Goal: Communication & Community: Answer question/provide support

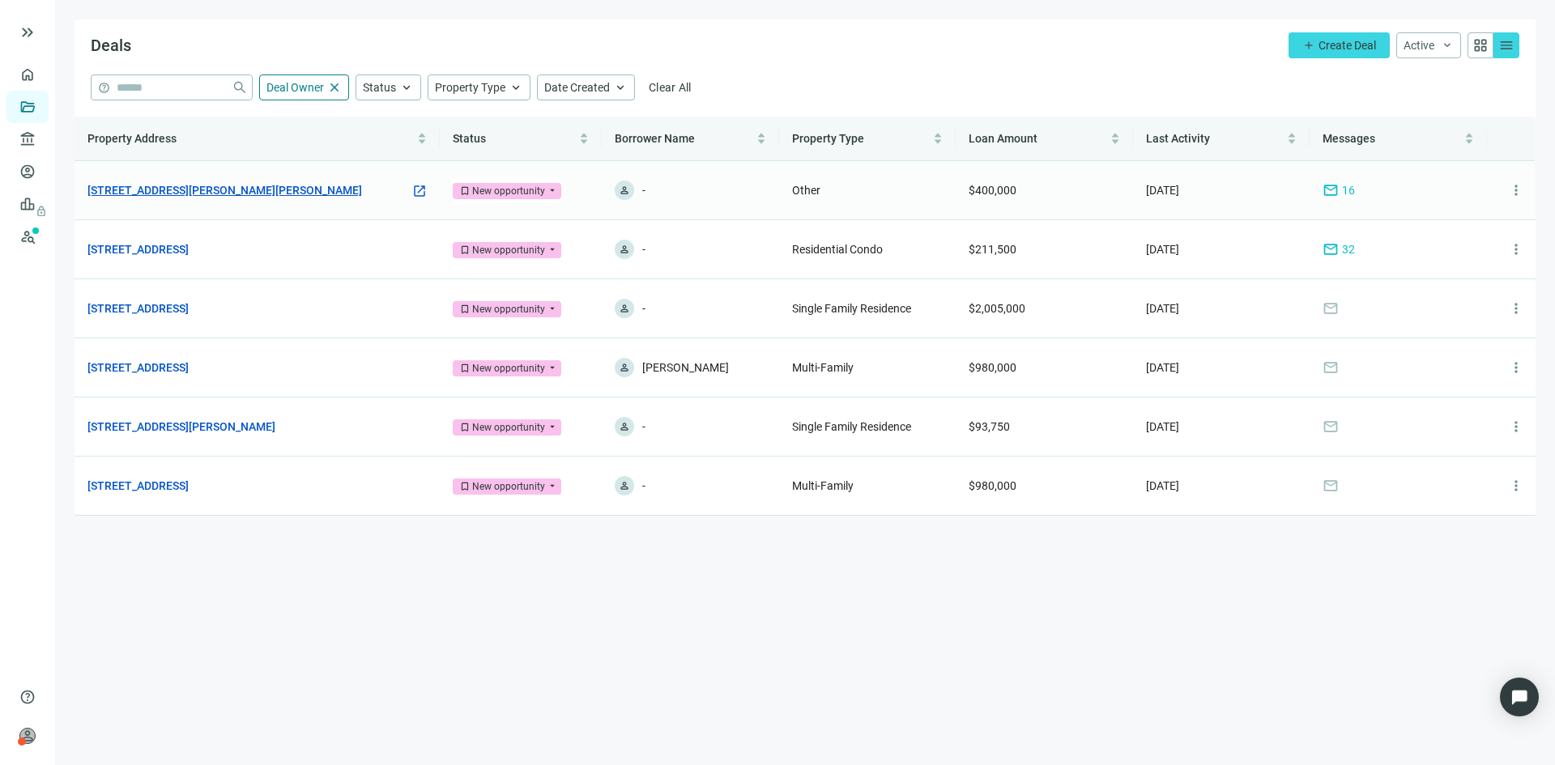
click at [230, 187] on link "[STREET_ADDRESS][PERSON_NAME][PERSON_NAME]" at bounding box center [224, 190] width 275 height 18
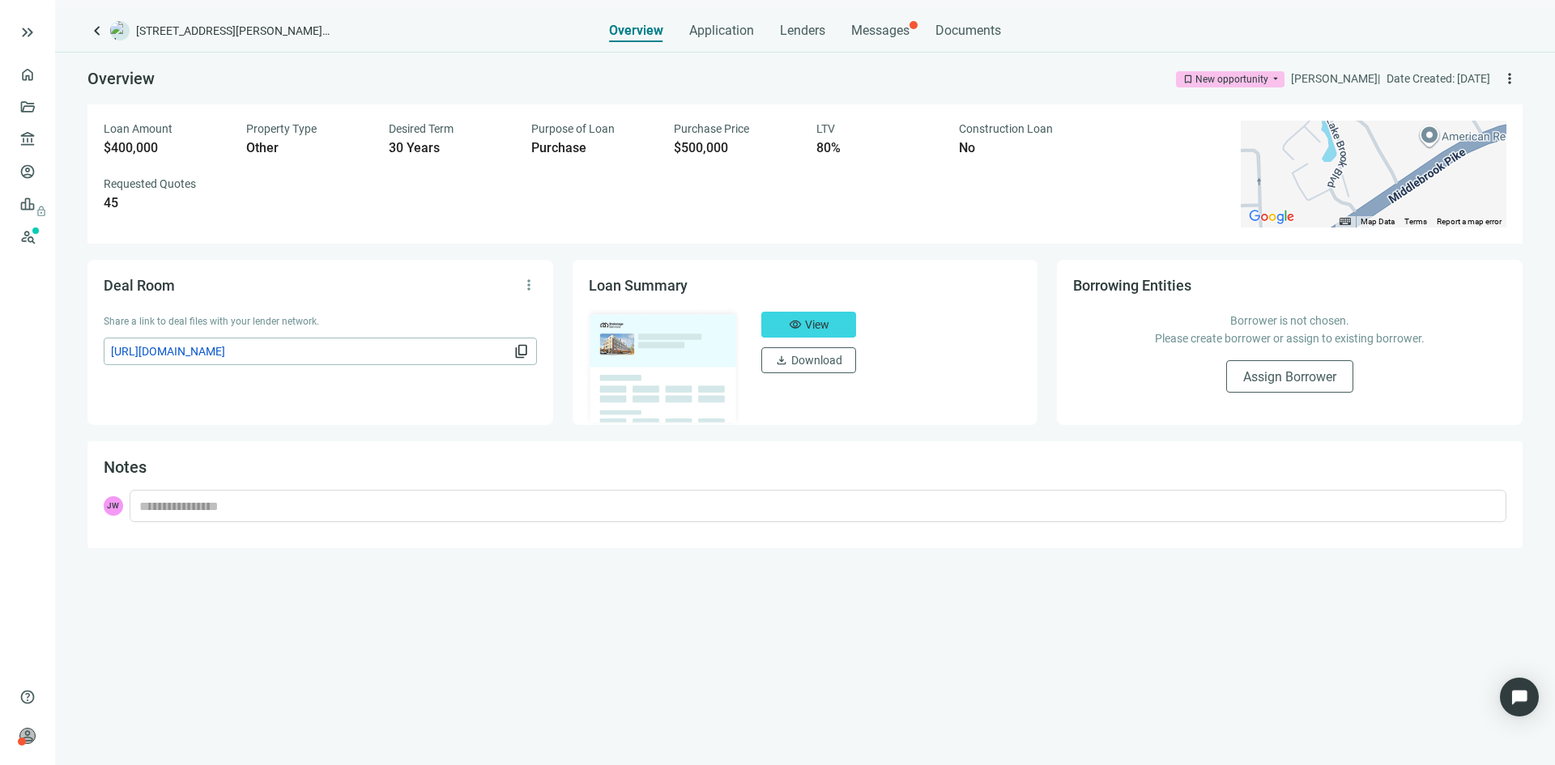
click at [904, 43] on div "keyboard_arrow_left [STREET_ADDRESS][PERSON_NAME][PERSON_NAME] Overview Applica…" at bounding box center [805, 387] width 1500 height 755
click at [893, 36] on span "Messages" at bounding box center [880, 30] width 58 height 15
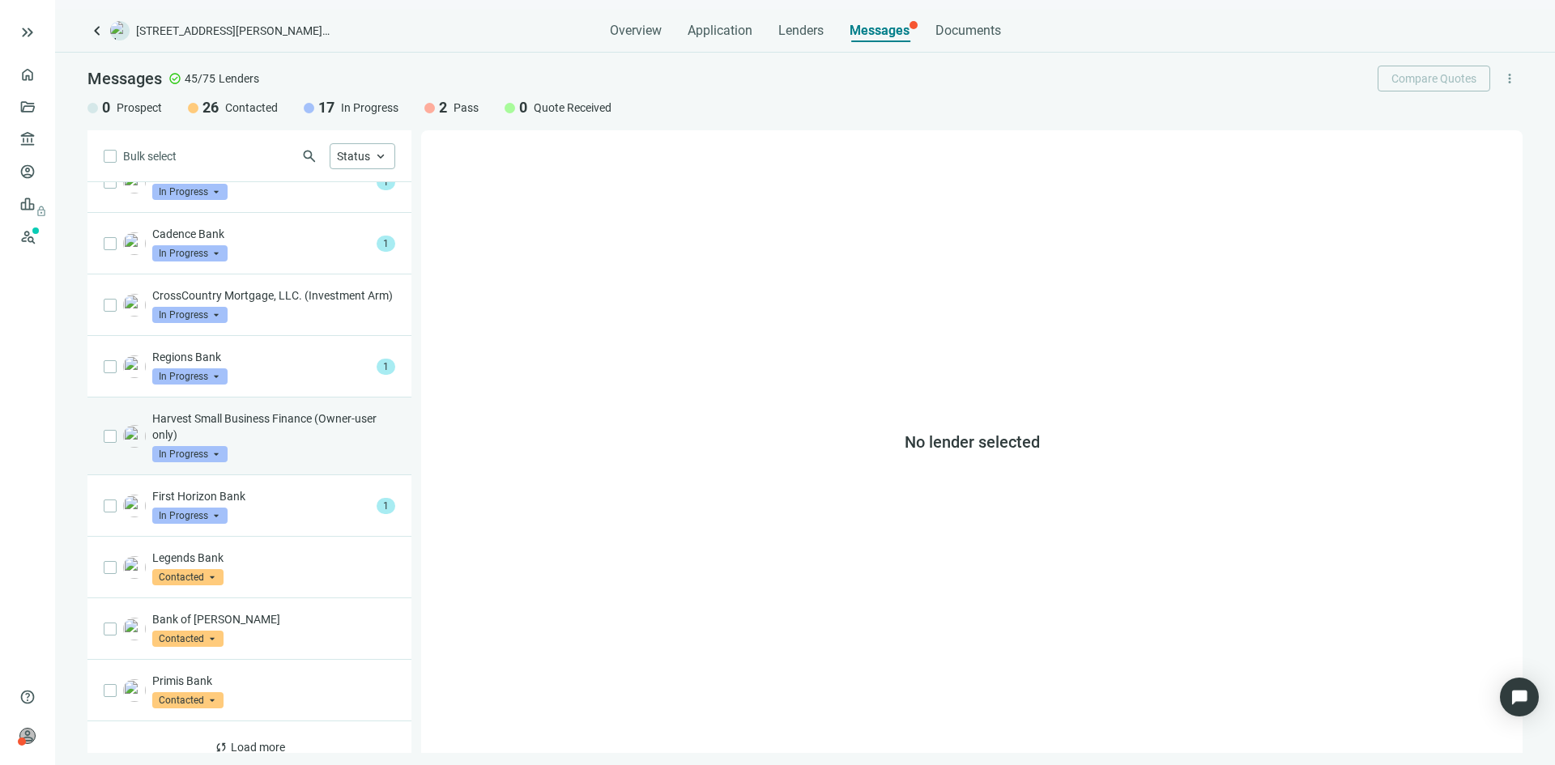
scroll to position [663, 0]
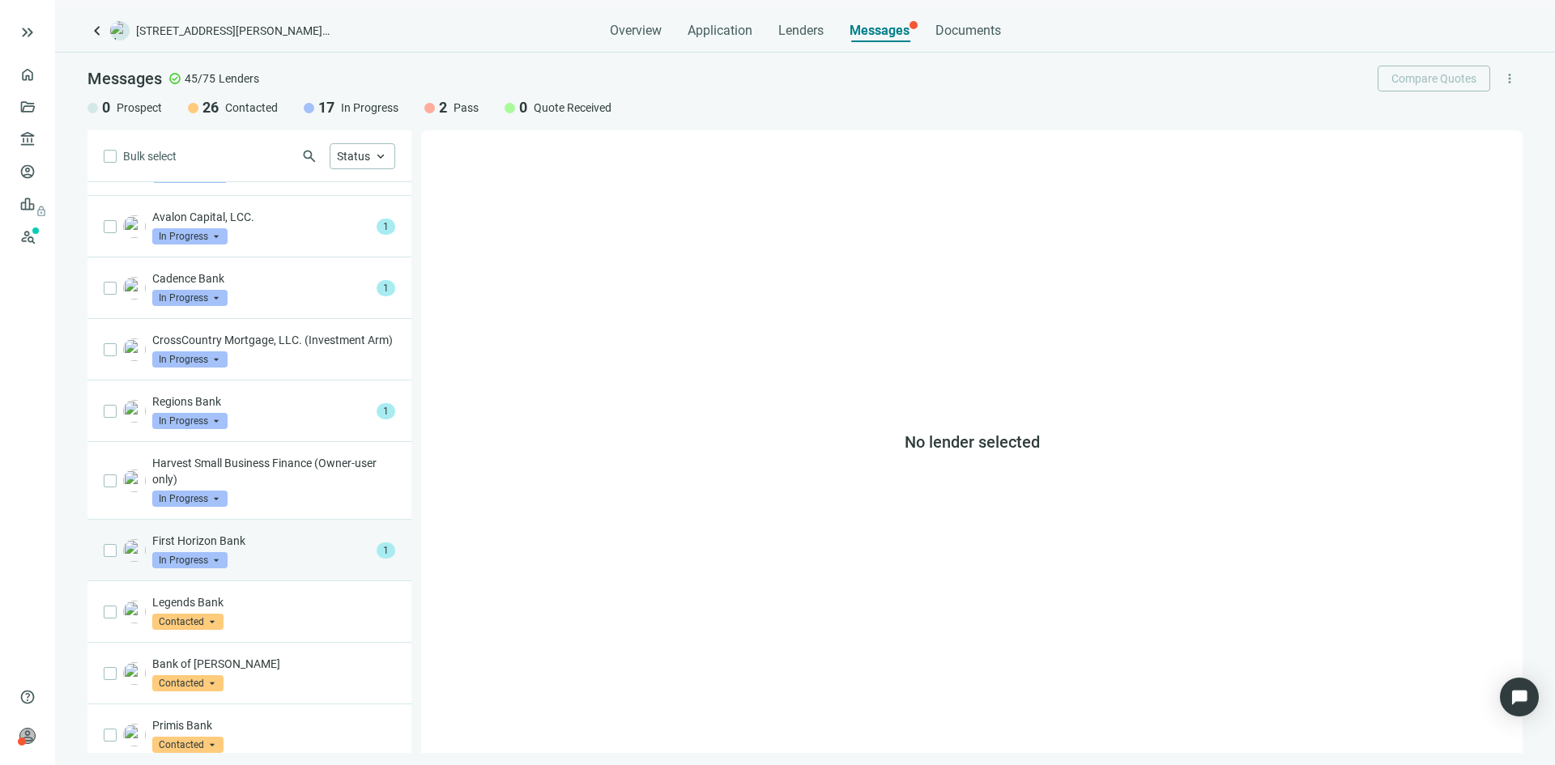
click at [295, 568] on div "First Horizon Bank In Progress arrow_drop_down" at bounding box center [261, 551] width 218 height 36
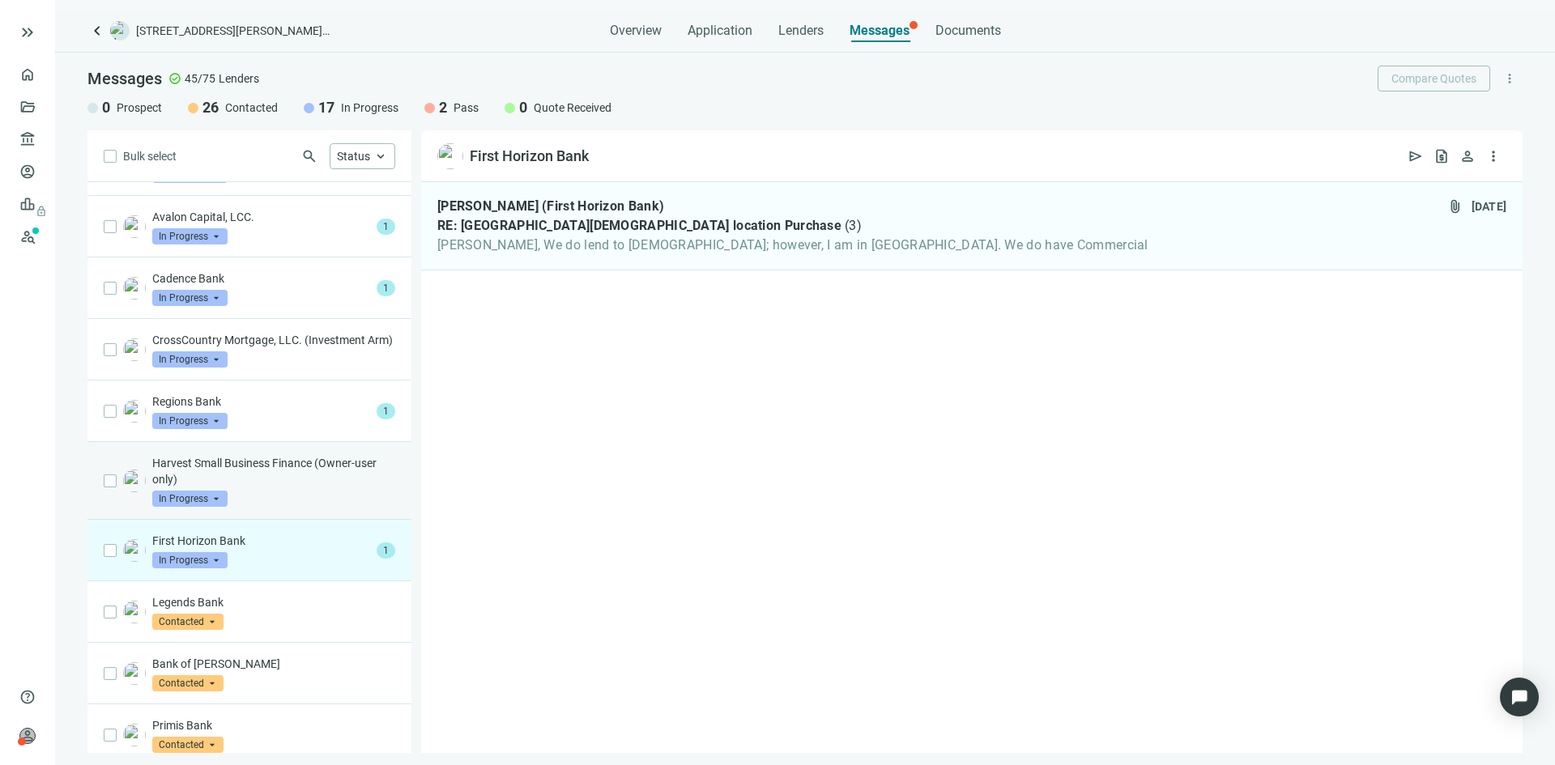
click at [321, 487] on p "Harvest Small Business Finance (Owner-user only)" at bounding box center [273, 471] width 243 height 32
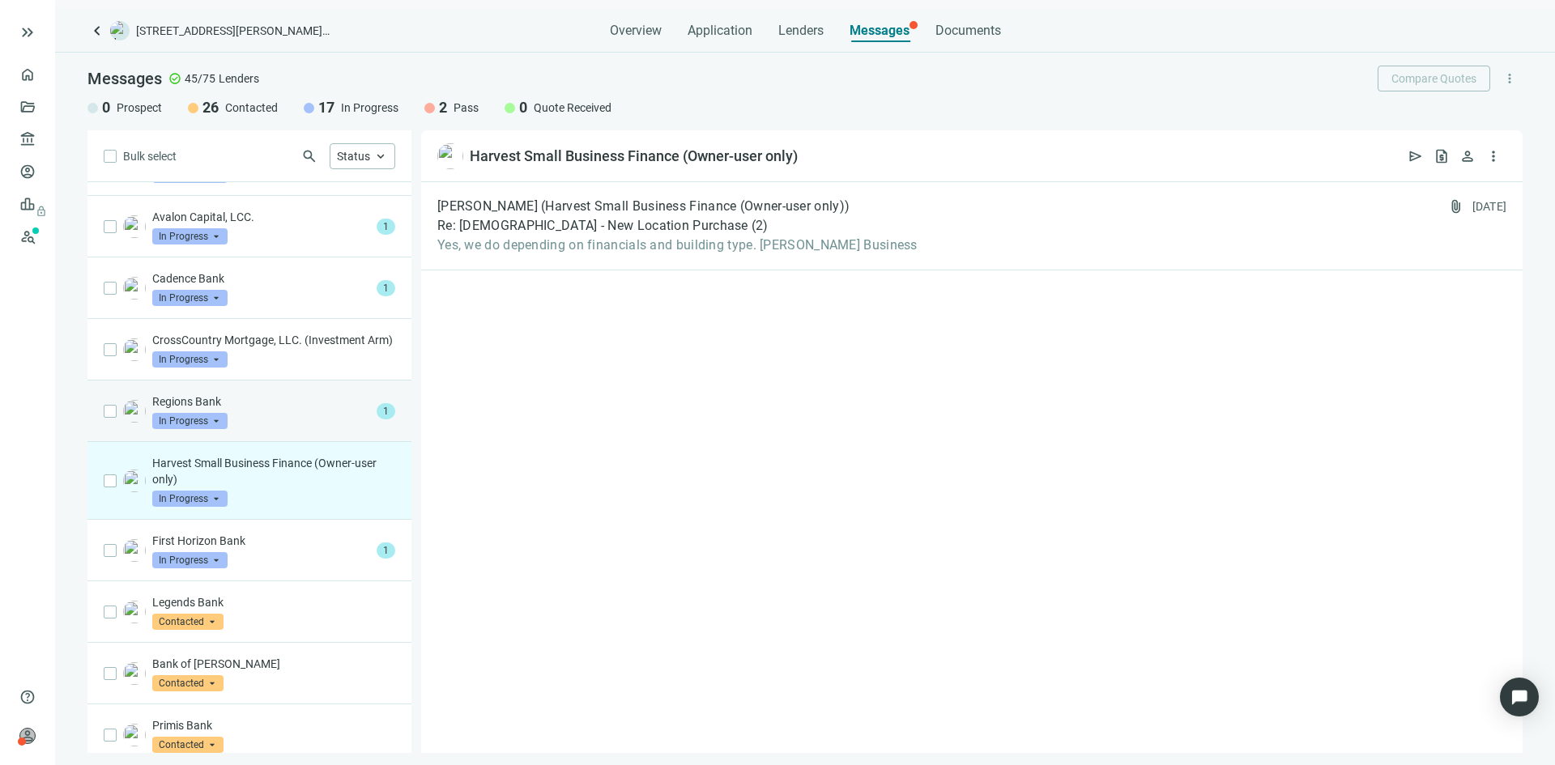
click at [330, 410] on p "Regions Bank" at bounding box center [261, 402] width 218 height 16
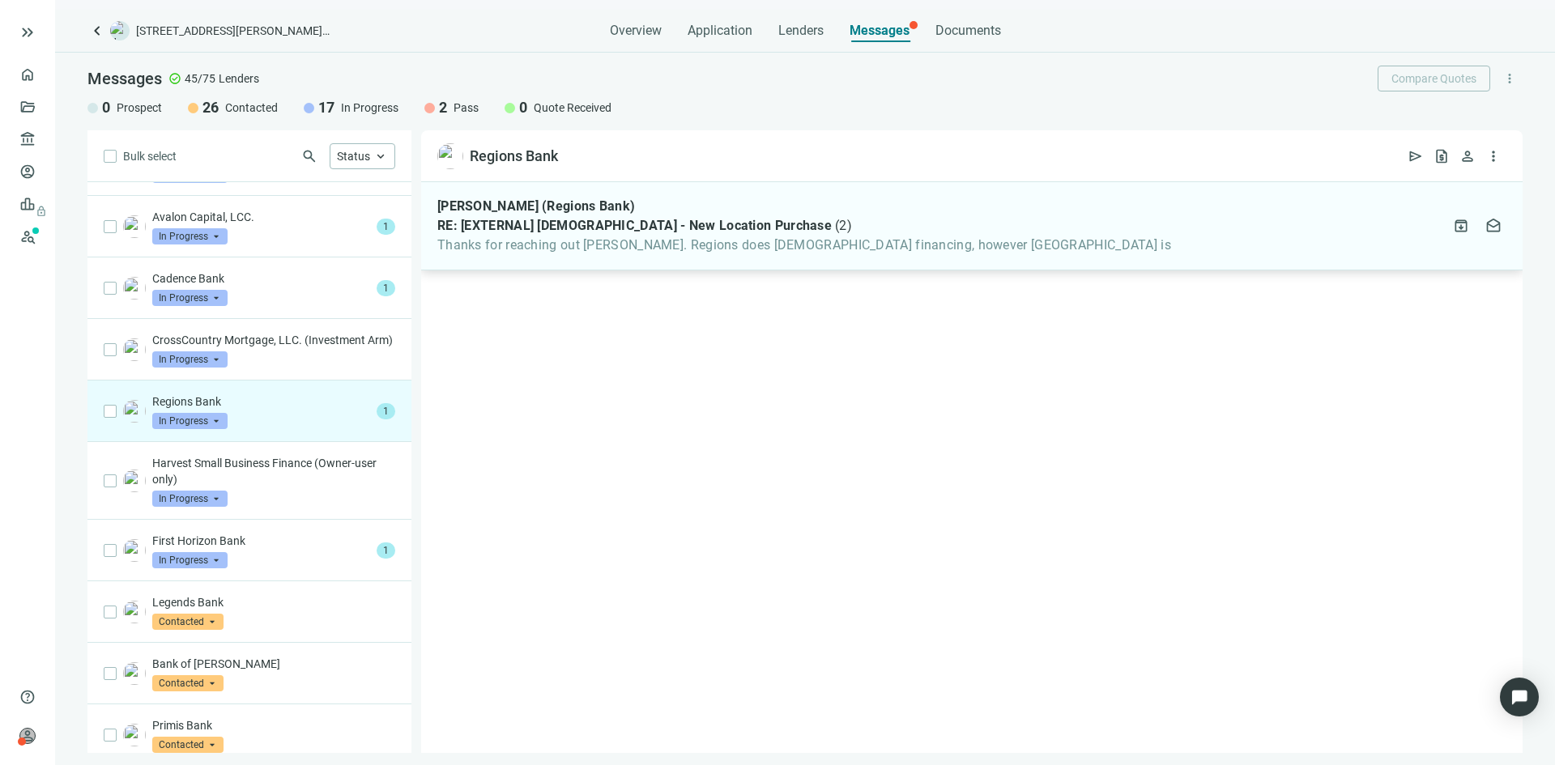
click at [634, 233] on span "RE: [EXTERNAL] [DEMOGRAPHIC_DATA] - New Location Purchase" at bounding box center [634, 226] width 394 height 16
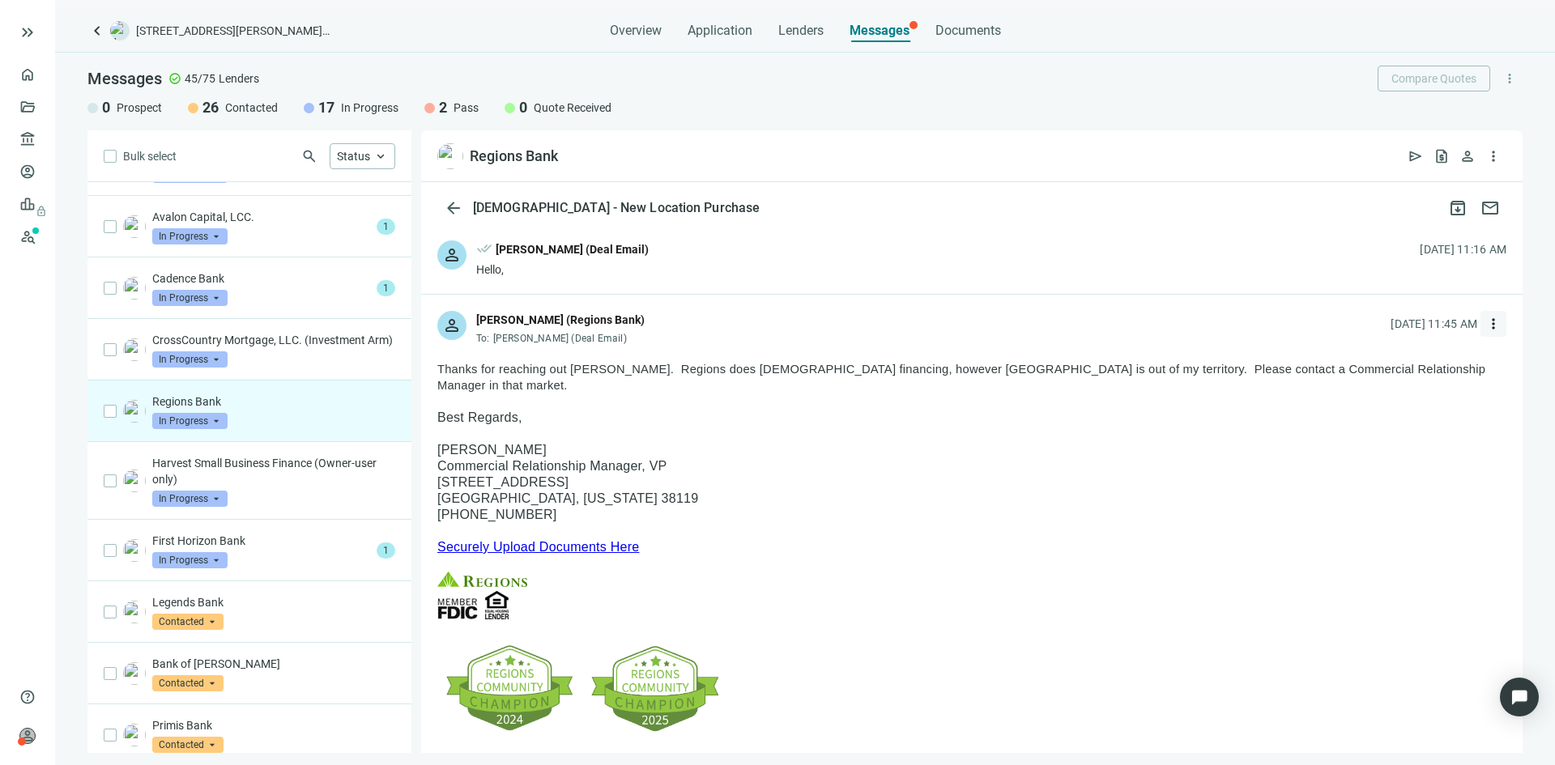
click at [1485, 328] on span "more_vert" at bounding box center [1493, 324] width 16 height 16
click at [1398, 457] on div "mail Mark unread from here" at bounding box center [1404, 448] width 172 height 29
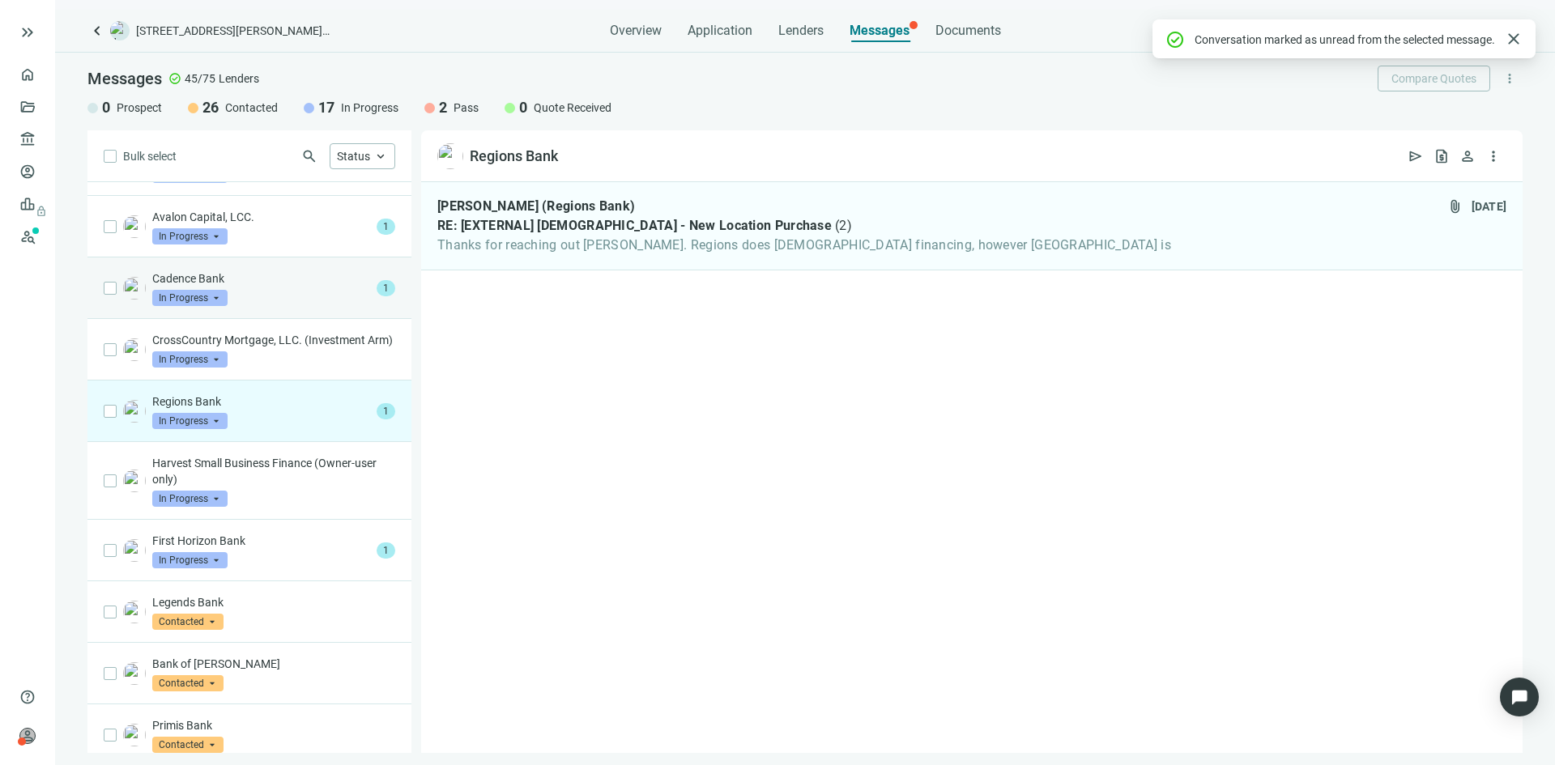
click at [293, 299] on div "Cadence Bank In Progress arrow_drop_down" at bounding box center [261, 288] width 218 height 36
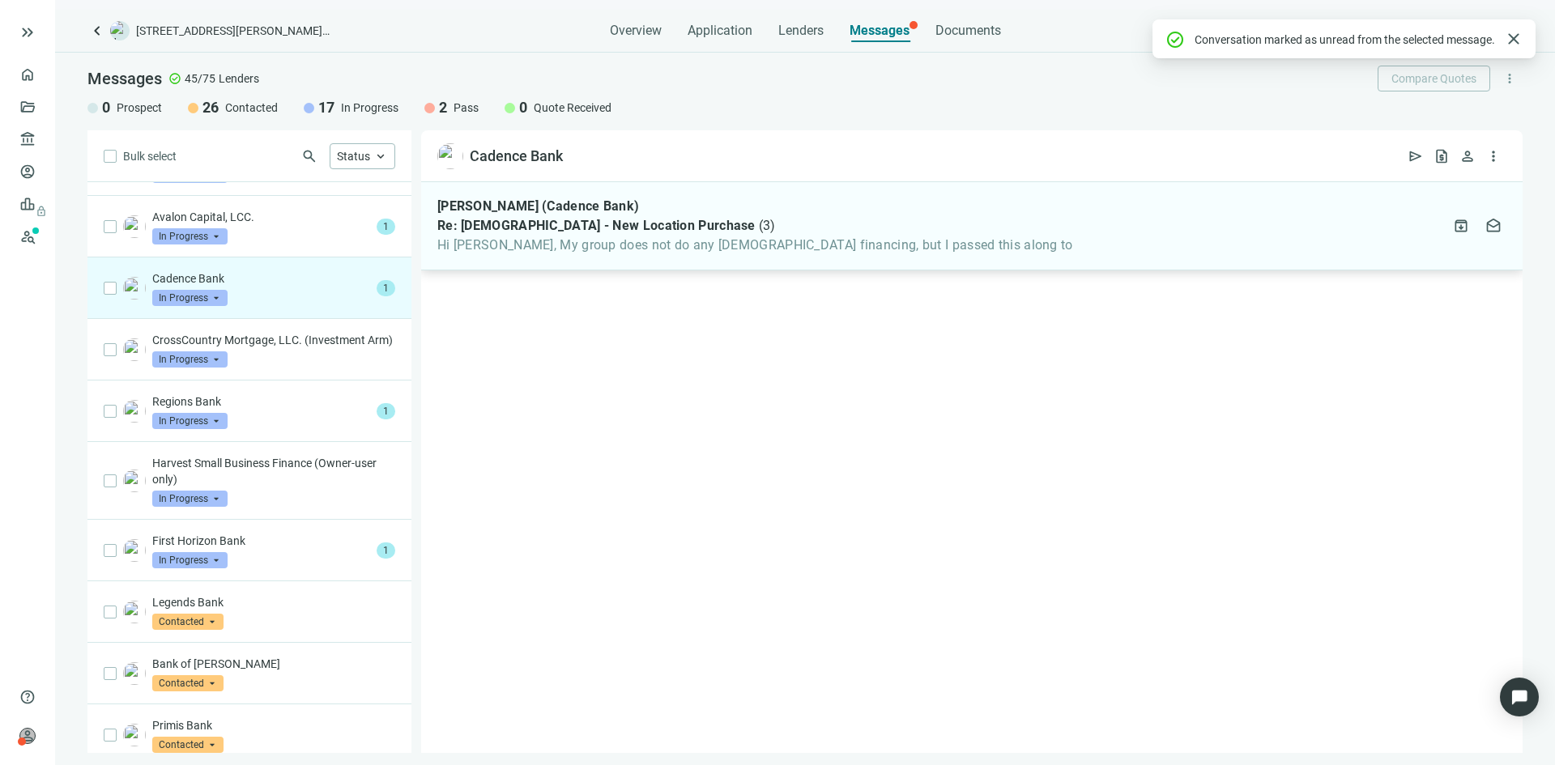
click at [549, 232] on span "Re: [DEMOGRAPHIC_DATA] - New Location Purchase" at bounding box center [596, 226] width 318 height 16
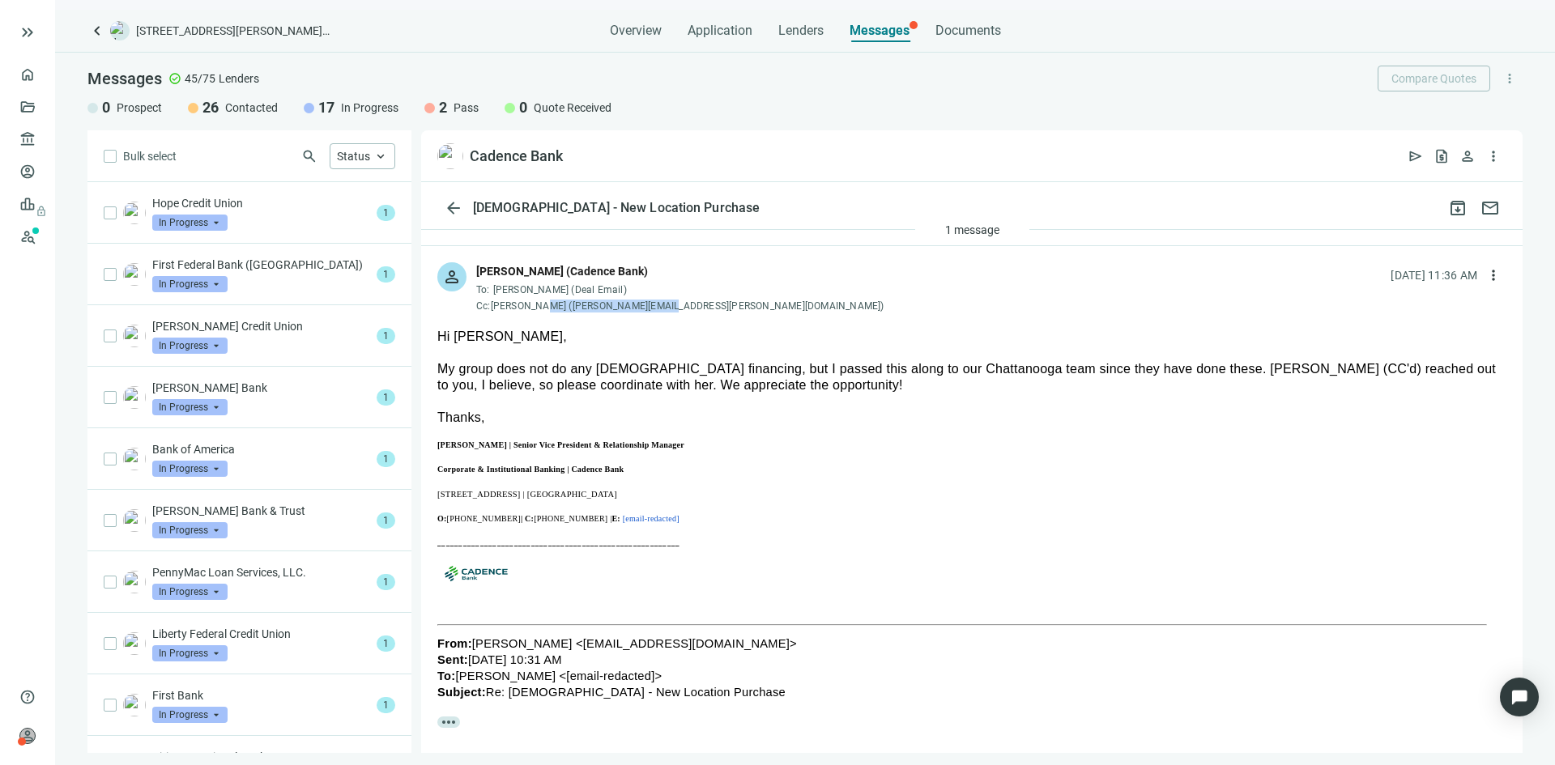
drag, startPoint x: 673, startPoint y: 305, endPoint x: 544, endPoint y: 304, distance: 128.8
click at [544, 304] on div "Cc: [PERSON_NAME] ([PERSON_NAME][EMAIL_ADDRESS][PERSON_NAME][DOMAIN_NAME])" at bounding box center [680, 306] width 408 height 13
copy div "[PERSON_NAME][EMAIL_ADDRESS][PERSON_NAME][DOMAIN_NAME]"
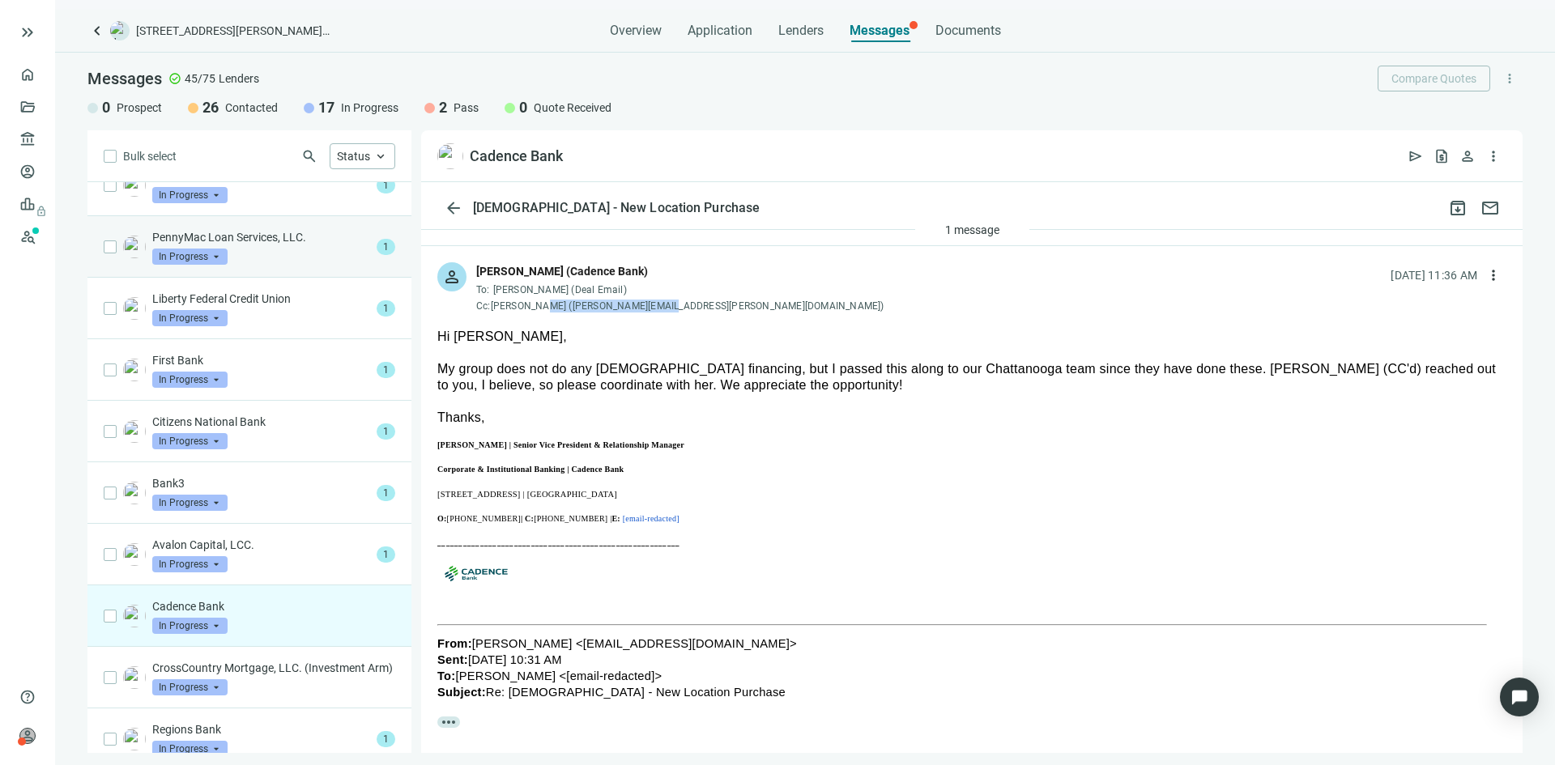
scroll to position [405, 0]
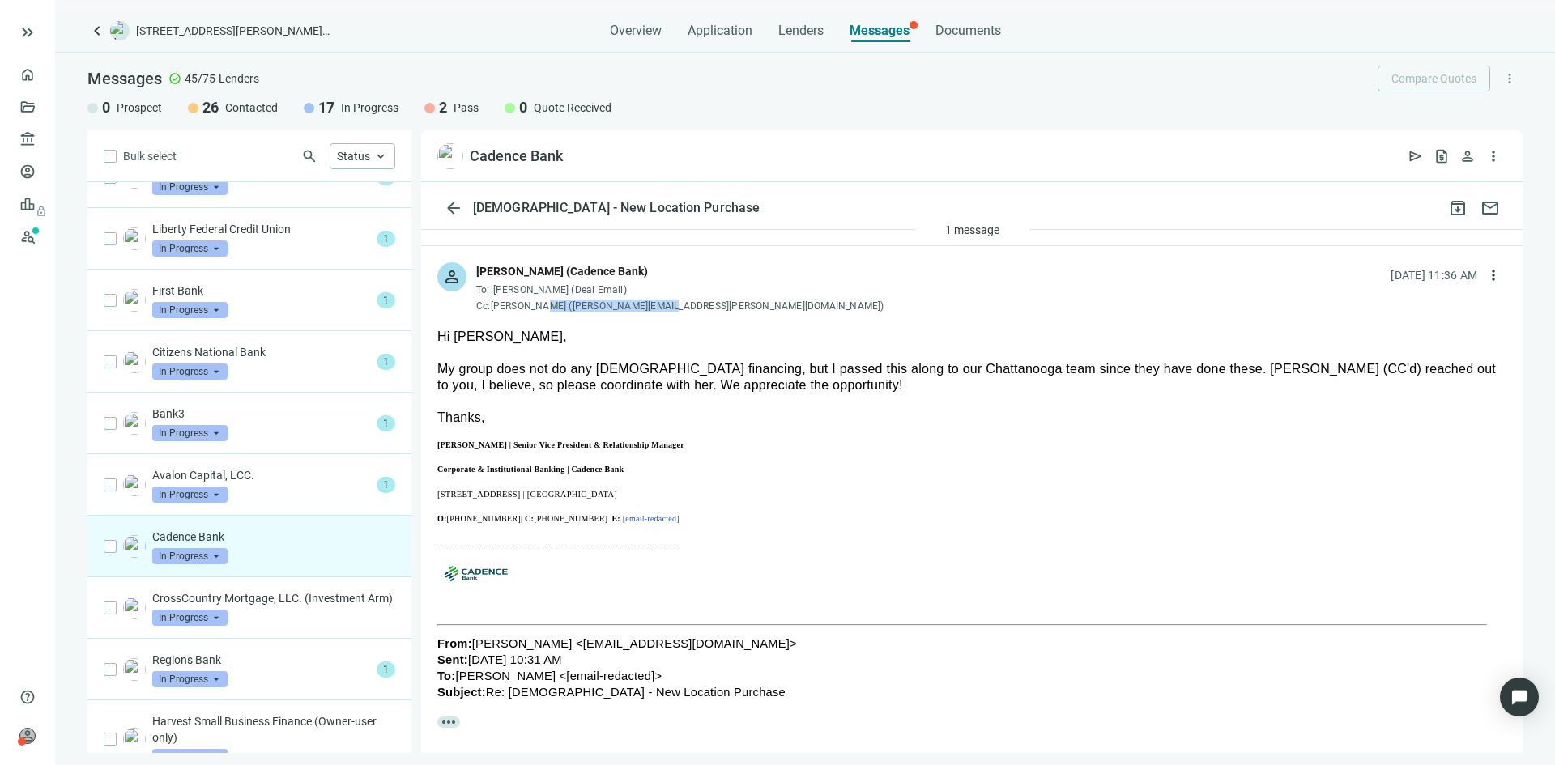
click at [219, 555] on span "In Progress" at bounding box center [189, 556] width 75 height 16
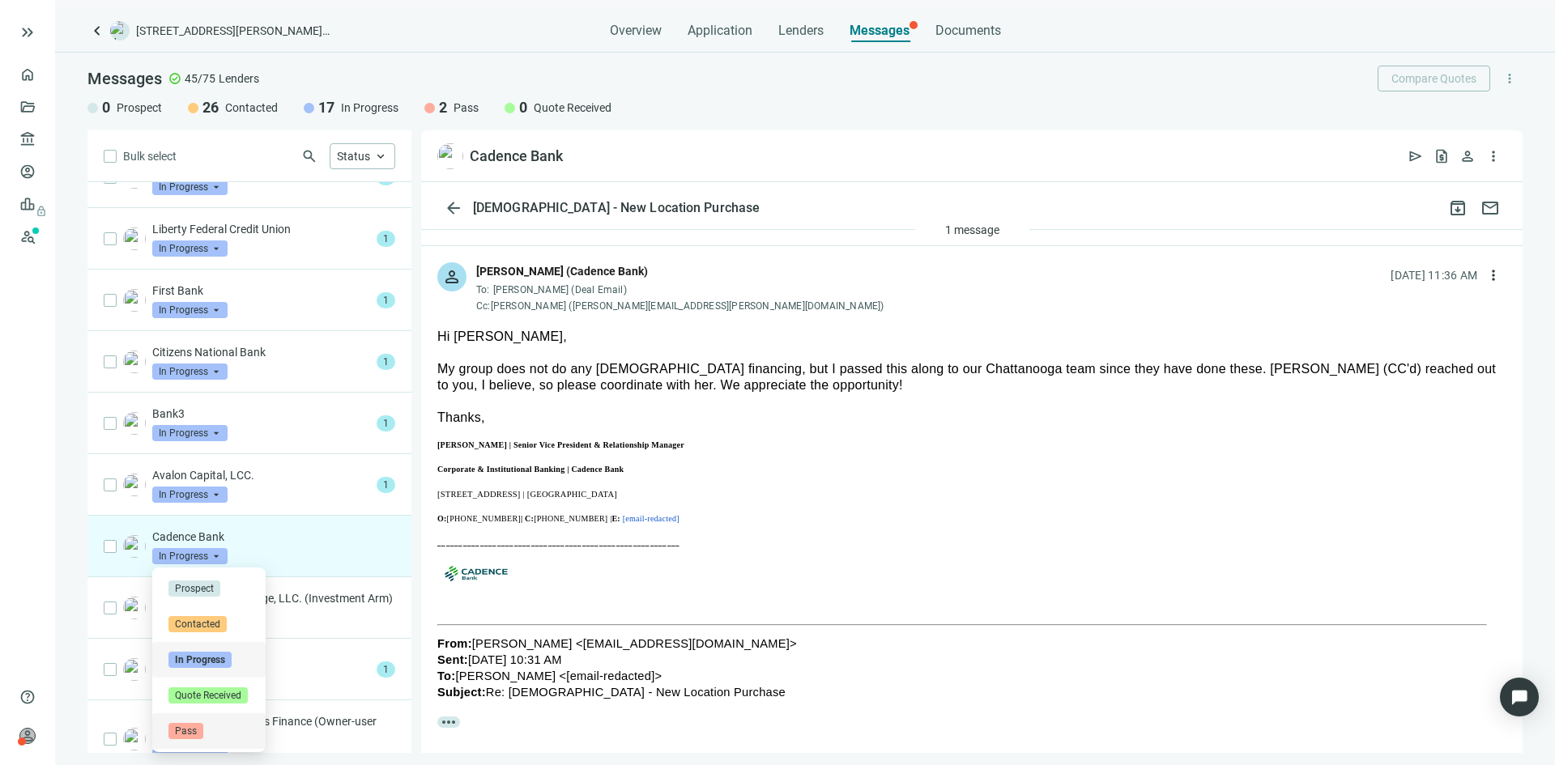
click at [183, 736] on span "Pass" at bounding box center [185, 731] width 35 height 16
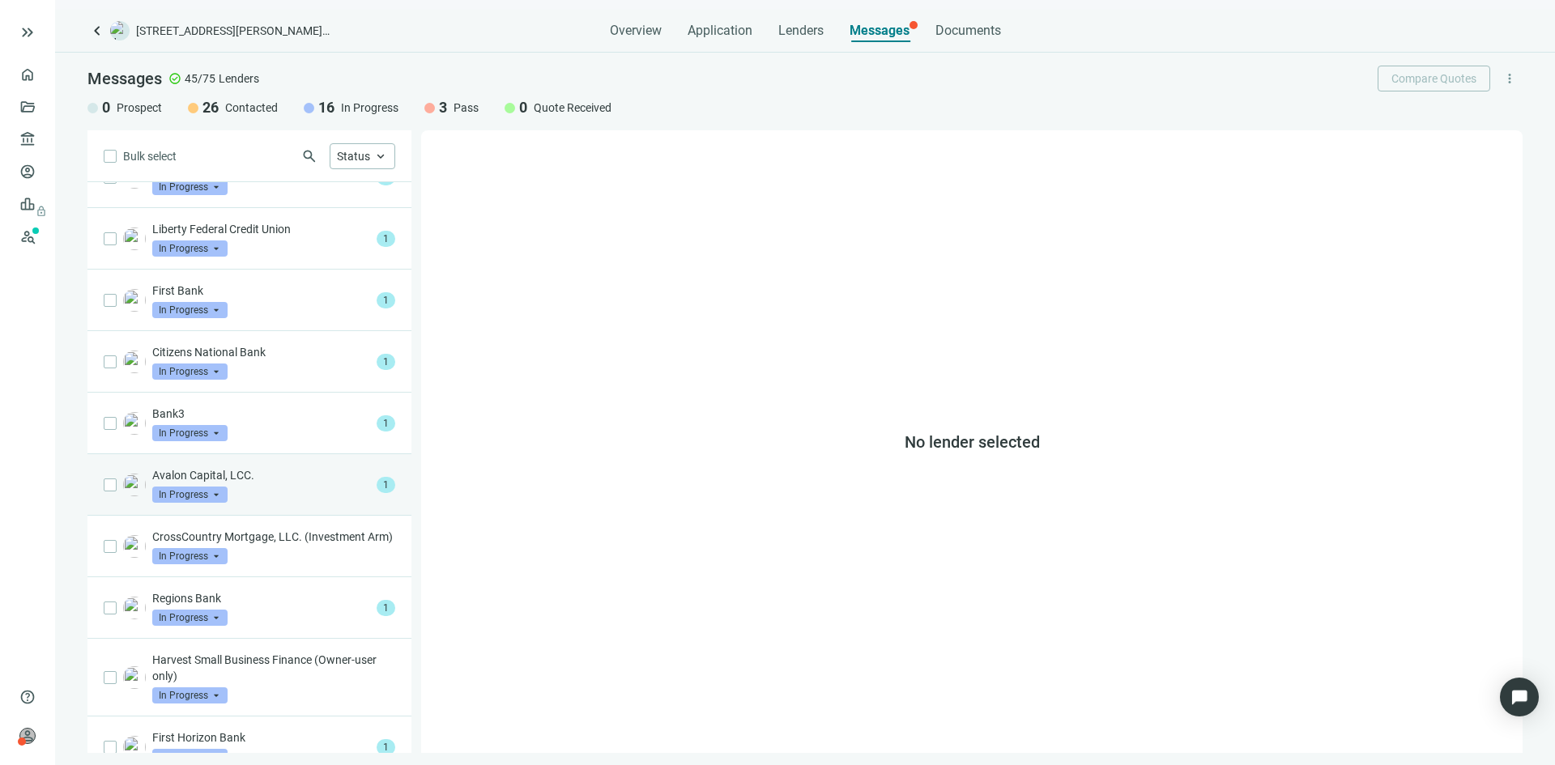
click at [252, 488] on div "Avalon Capital, LCC. In Progress arrow_drop_down" at bounding box center [261, 485] width 218 height 36
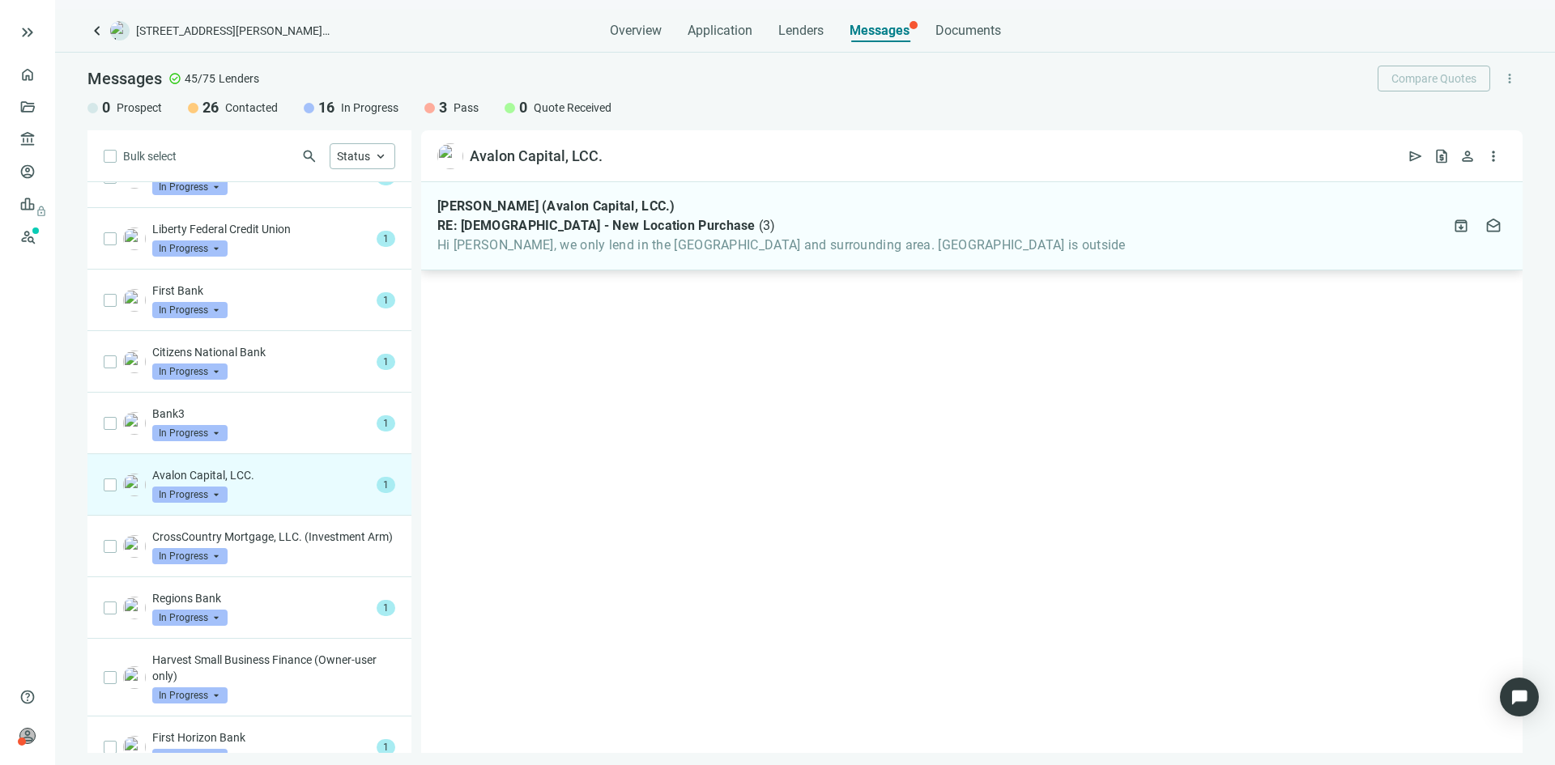
click at [649, 238] on span "Hi [PERSON_NAME], we only lend in the [GEOGRAPHIC_DATA] and surrounding area. […" at bounding box center [781, 245] width 688 height 16
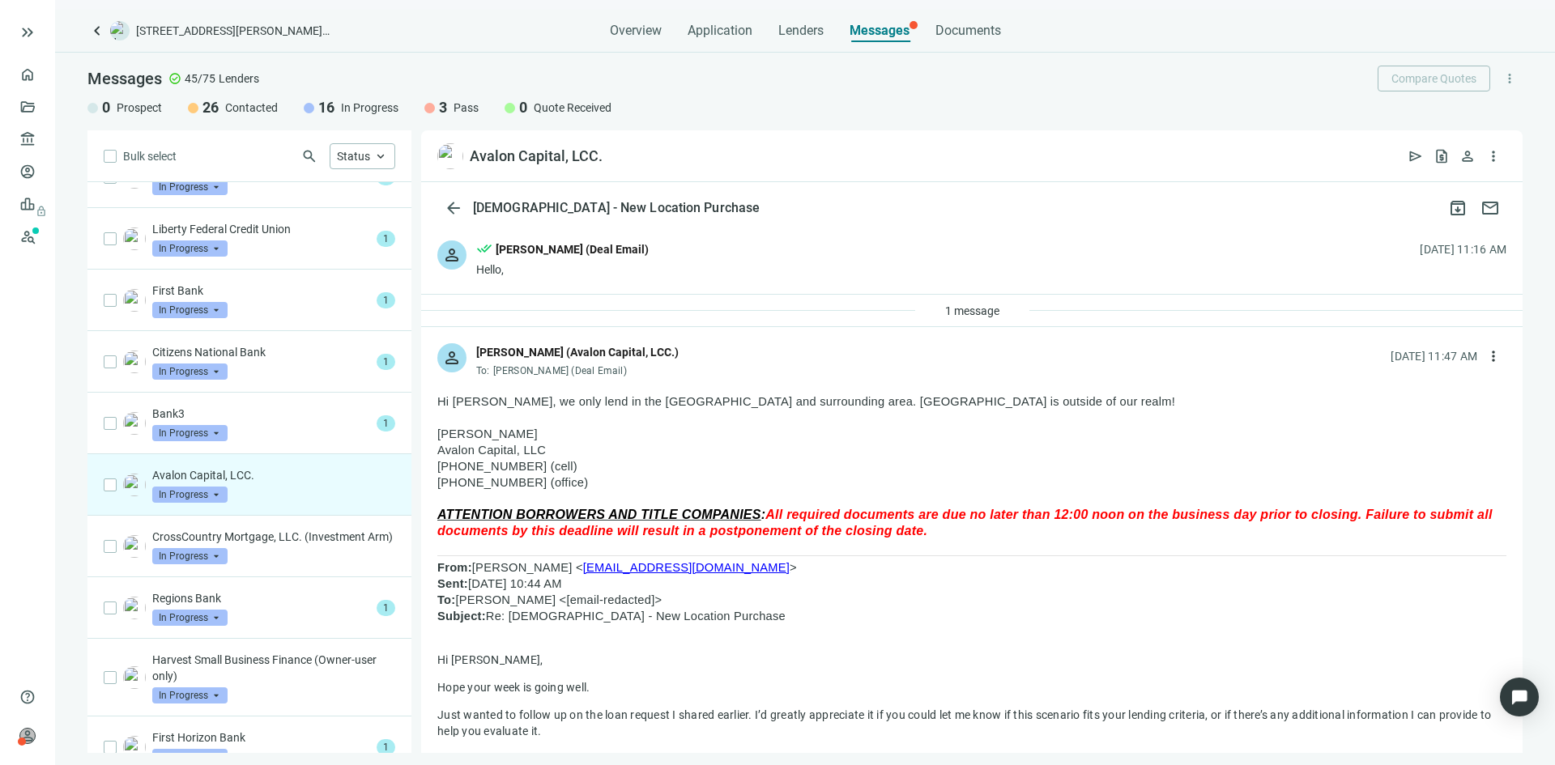
click at [220, 492] on span "In Progress" at bounding box center [189, 495] width 75 height 16
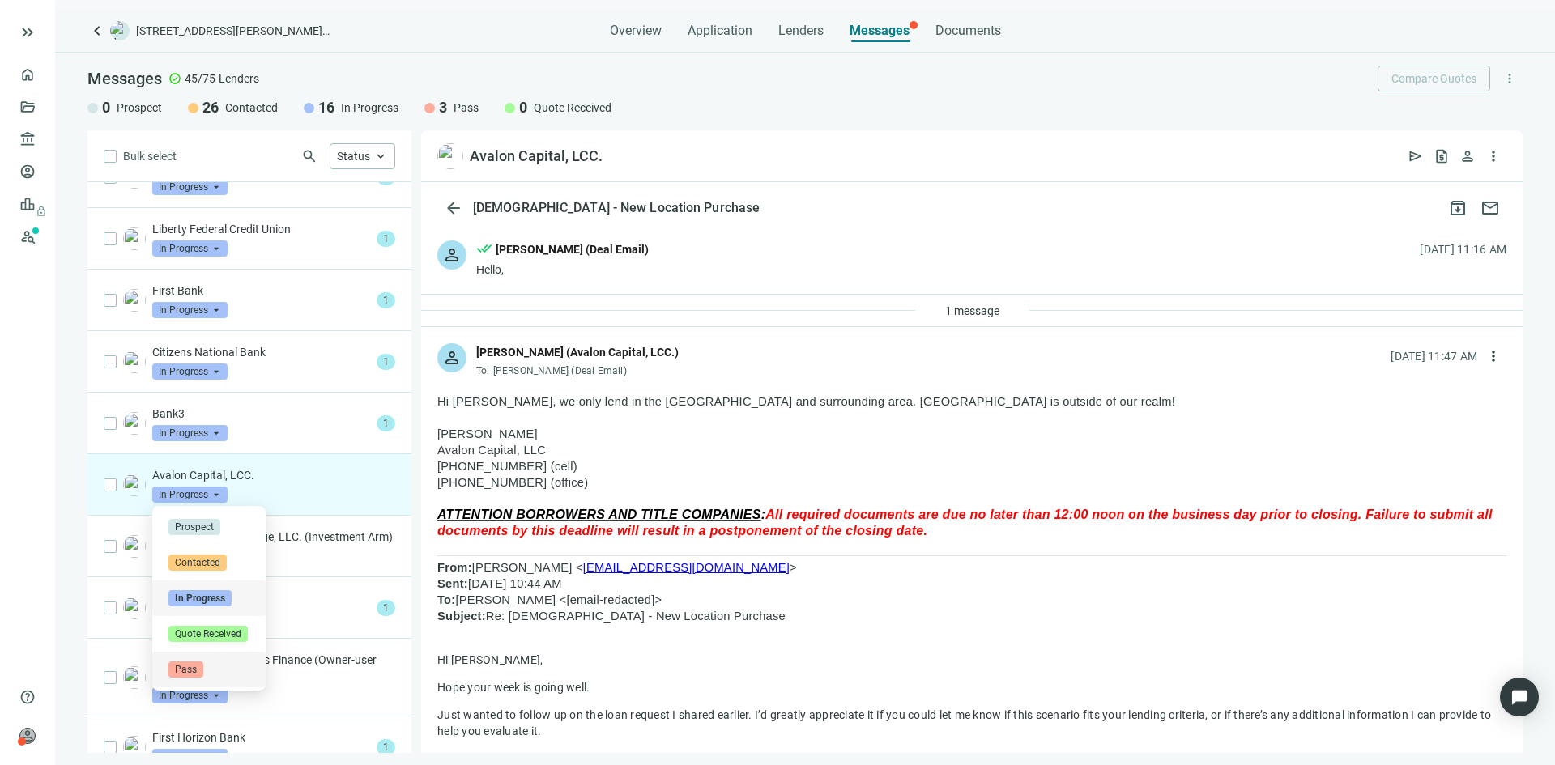
click at [186, 674] on span "Pass" at bounding box center [185, 670] width 35 height 16
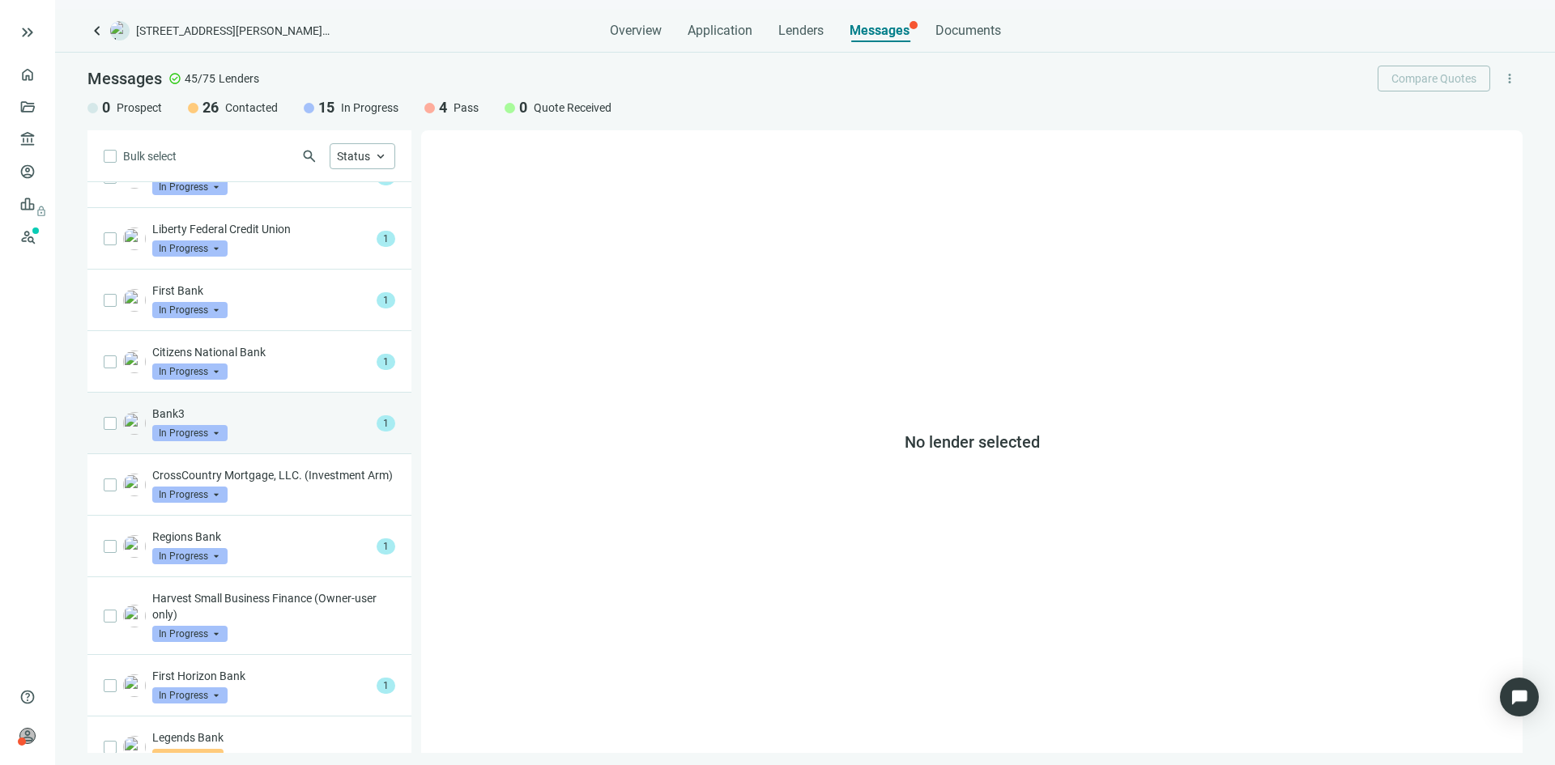
click at [275, 431] on div "Bank3 In Progress arrow_drop_down" at bounding box center [261, 424] width 218 height 36
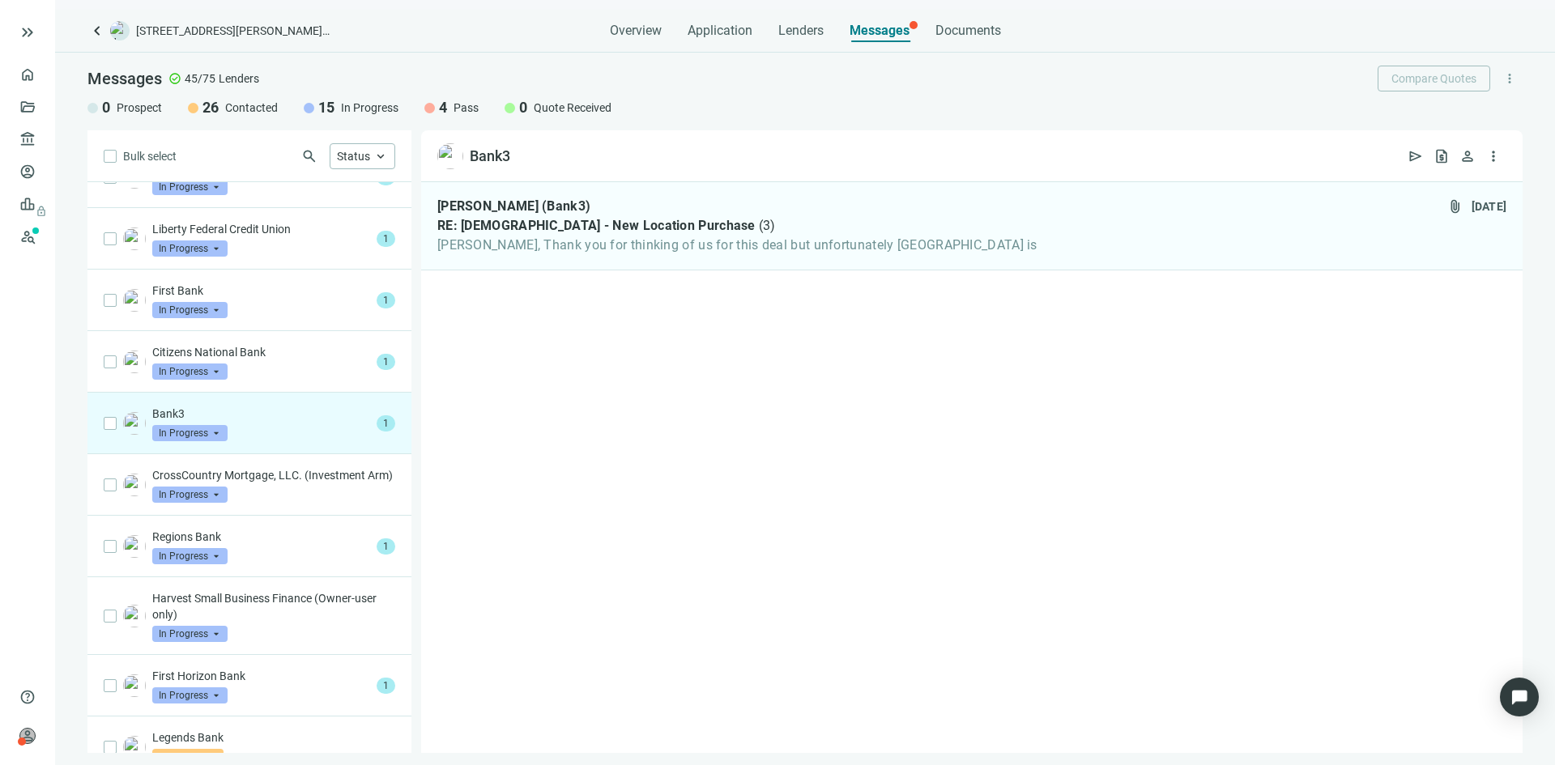
click at [224, 432] on span "In Progress" at bounding box center [189, 433] width 75 height 16
click at [185, 613] on span "Pass" at bounding box center [185, 608] width 35 height 16
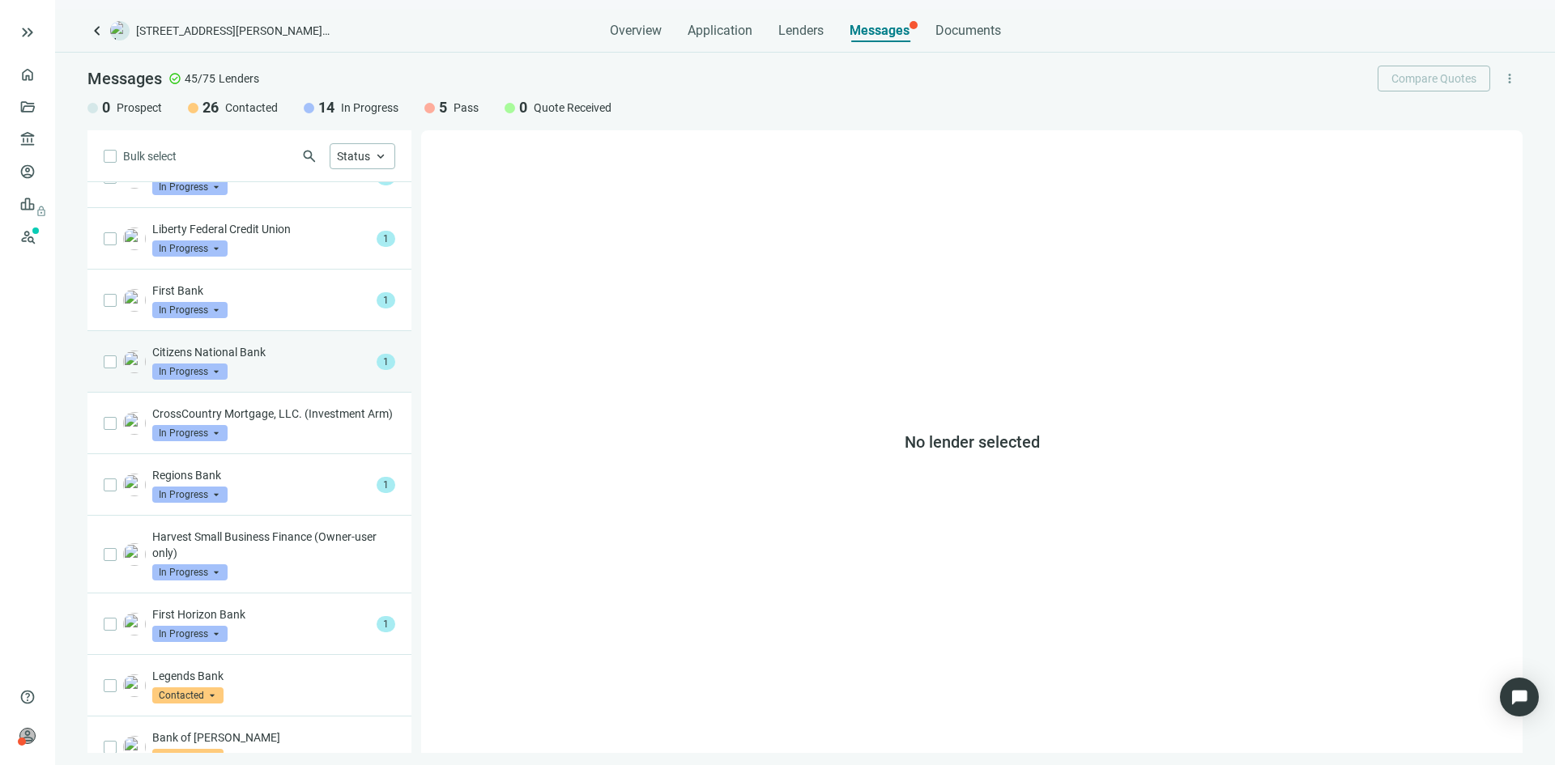
click at [266, 368] on div "Citizens National Bank In Progress arrow_drop_down" at bounding box center [261, 362] width 218 height 36
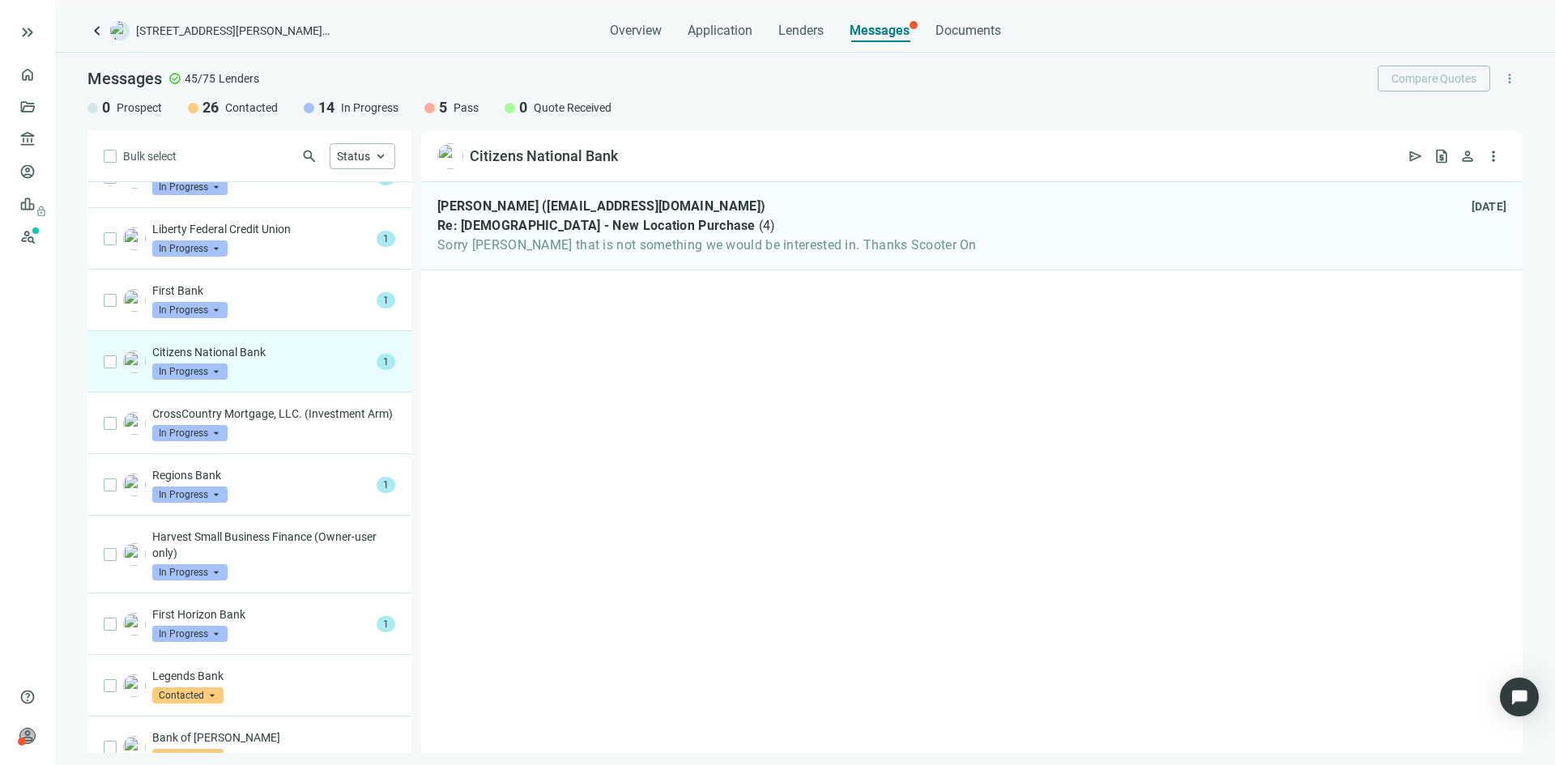
click at [219, 373] on span "In Progress" at bounding box center [189, 372] width 75 height 16
click at [194, 547] on span "Pass" at bounding box center [185, 546] width 35 height 16
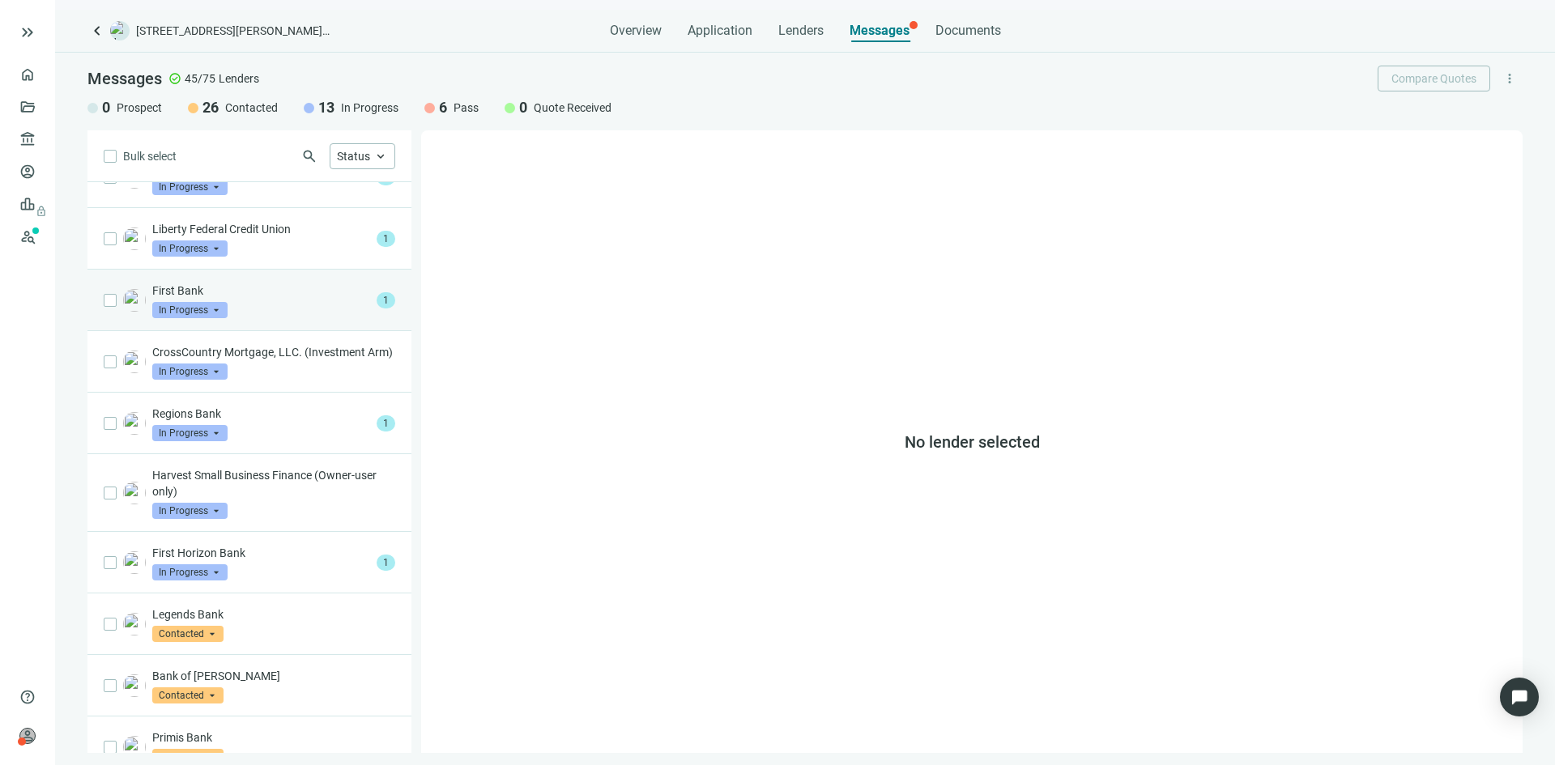
click at [254, 302] on div "First Bank In Progress arrow_drop_down" at bounding box center [261, 301] width 218 height 36
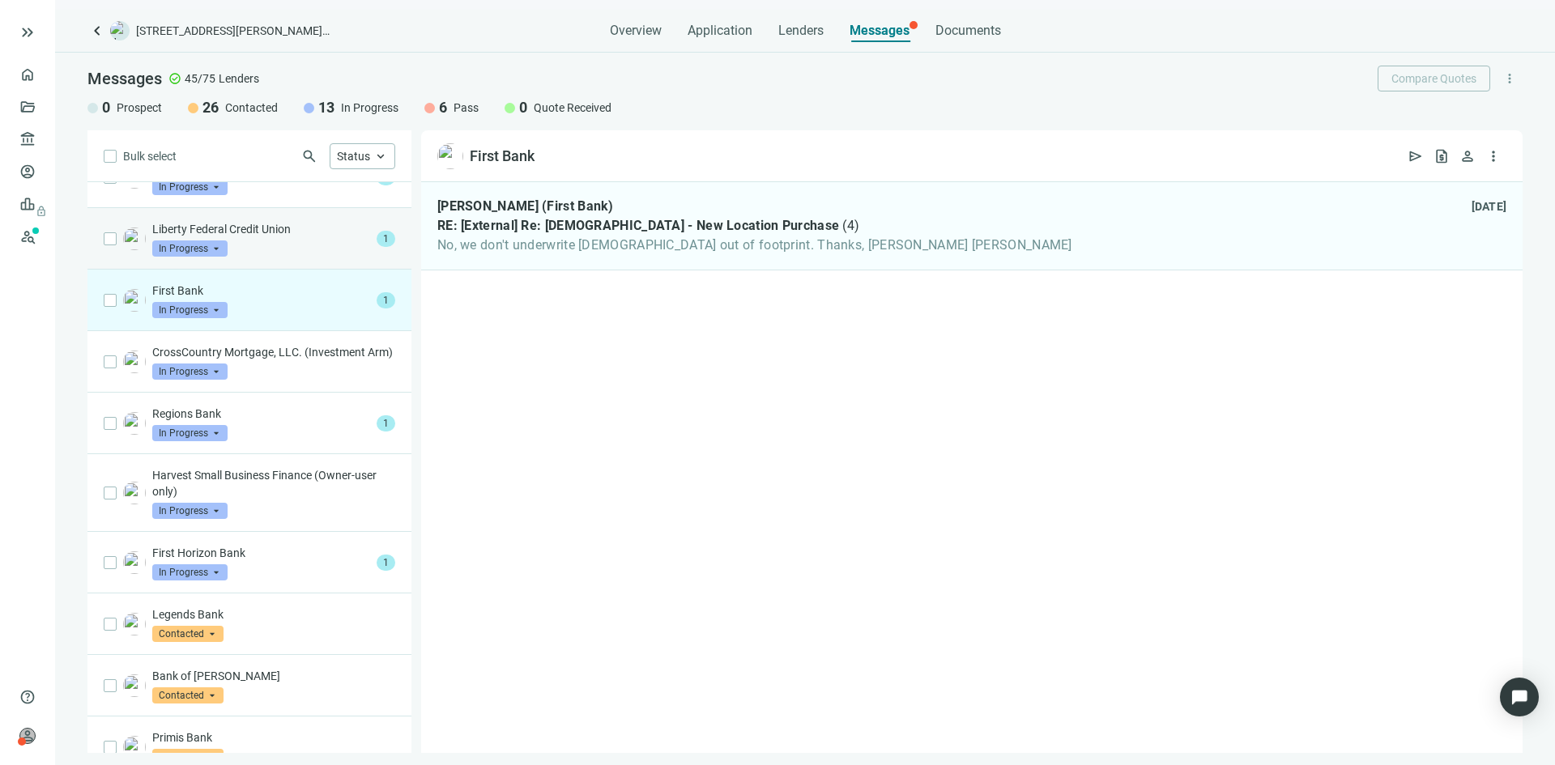
click at [276, 240] on div "Liberty Federal Credit Union In Progress arrow_drop_down" at bounding box center [261, 239] width 218 height 36
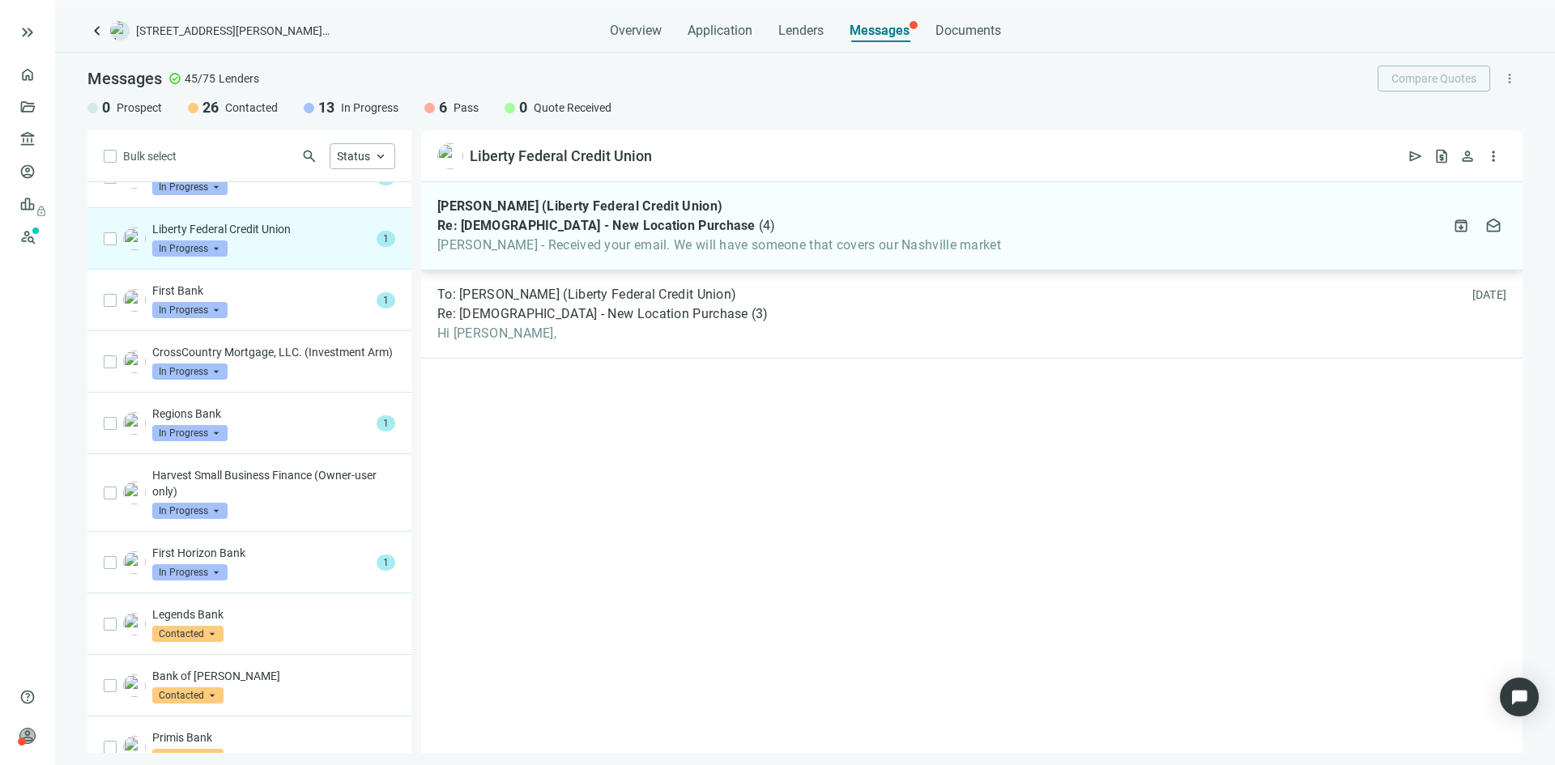
click at [605, 240] on span "[PERSON_NAME] - Received your email. We will have someone that covers our Nashv…" at bounding box center [719, 245] width 564 height 16
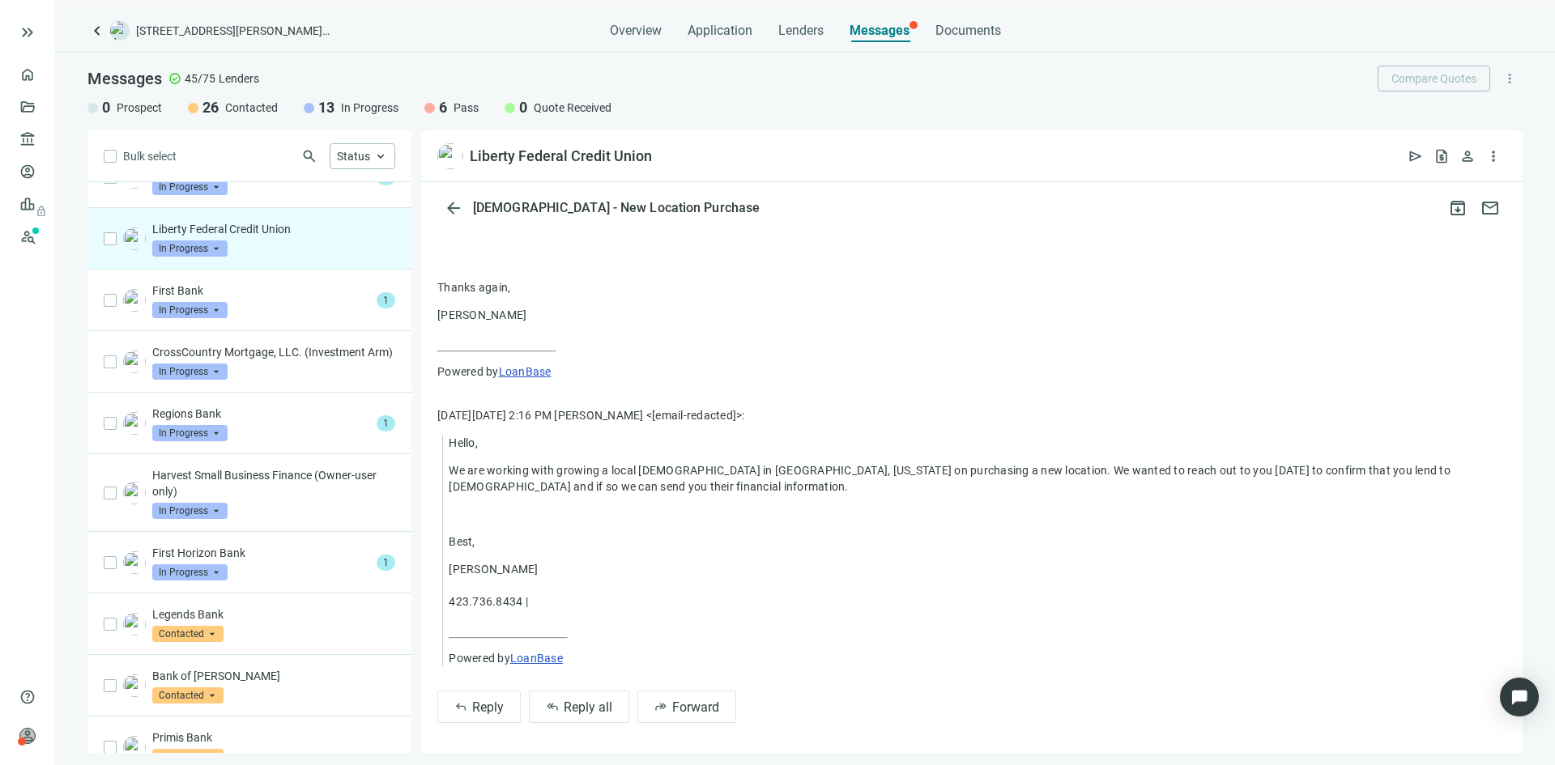
scroll to position [401, 0]
click at [589, 712] on span "Reply all" at bounding box center [588, 704] width 49 height 15
type textarea "**********"
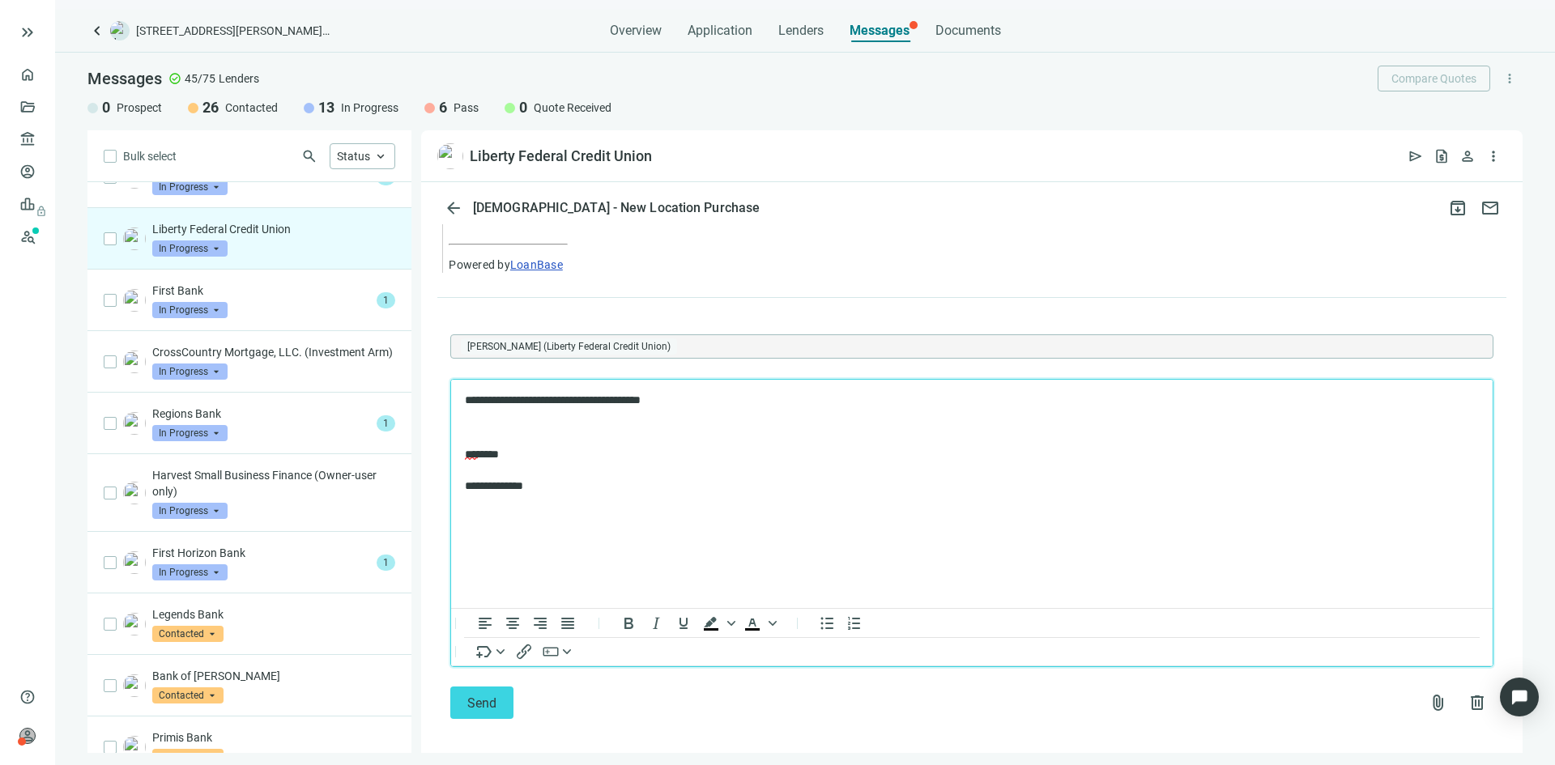
scroll to position [803, 0]
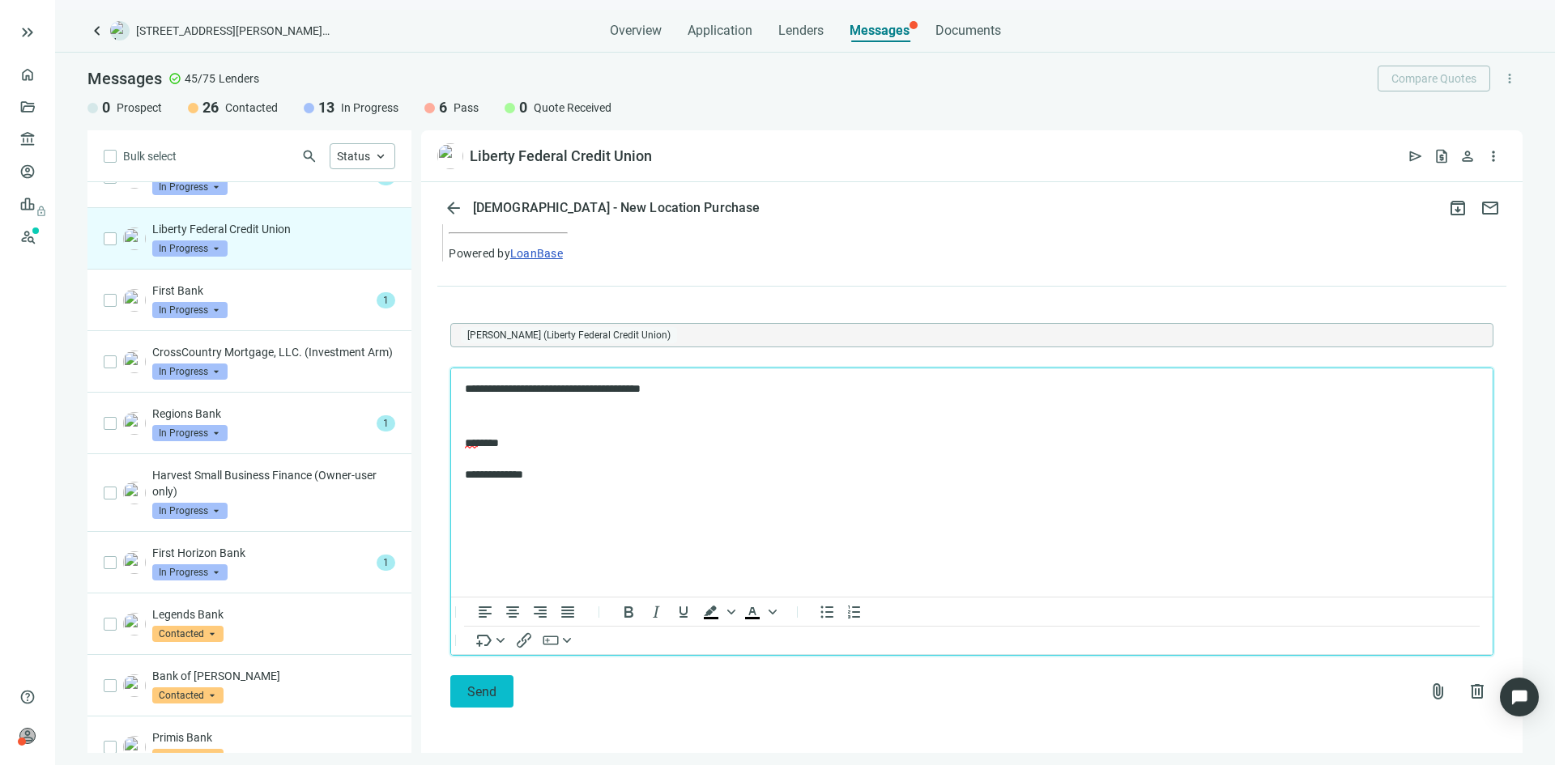
click at [471, 684] on span "Send" at bounding box center [481, 691] width 29 height 15
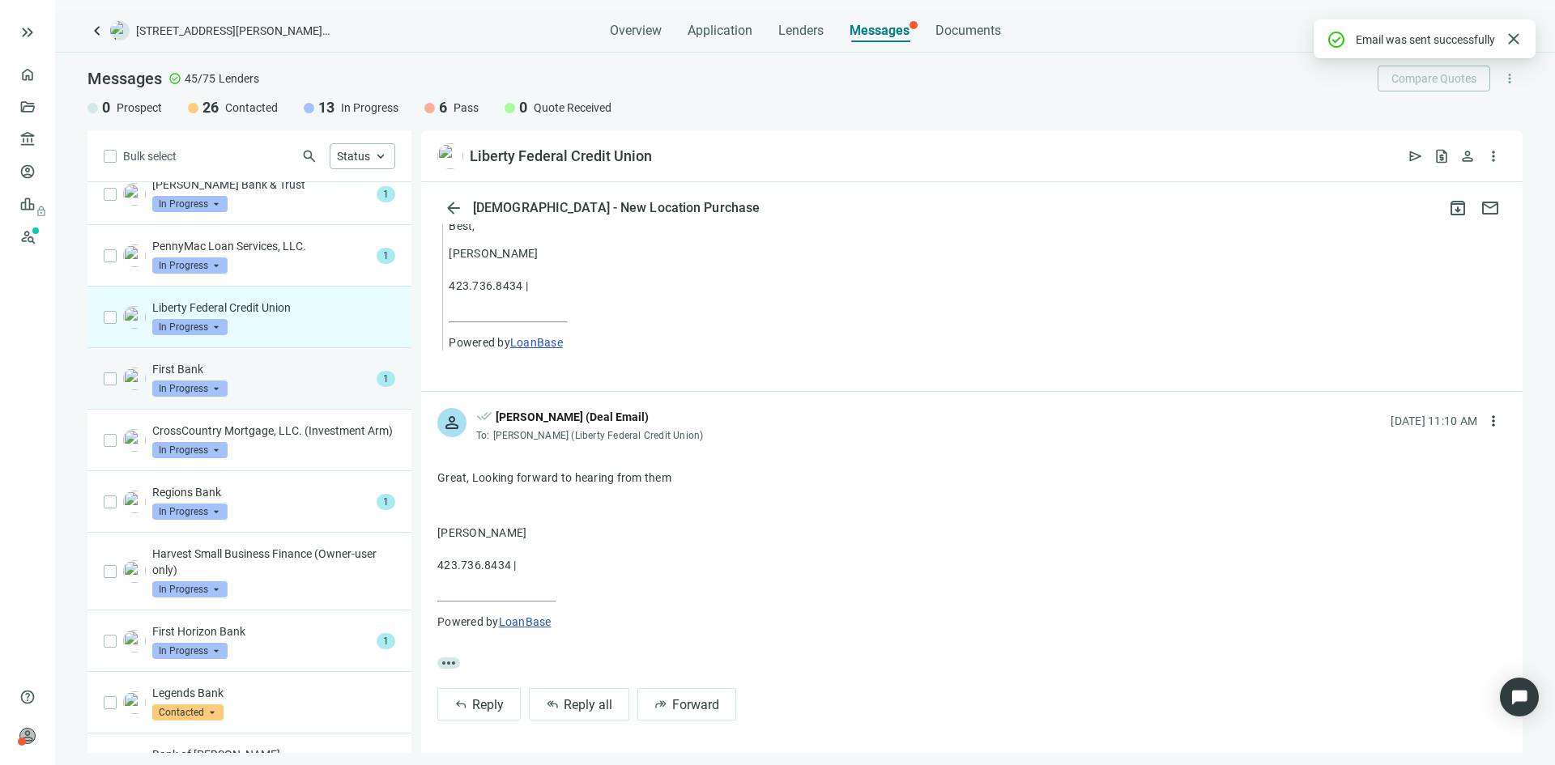
scroll to position [324, 0]
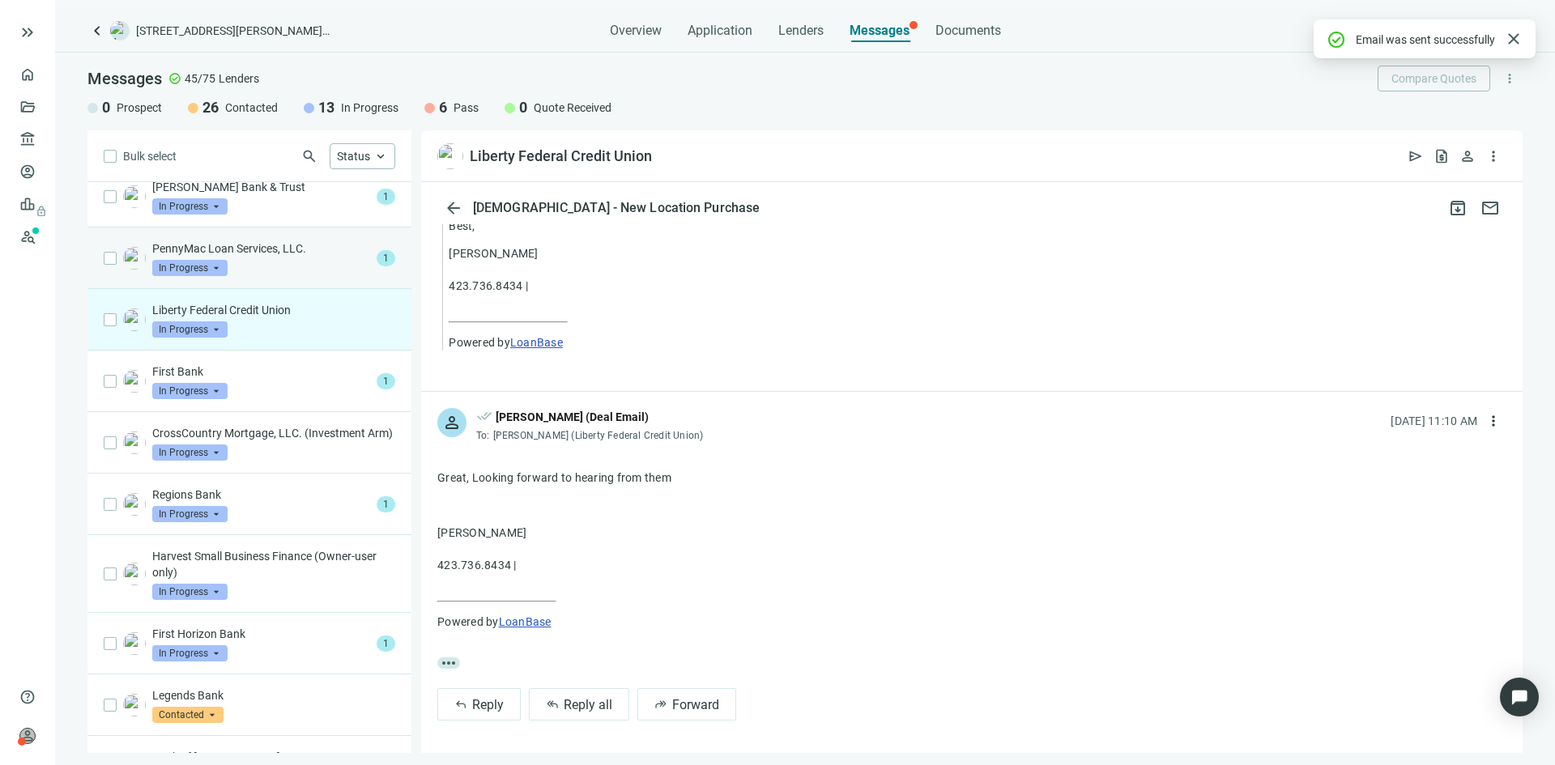
click at [272, 282] on div "PennyMac Loan Services, LLC. In Progress arrow_drop_down 1" at bounding box center [249, 259] width 324 height 62
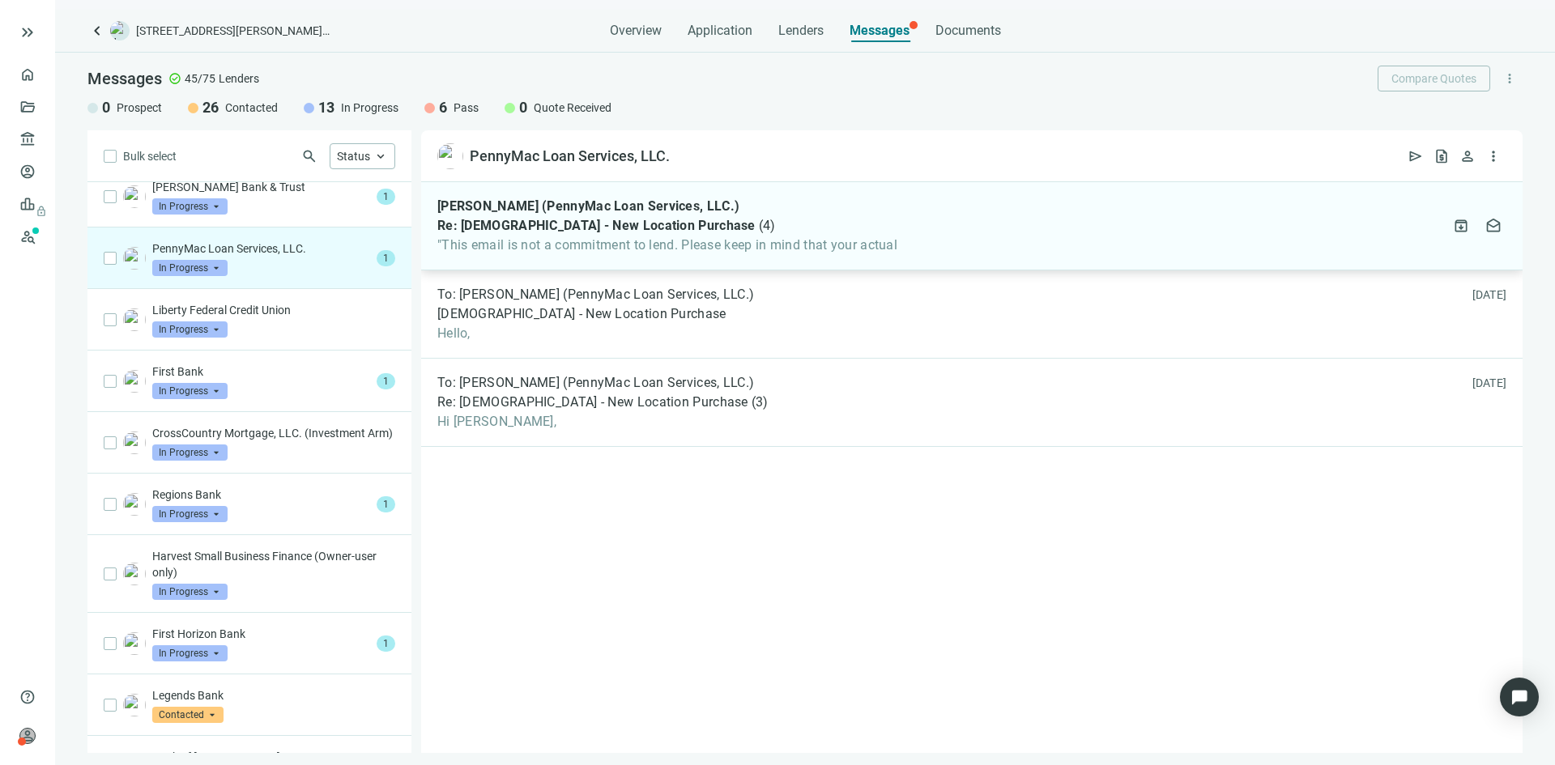
click at [608, 251] on span ""This email is not a commitment to lend. Please keep in mind that your actual" at bounding box center [667, 245] width 460 height 16
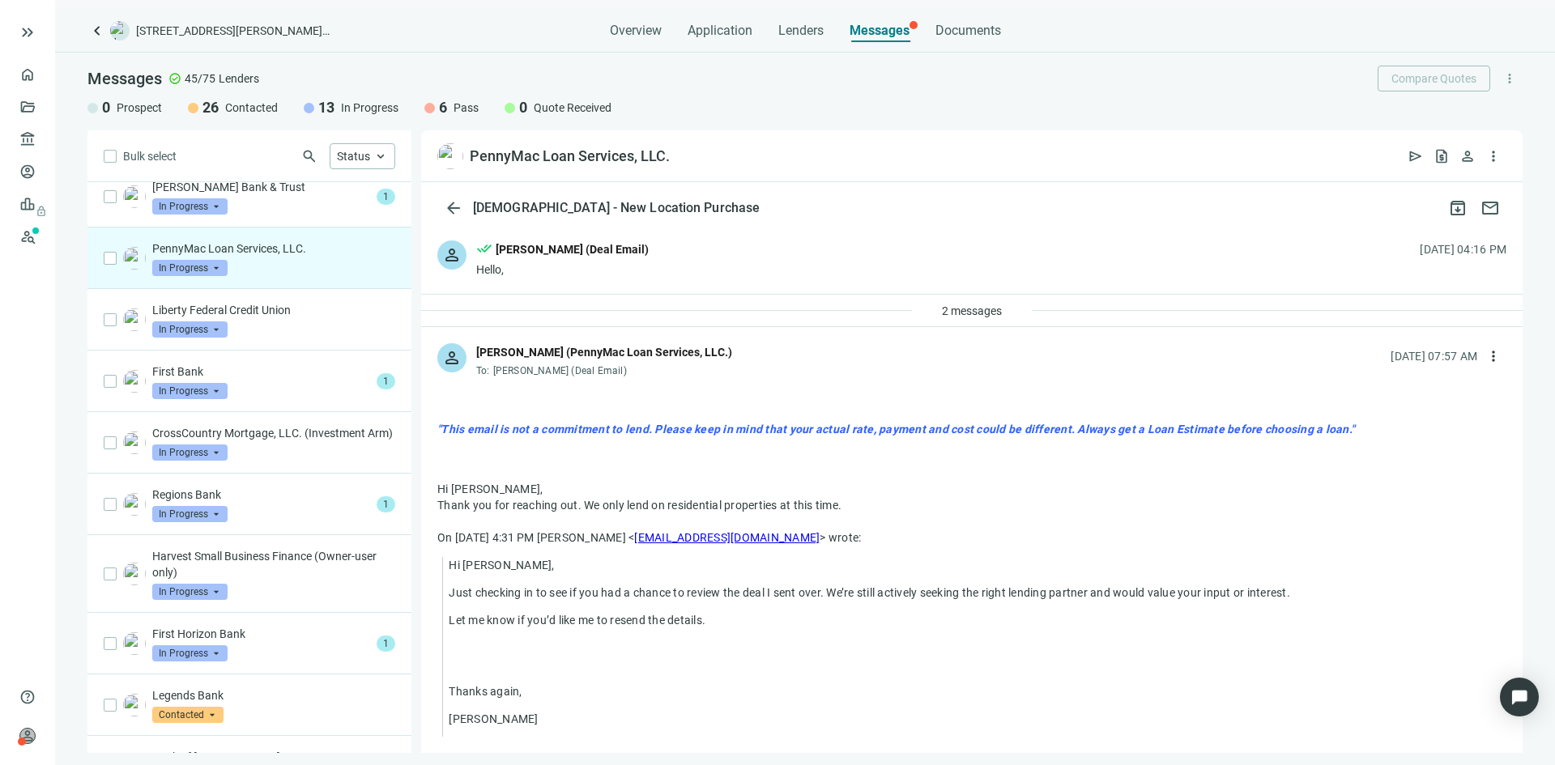
click at [211, 265] on span "In Progress" at bounding box center [189, 268] width 75 height 16
click at [190, 442] on span "Pass" at bounding box center [185, 443] width 35 height 16
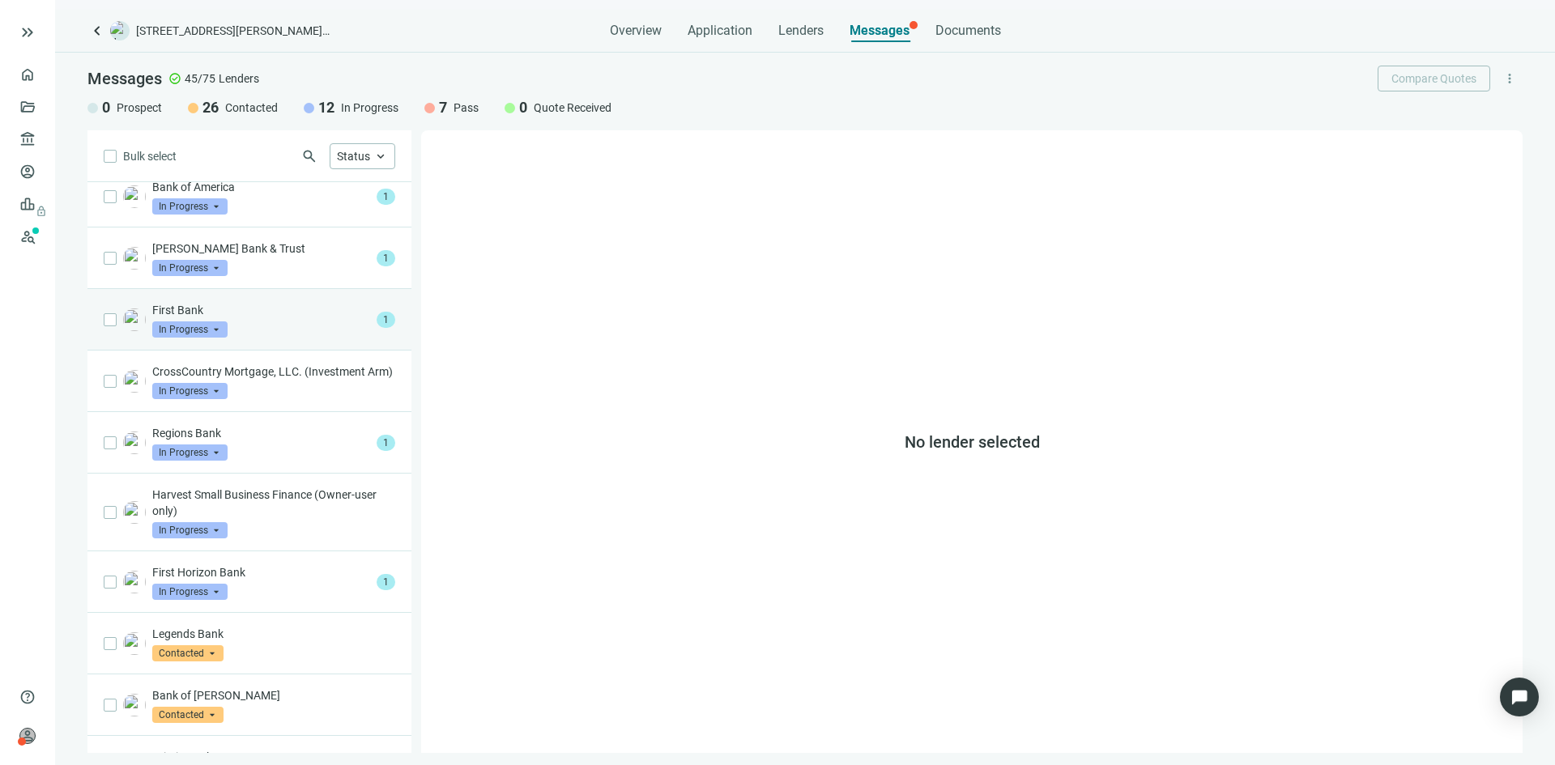
click at [282, 318] on div "First Bank In Progress arrow_drop_down" at bounding box center [261, 320] width 218 height 36
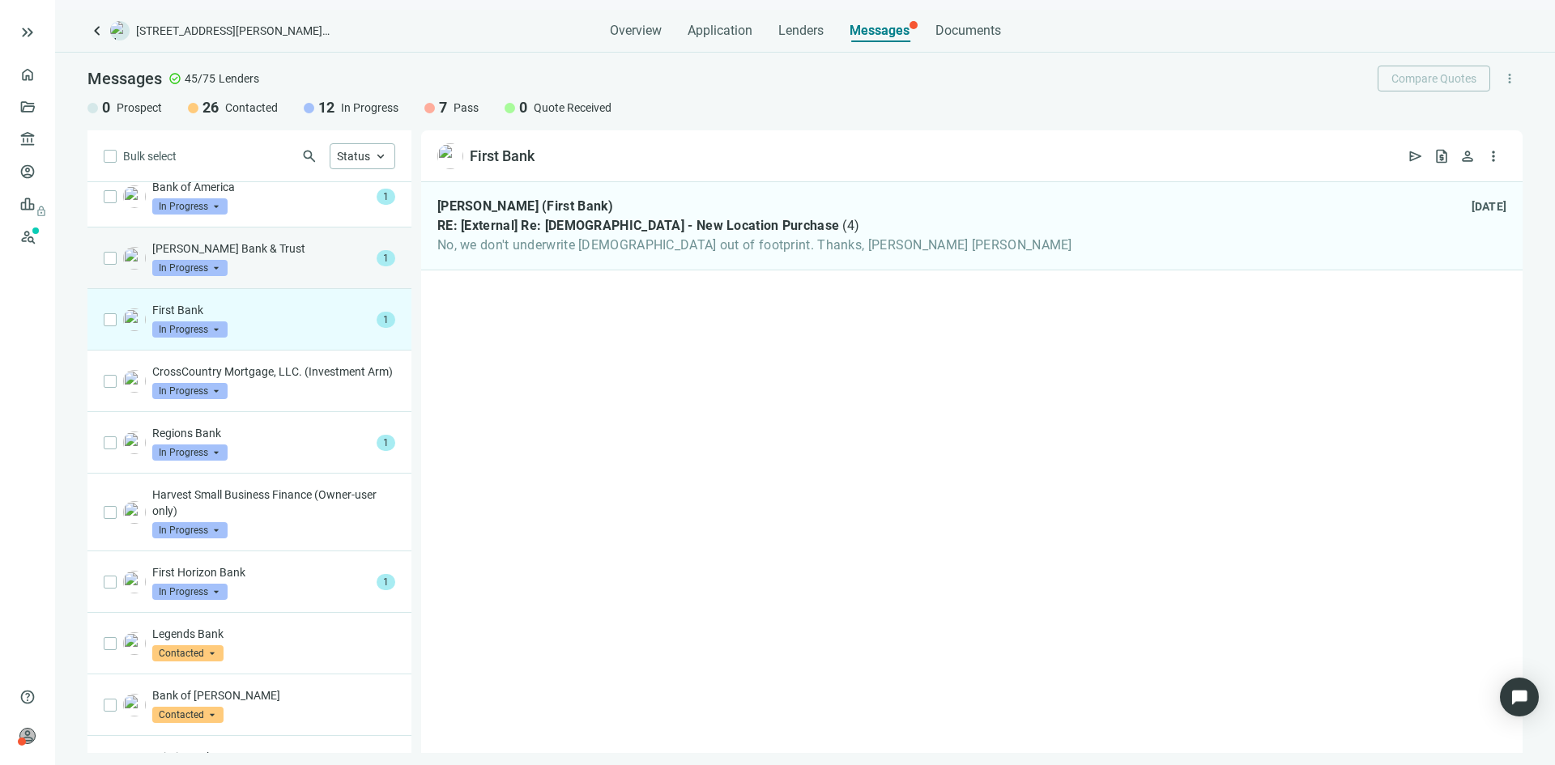
click at [288, 275] on div "[PERSON_NAME] Bank & Trust In Progress arrow_drop_down" at bounding box center [261, 258] width 218 height 36
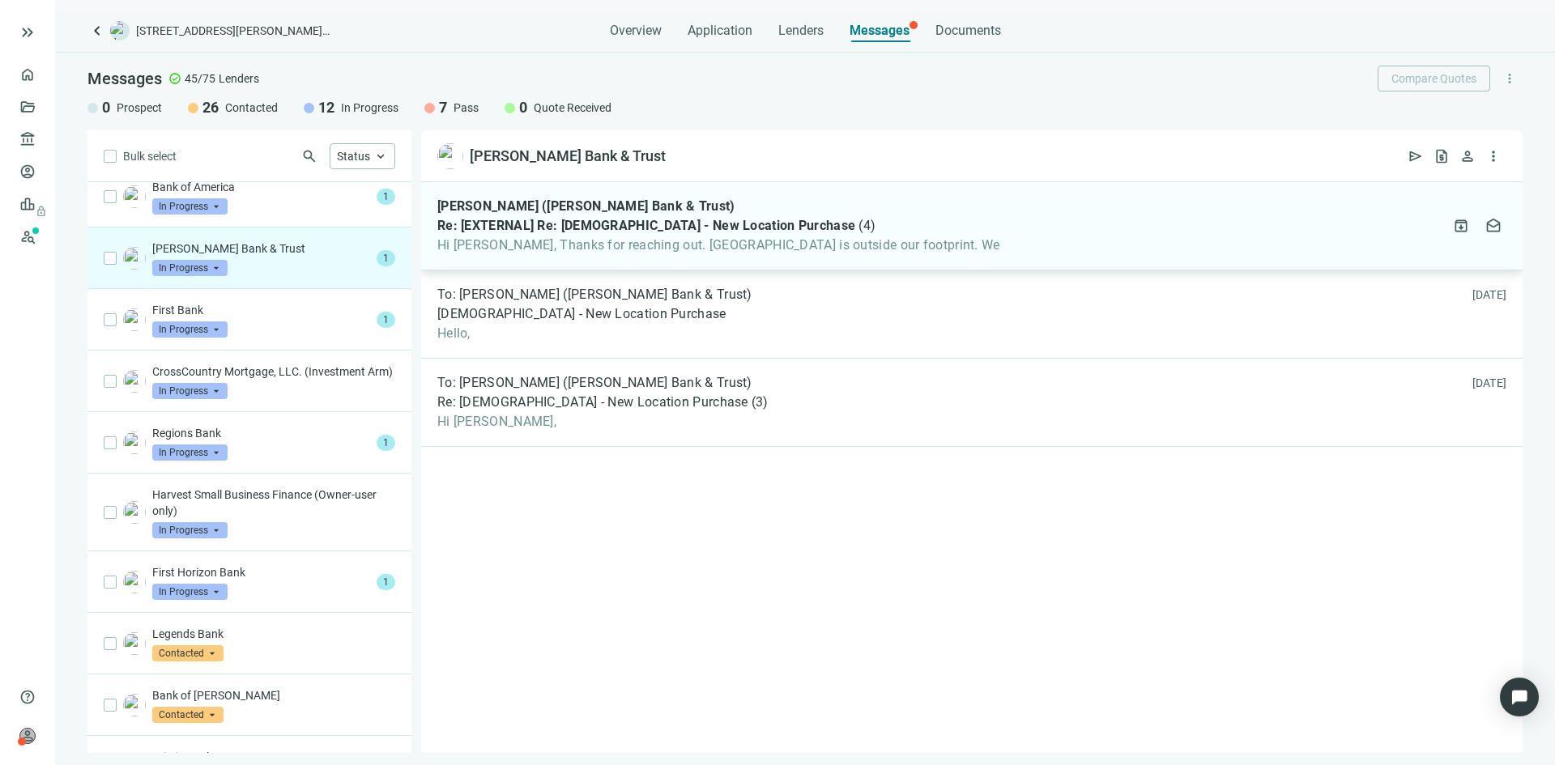
click at [509, 242] on span "Hi [PERSON_NAME], Thanks for reaching out. [GEOGRAPHIC_DATA] is outside our foo…" at bounding box center [718, 245] width 563 height 16
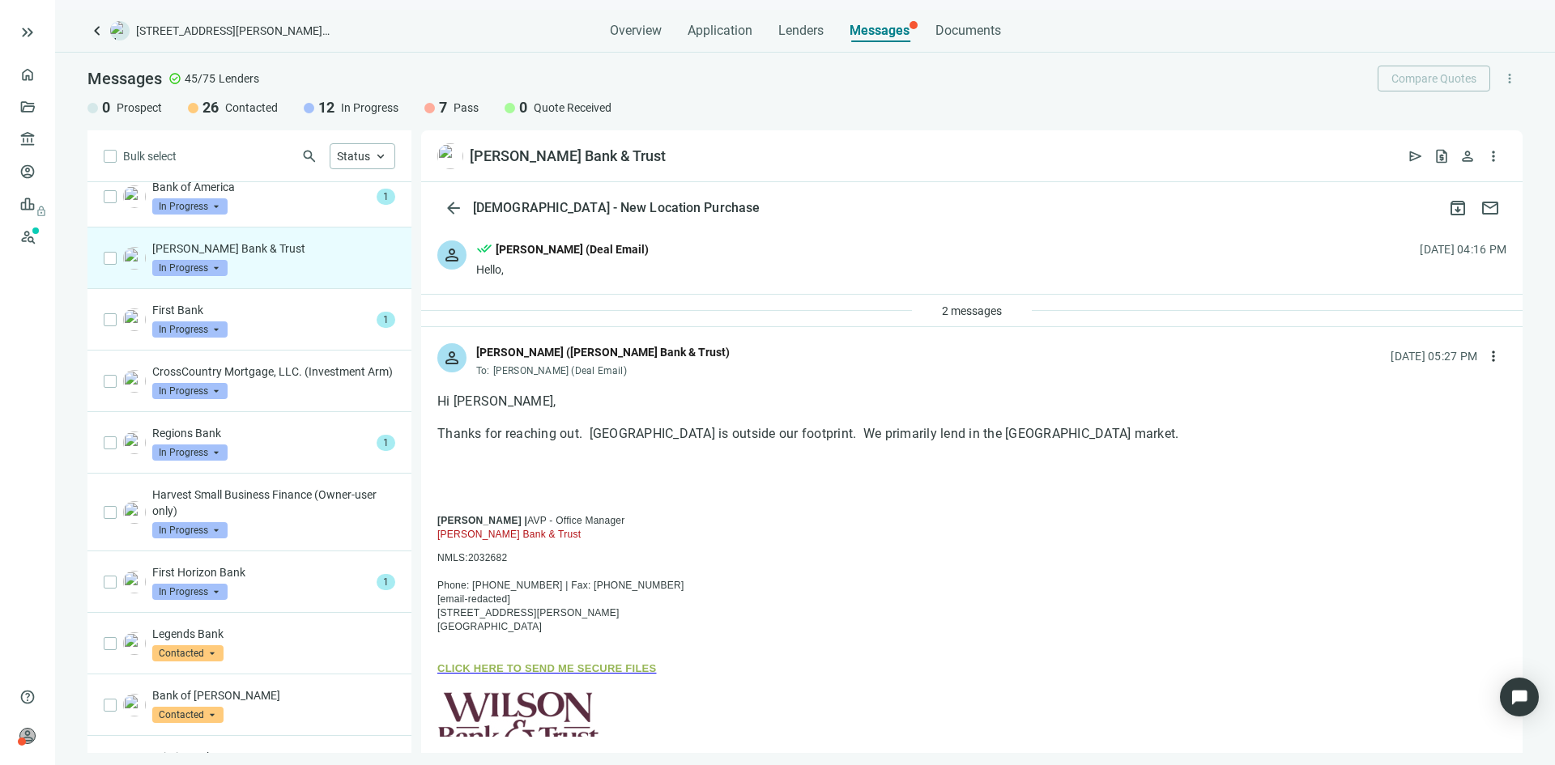
click at [225, 268] on span "In Progress" at bounding box center [189, 268] width 75 height 16
click at [188, 438] on span "Pass" at bounding box center [185, 443] width 35 height 16
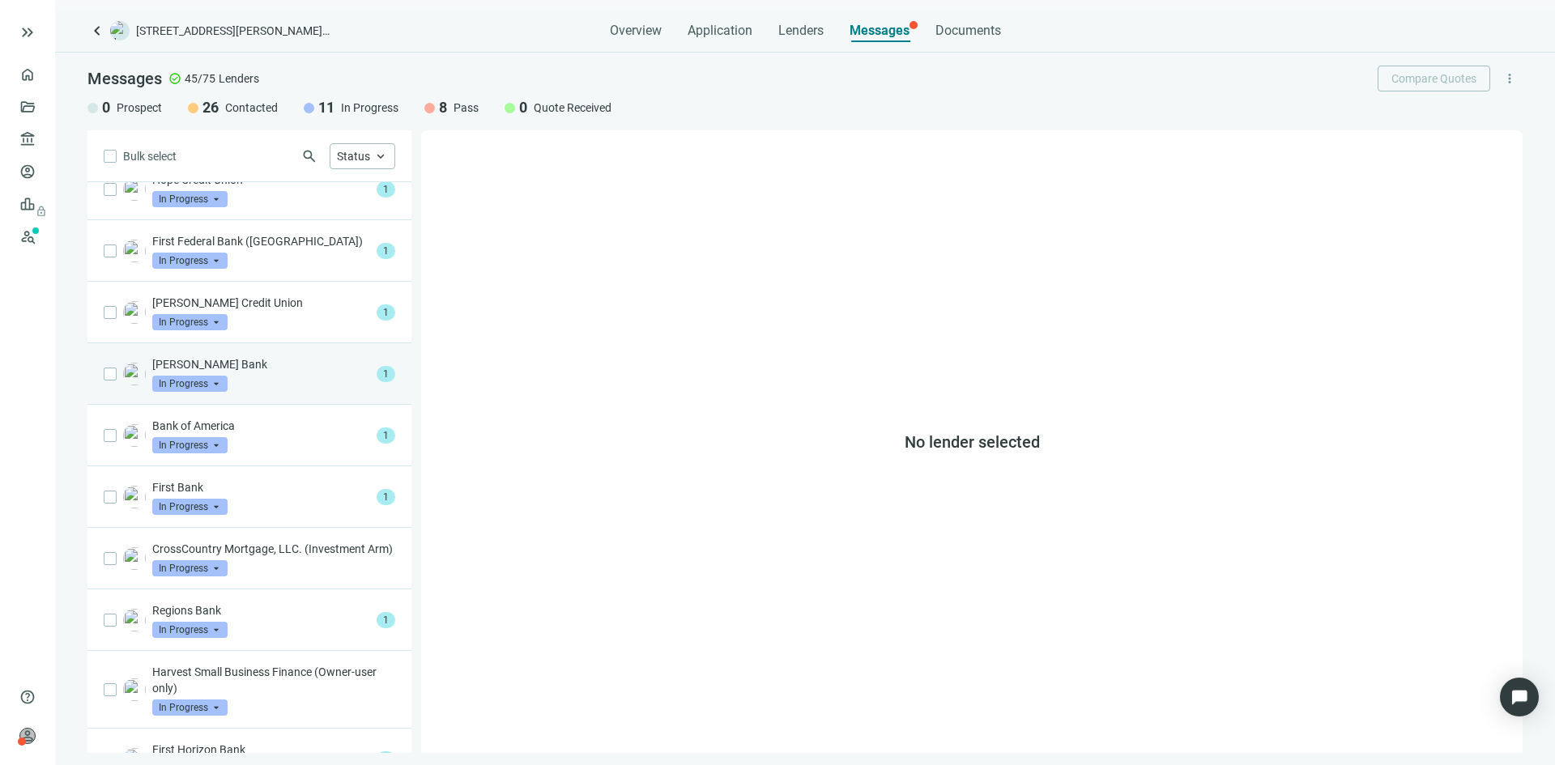
scroll to position [81, 0]
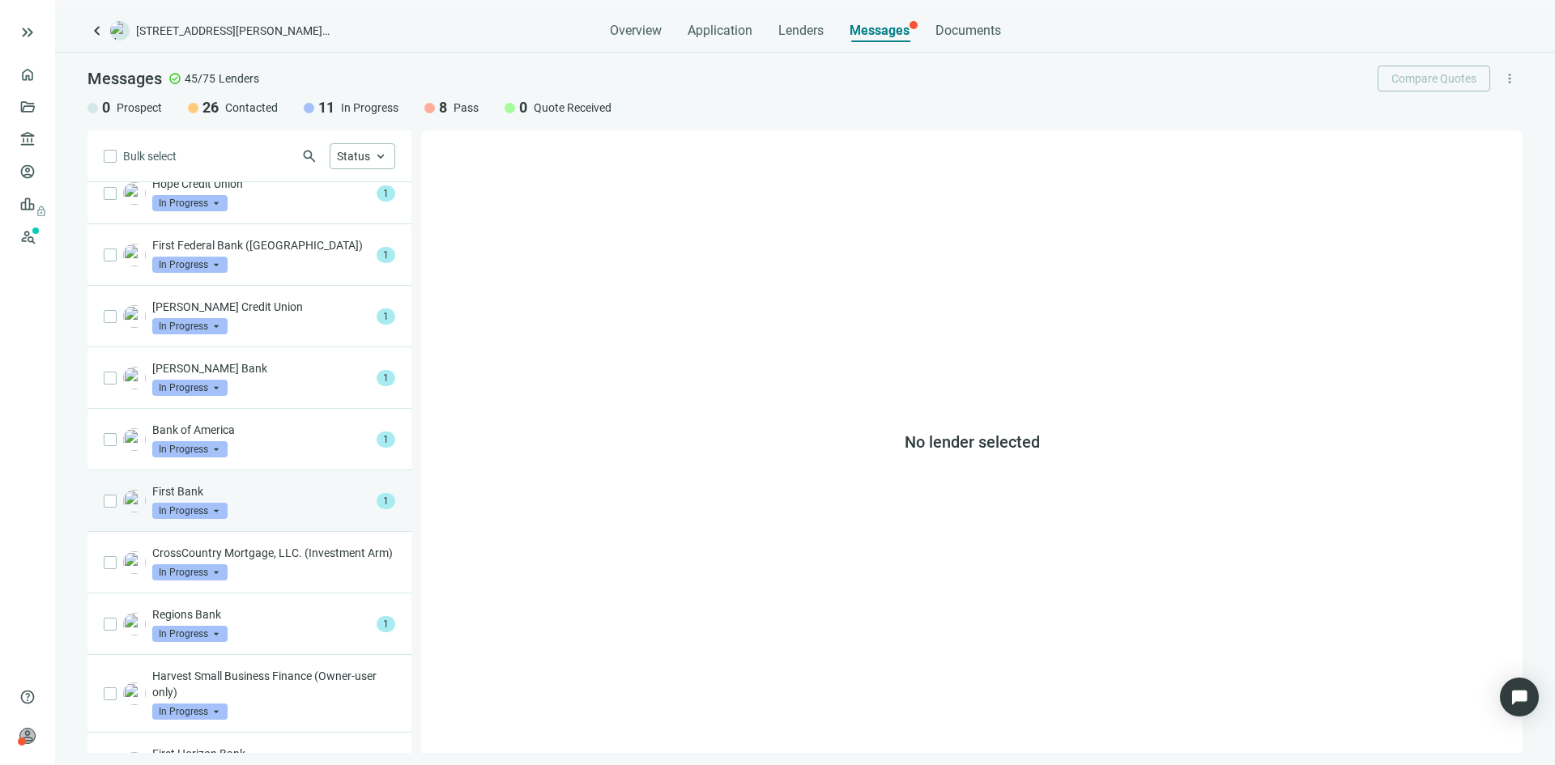
click at [275, 488] on p "First Bank" at bounding box center [261, 491] width 218 height 16
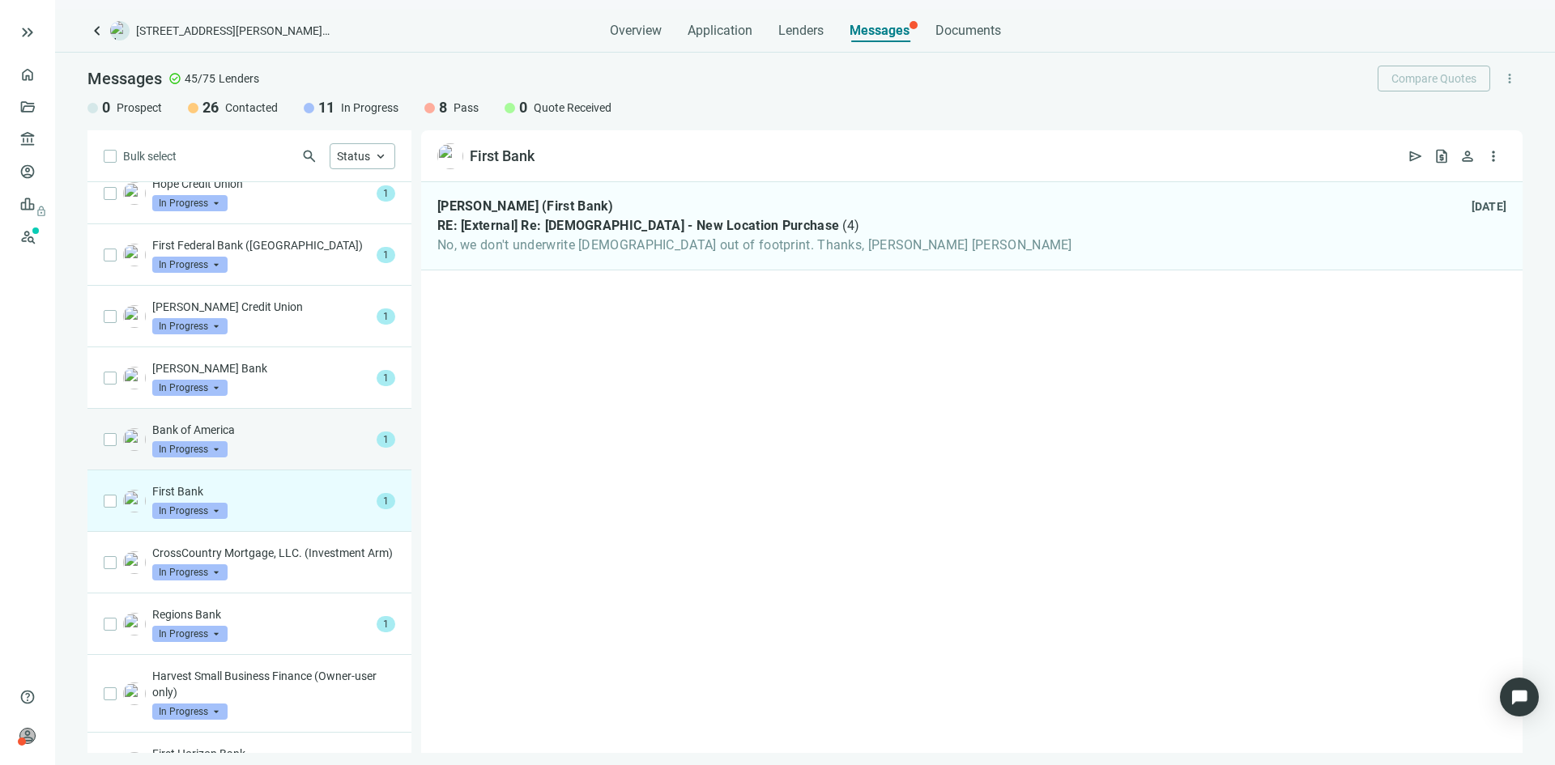
click at [307, 433] on p "Bank of America" at bounding box center [261, 430] width 218 height 16
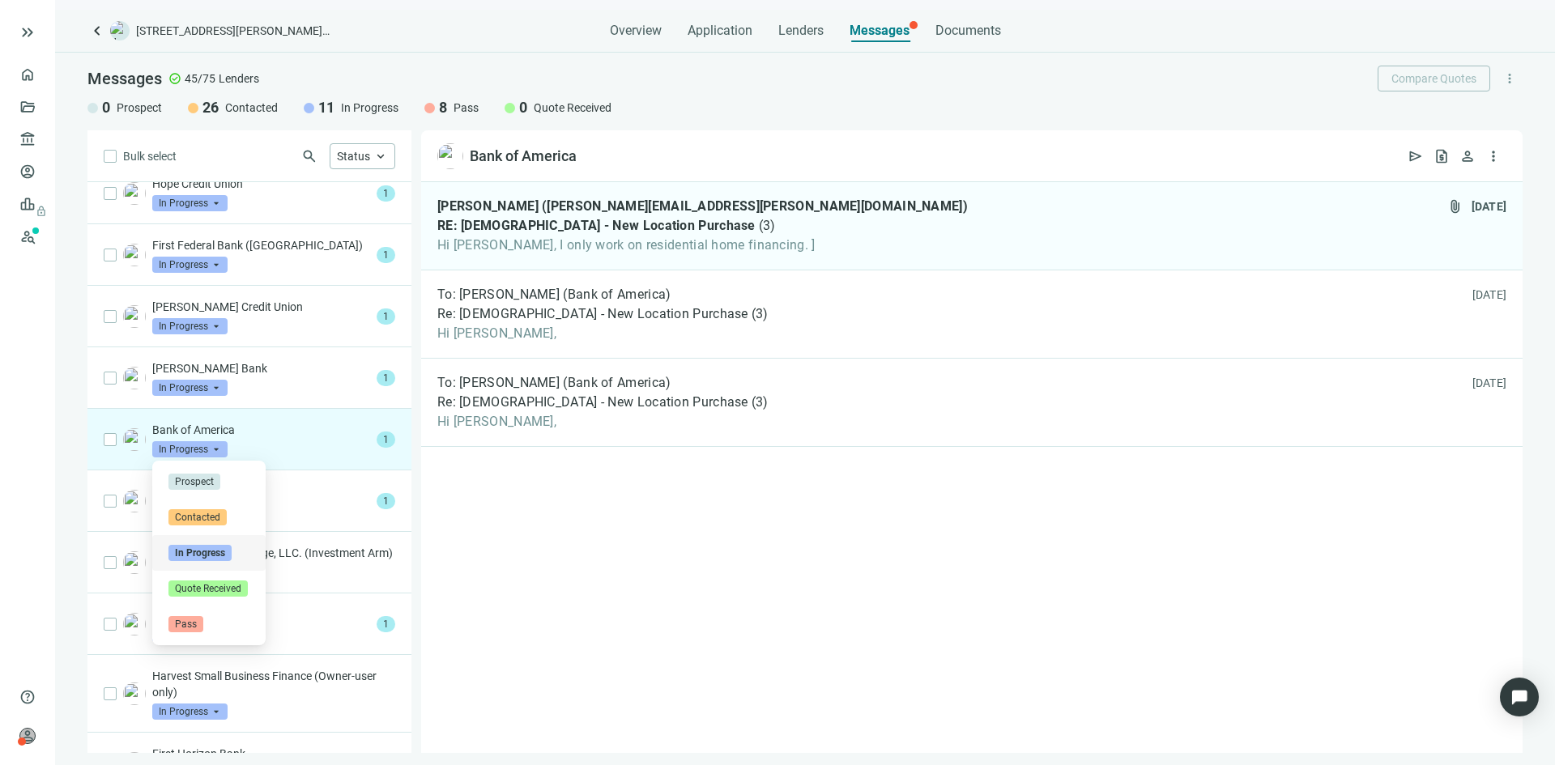
click at [219, 446] on span "In Progress" at bounding box center [189, 449] width 75 height 16
click at [189, 631] on span "Pass" at bounding box center [185, 624] width 35 height 16
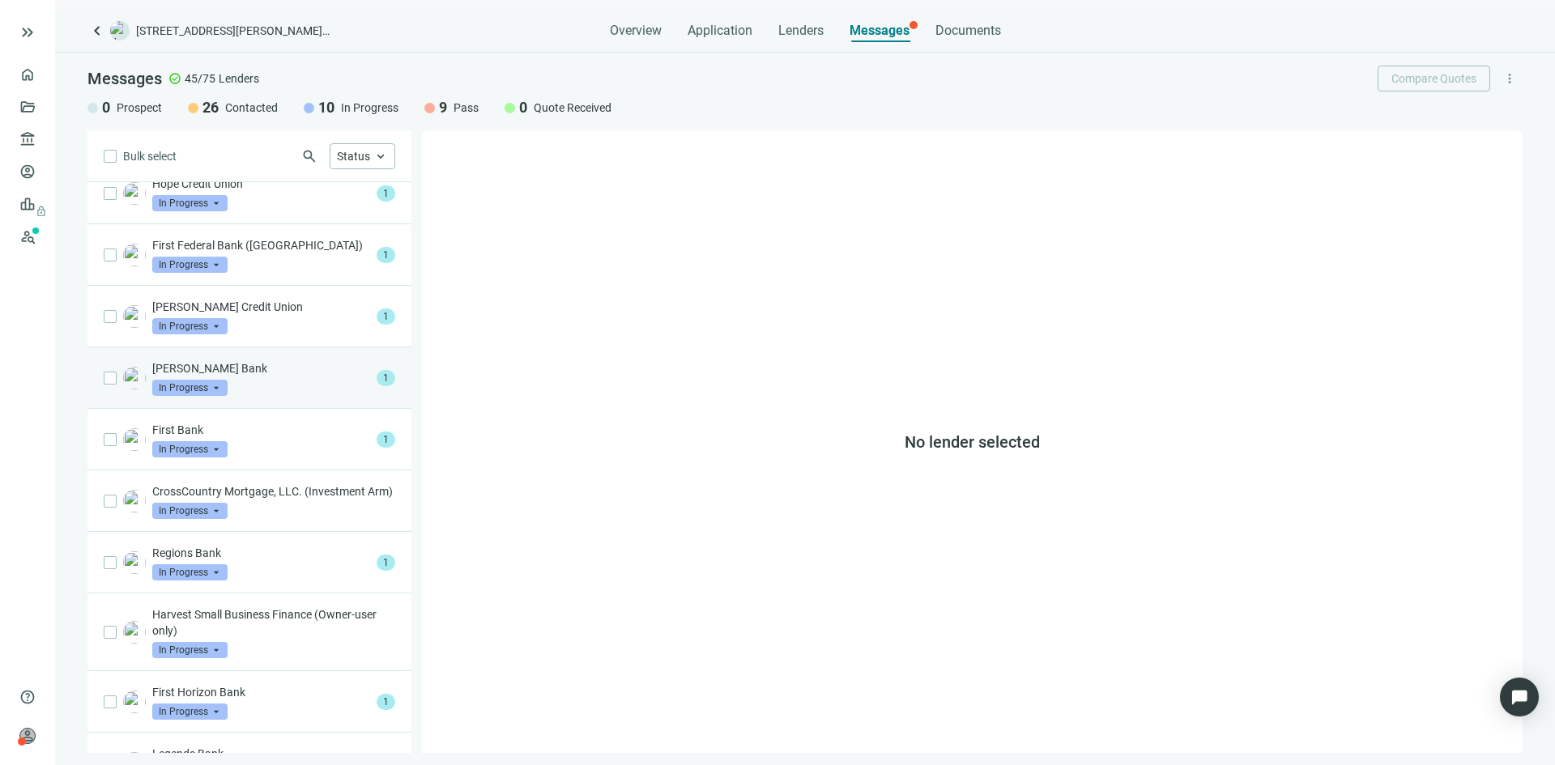
click at [272, 385] on div "[PERSON_NAME] Bank In Progress arrow_drop_down" at bounding box center [261, 378] width 218 height 36
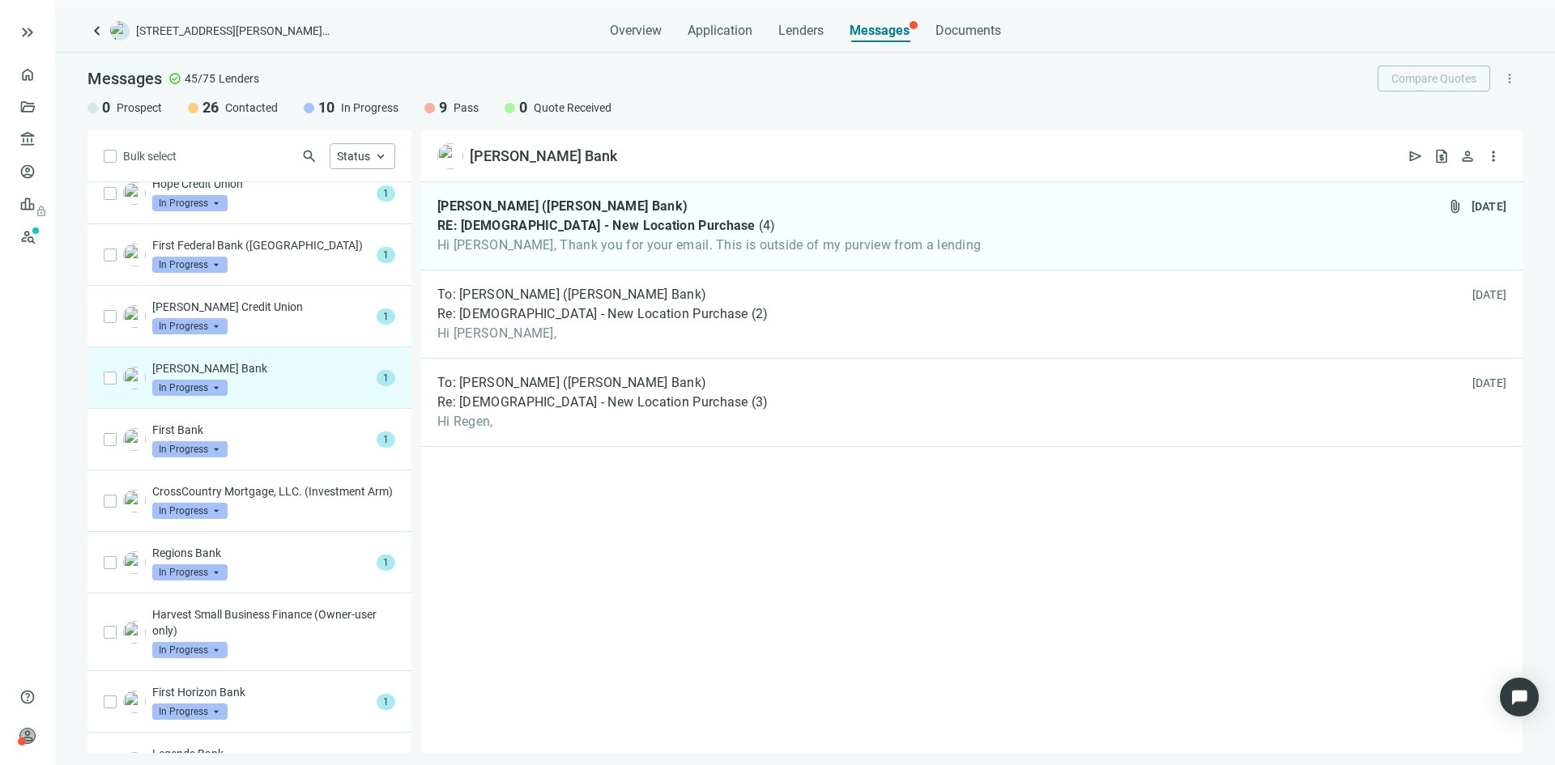
click at [211, 389] on span "In Progress" at bounding box center [189, 388] width 75 height 16
click at [186, 559] on span "Pass" at bounding box center [185, 563] width 35 height 16
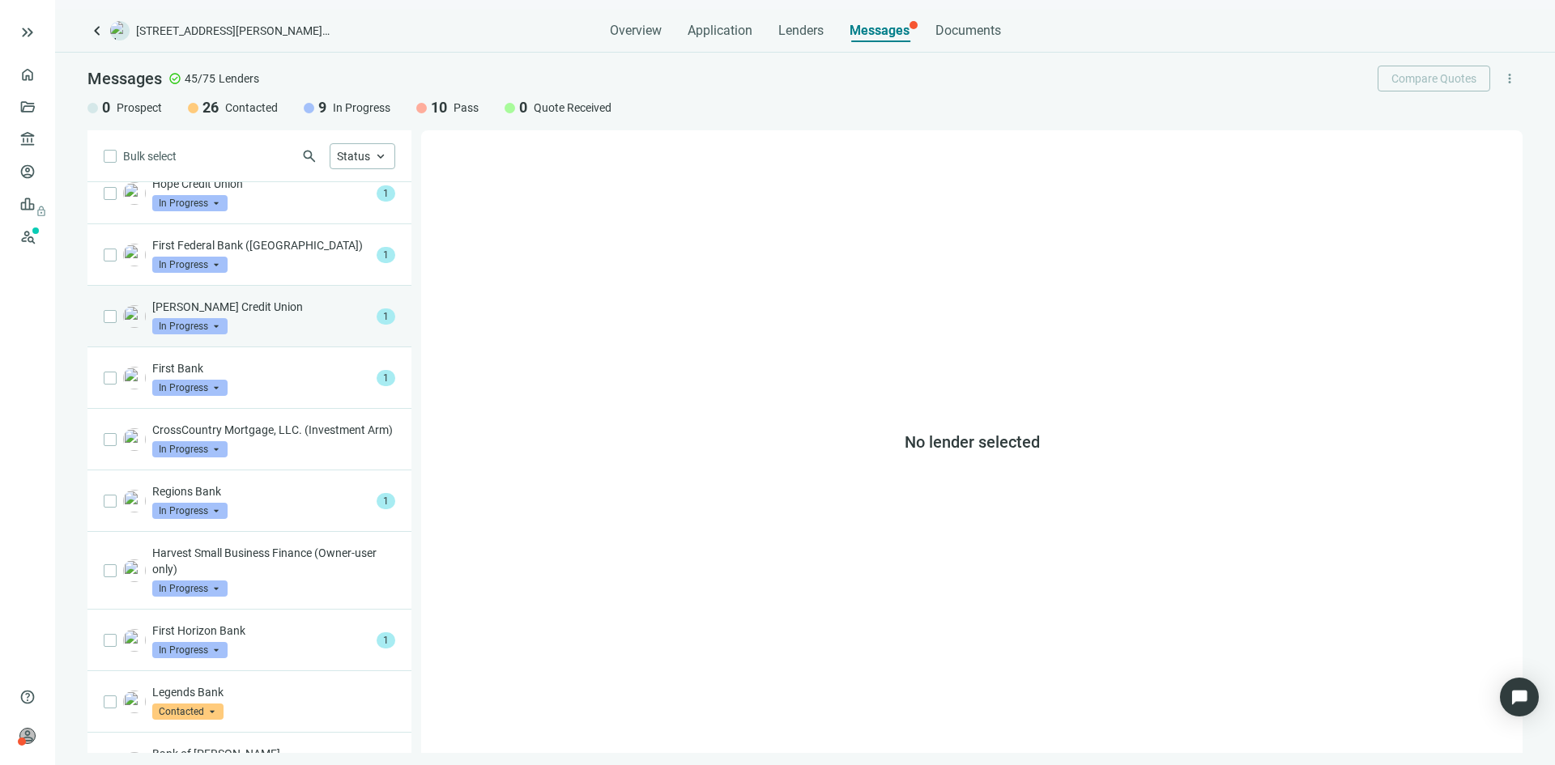
click at [271, 307] on p "[PERSON_NAME] Credit Union" at bounding box center [261, 307] width 218 height 16
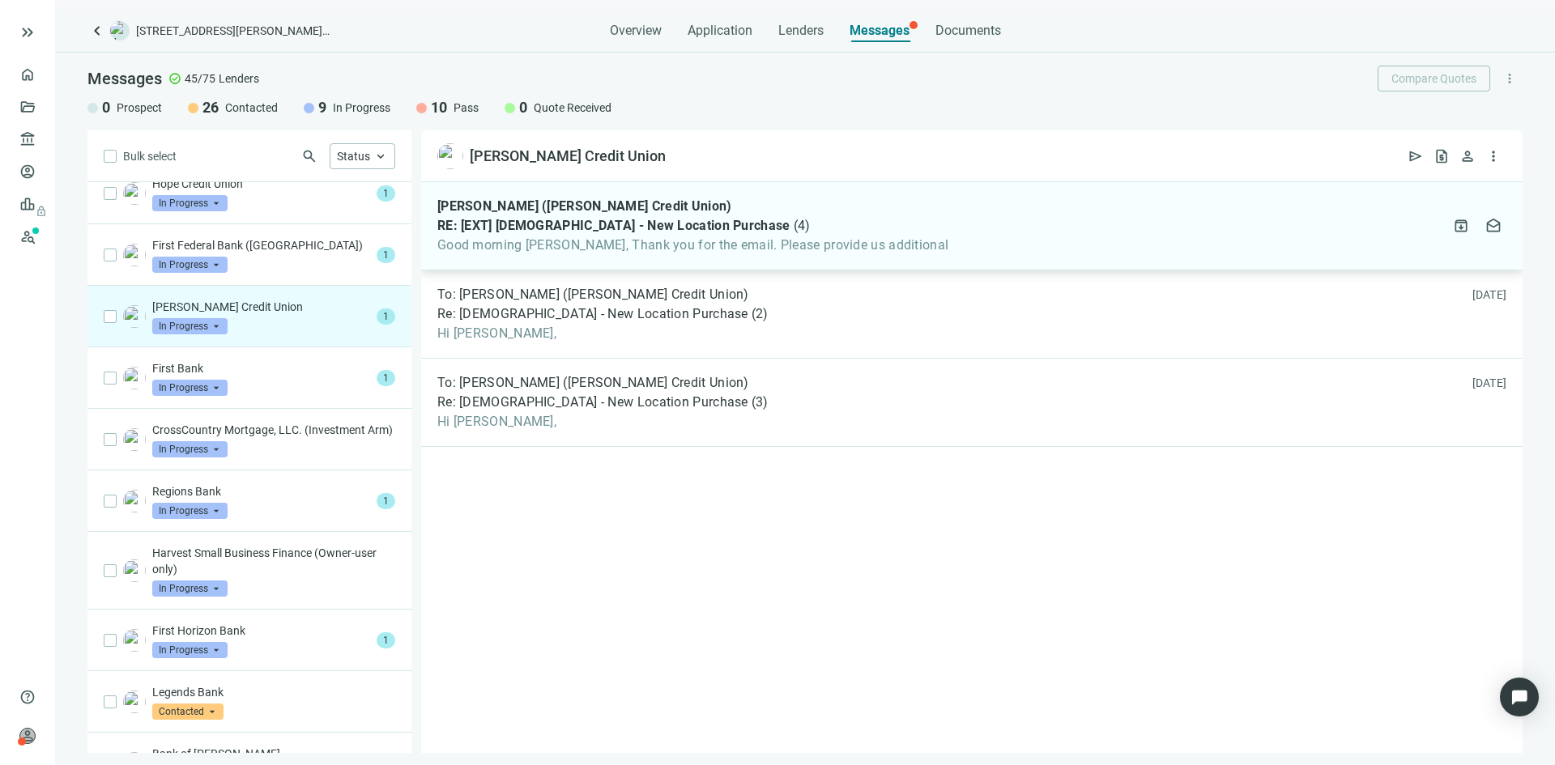
click at [537, 239] on span "Good morning [PERSON_NAME], Thank you for the email. Please provide us addition…" at bounding box center [692, 245] width 511 height 16
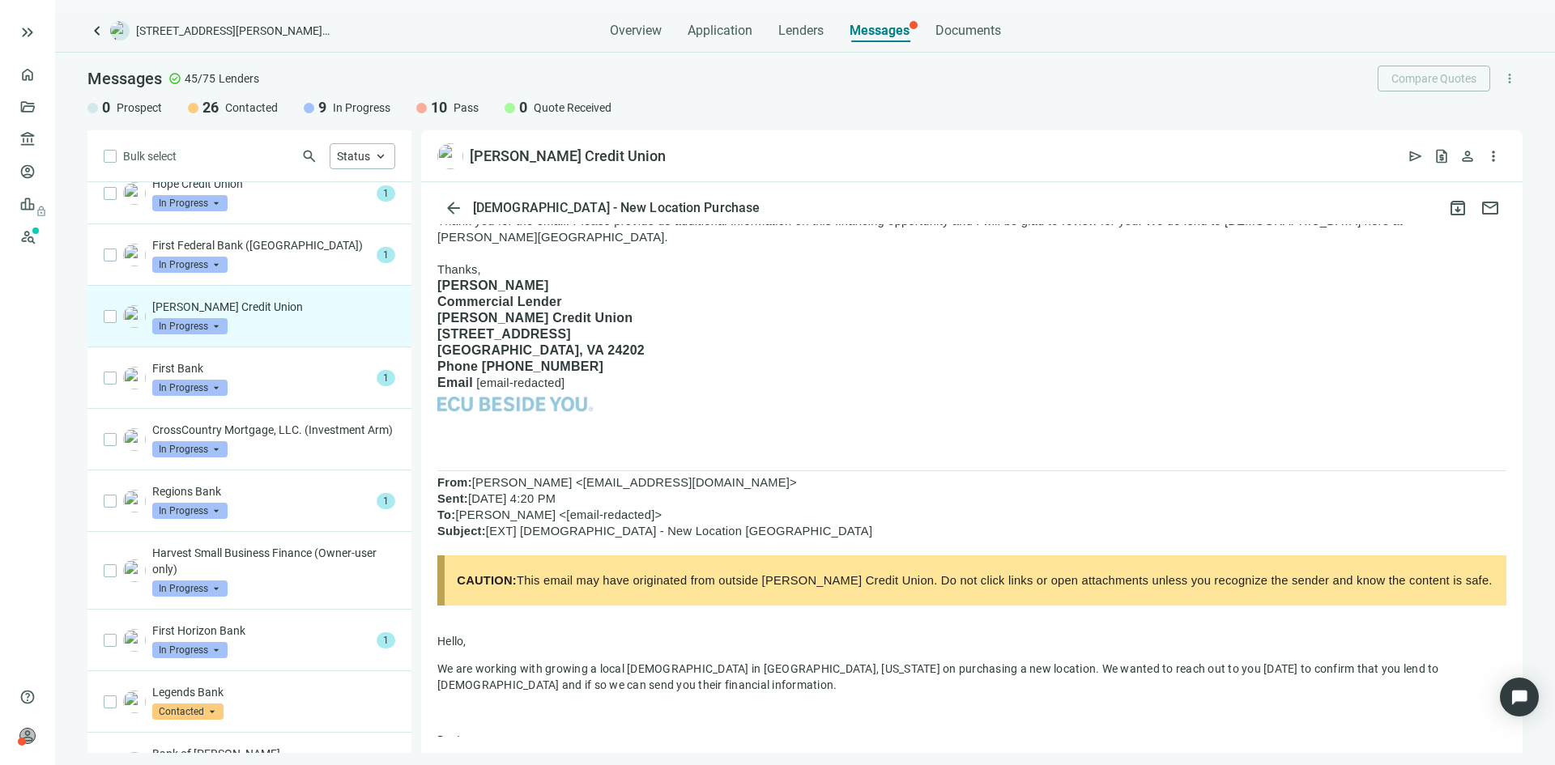
scroll to position [81, 0]
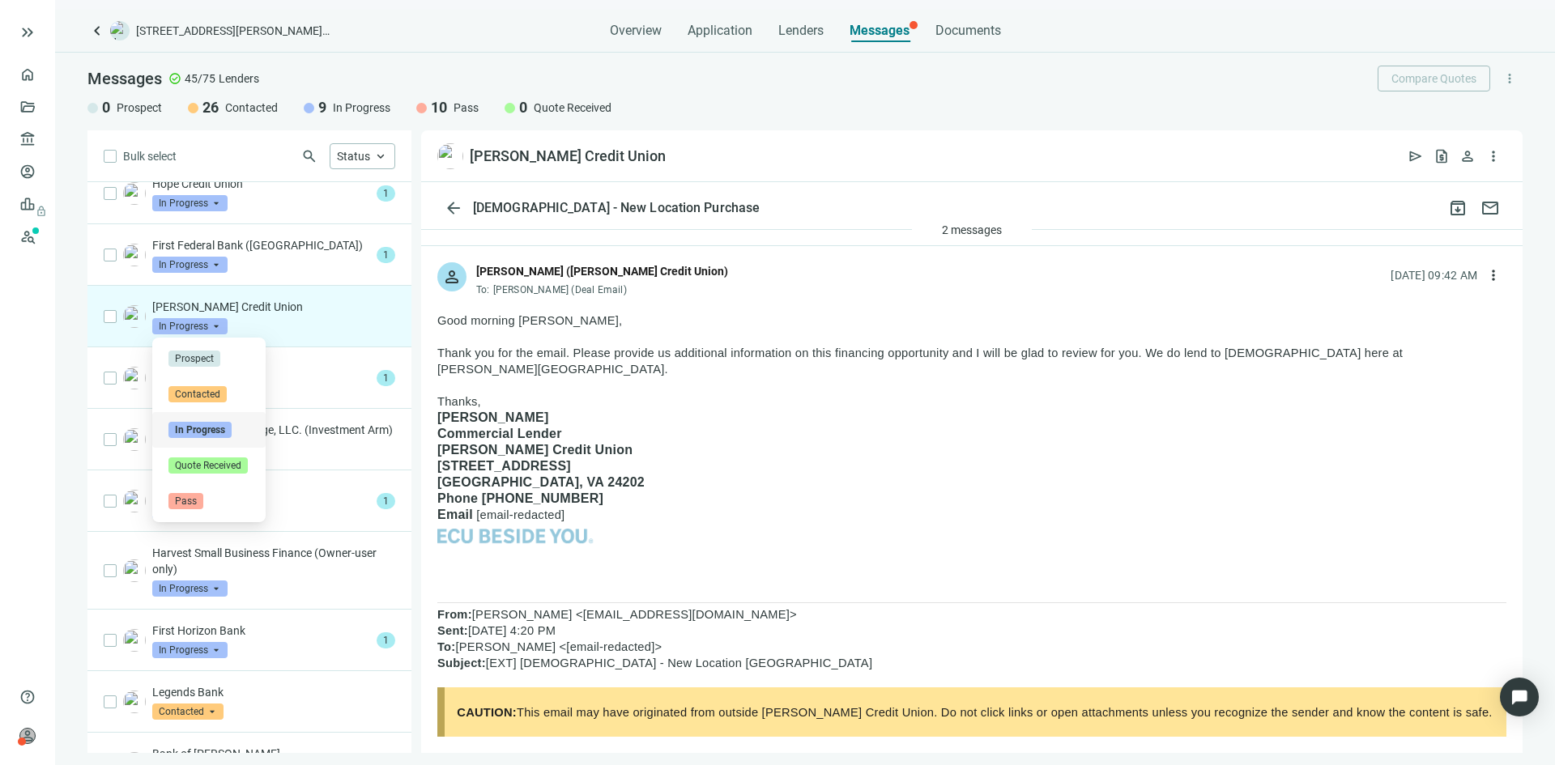
click at [214, 325] on span "In Progress" at bounding box center [189, 326] width 75 height 16
click at [196, 360] on span "Prospect" at bounding box center [194, 359] width 52 height 16
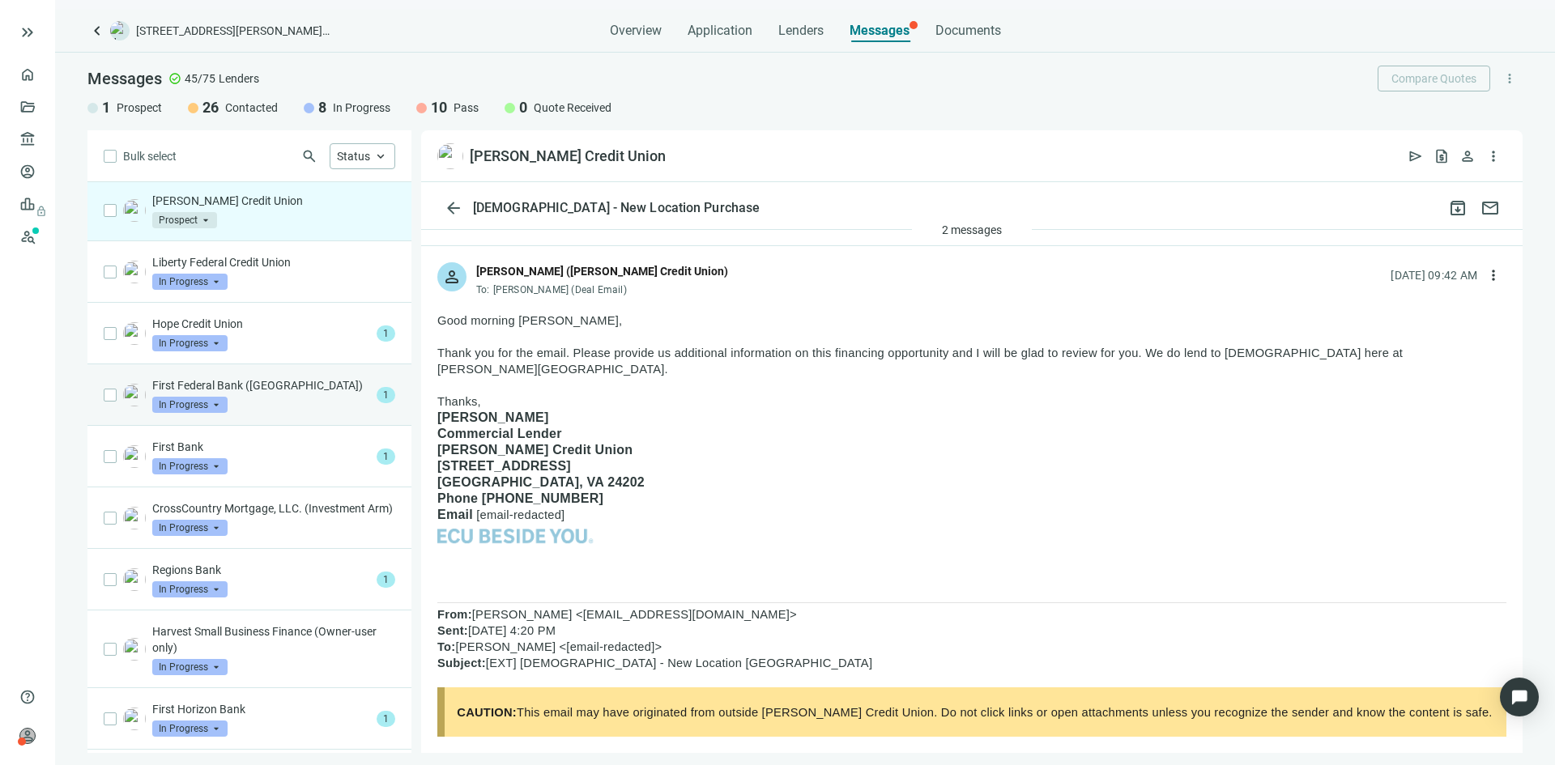
scroll to position [0, 0]
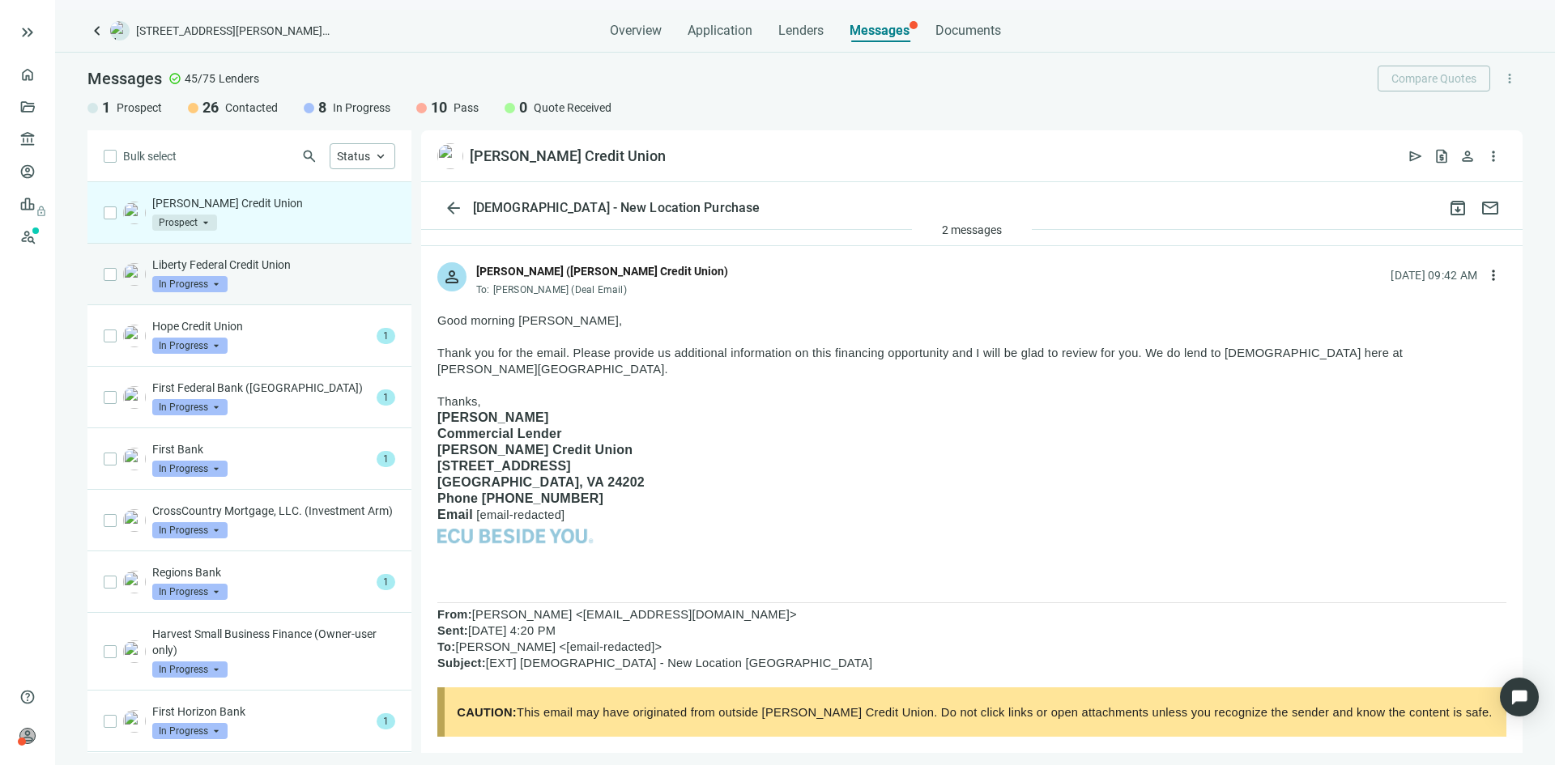
click at [295, 271] on p "Liberty Federal Credit Union" at bounding box center [273, 265] width 243 height 16
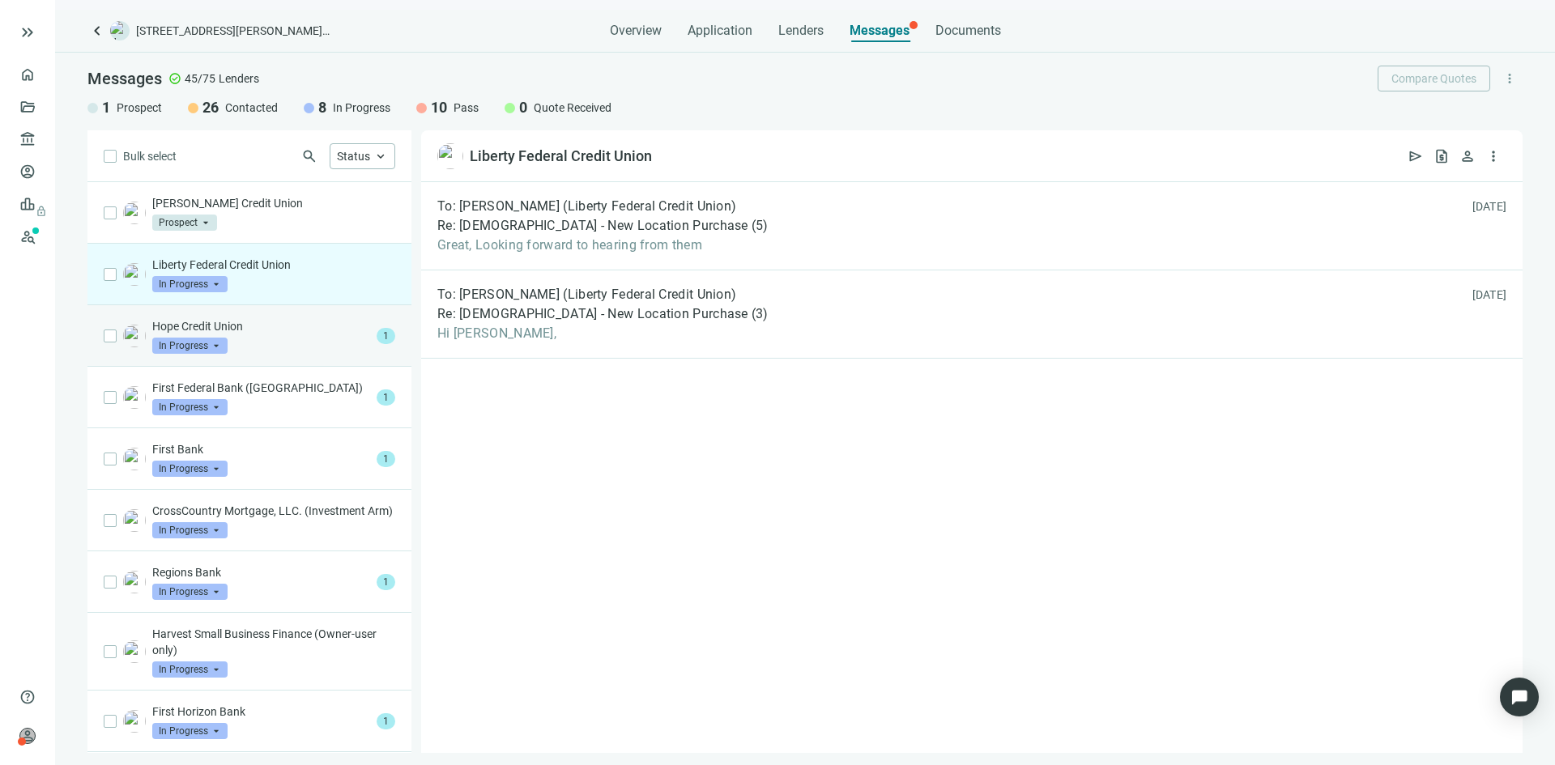
click at [277, 339] on div "Hope Credit Union In Progress arrow_drop_down" at bounding box center [261, 336] width 218 height 36
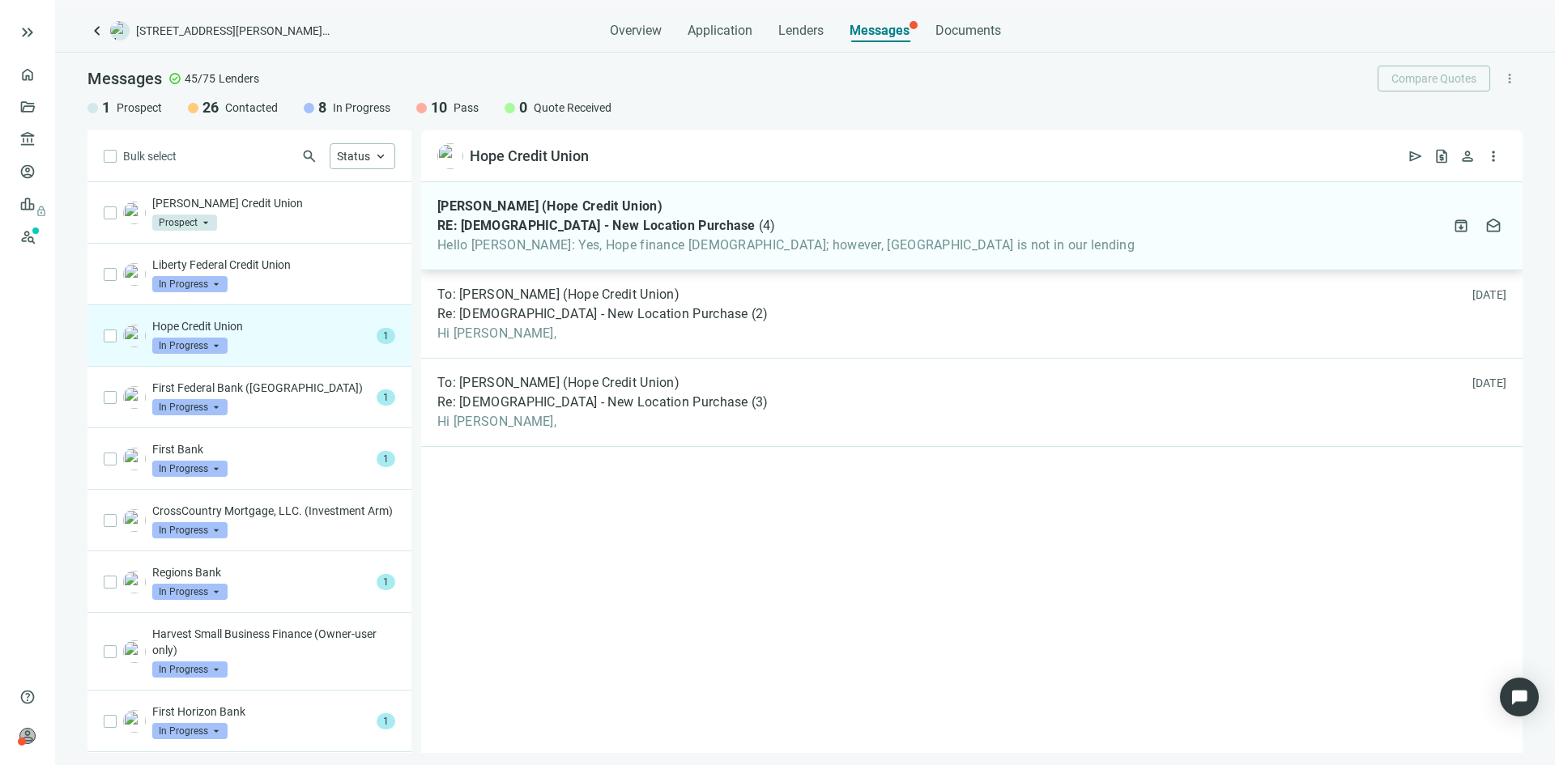
click at [585, 234] on div "[PERSON_NAME] (Hope Credit Union) RE: [DEMOGRAPHIC_DATA] - New Location Purchas…" at bounding box center [785, 225] width 697 height 55
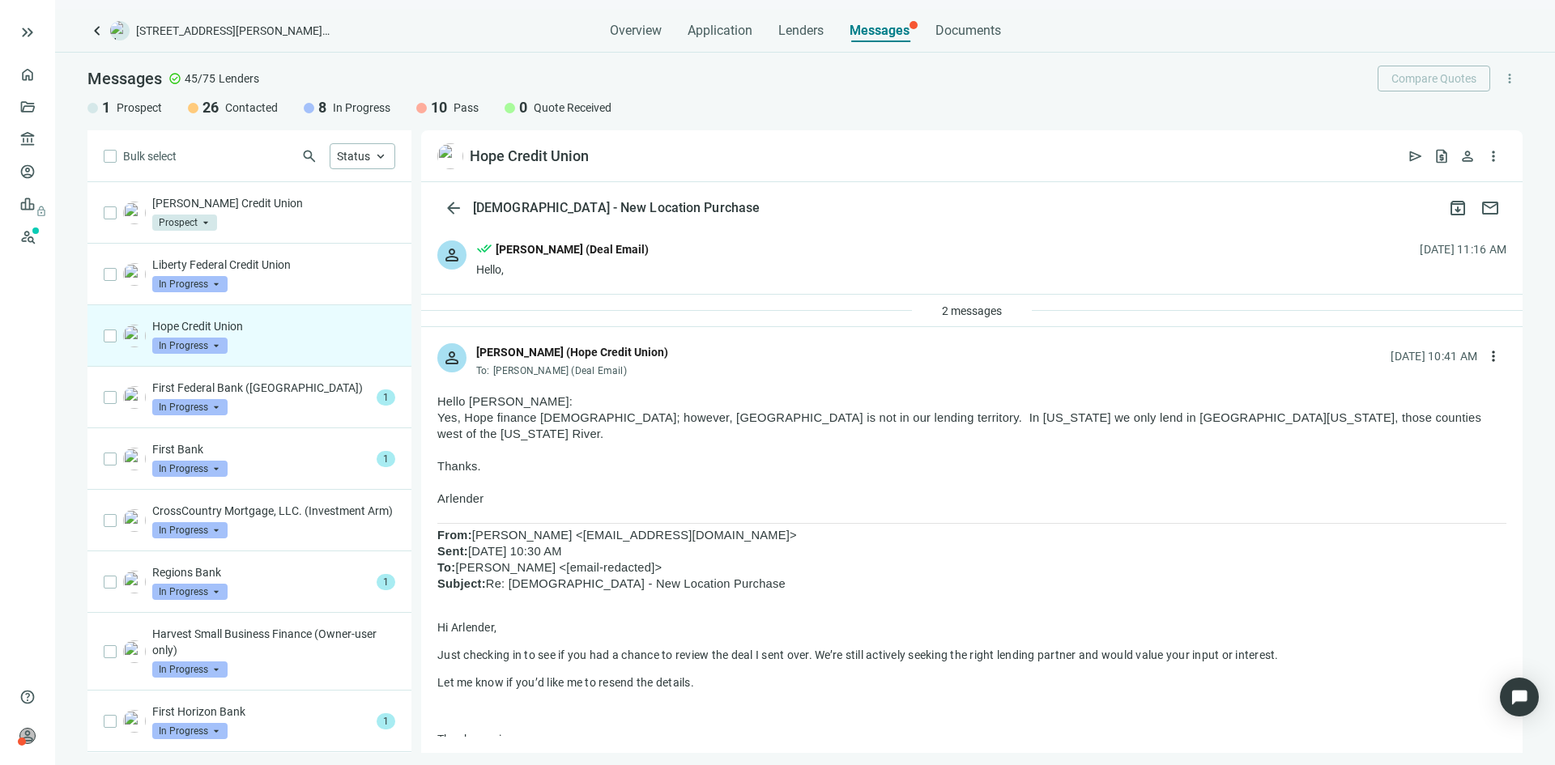
click at [222, 342] on span "In Progress" at bounding box center [189, 346] width 75 height 16
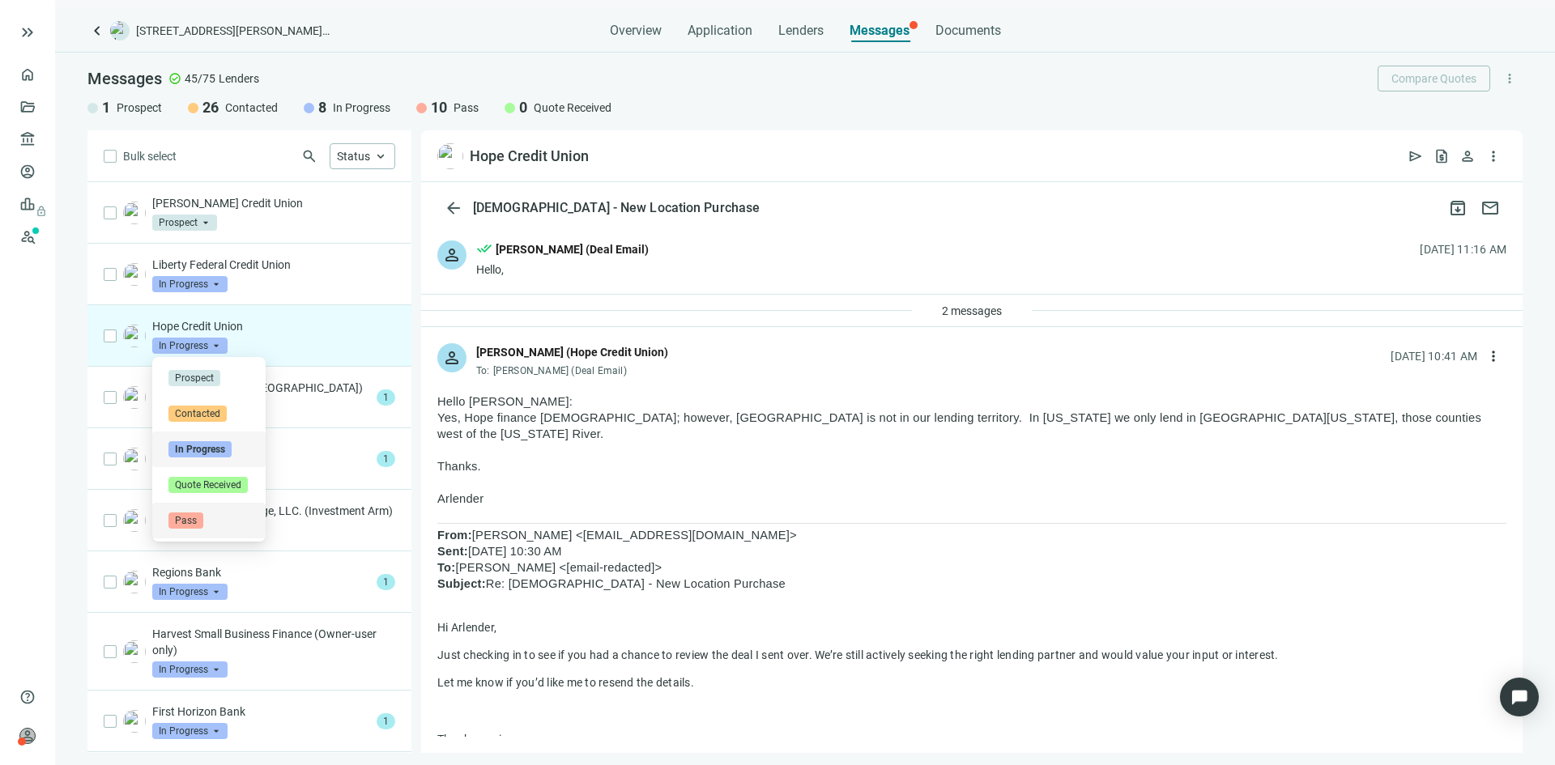
click at [191, 517] on span "Pass" at bounding box center [185, 521] width 35 height 16
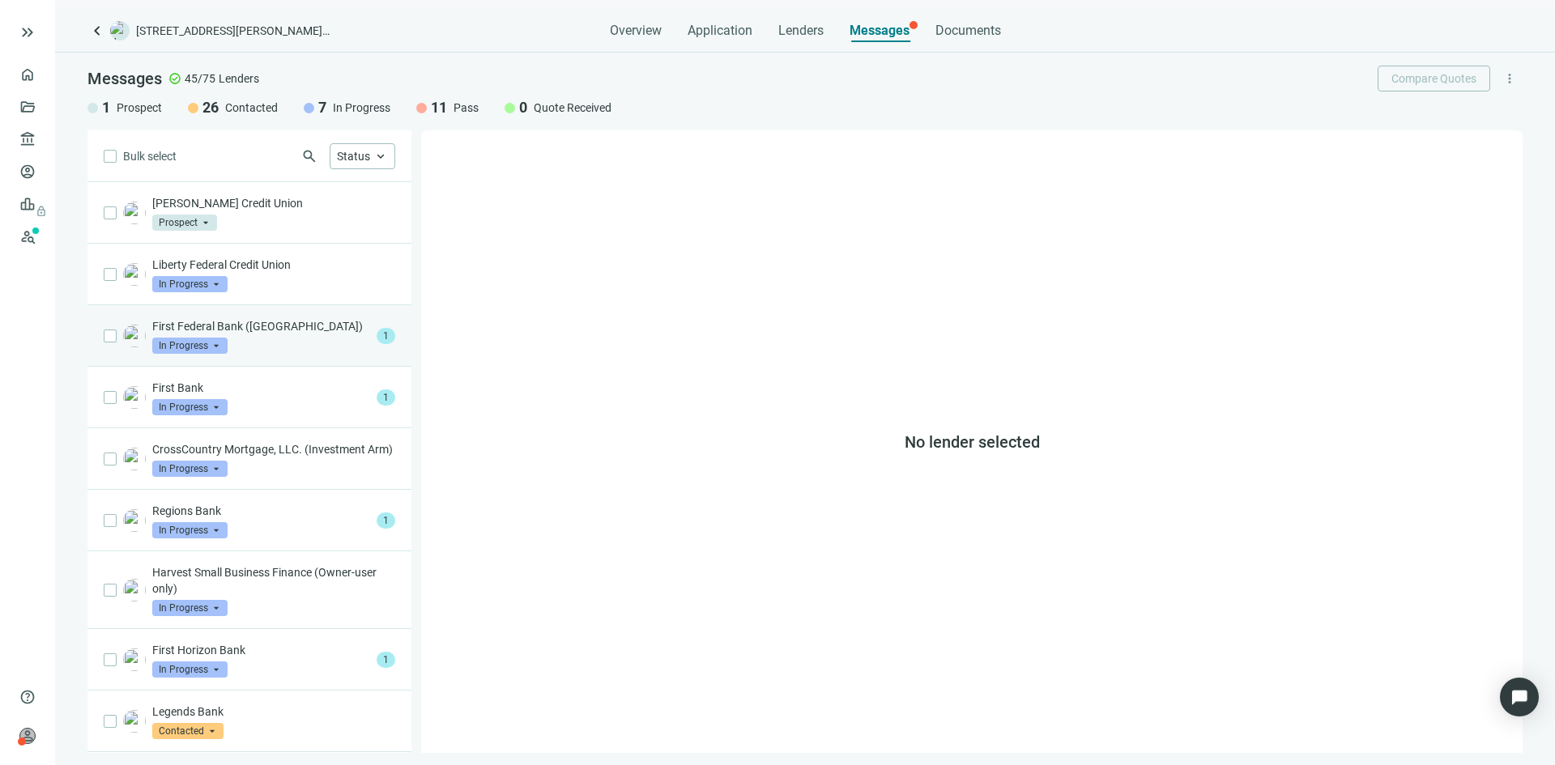
click at [243, 347] on div "First Federal Bank ([GEOGRAPHIC_DATA]) In Progress arrow_drop_down" at bounding box center [261, 336] width 218 height 36
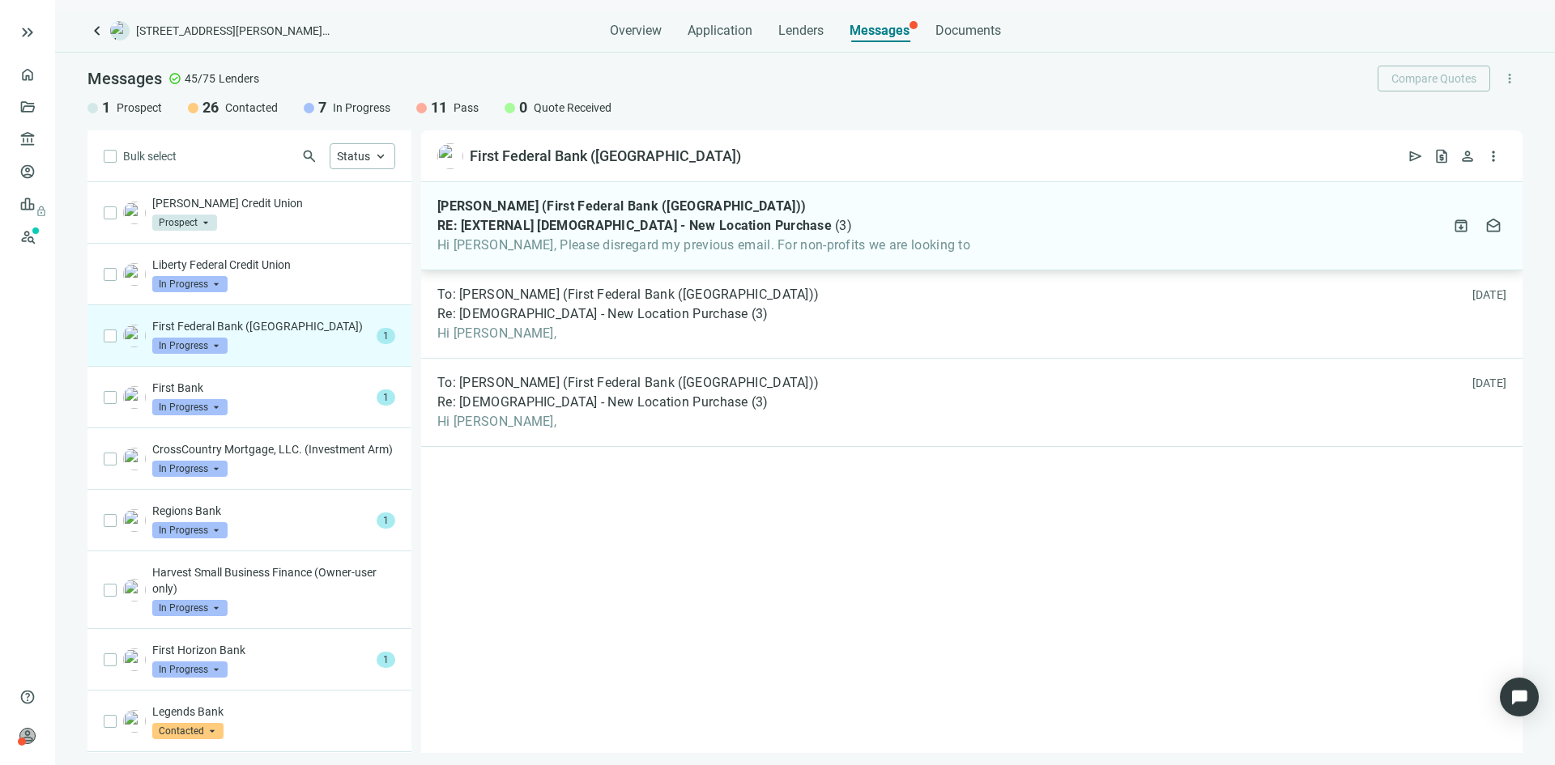
click at [613, 249] on span "Hi [PERSON_NAME], Please disregard my previous email. For non-profits we are lo…" at bounding box center [703, 245] width 533 height 16
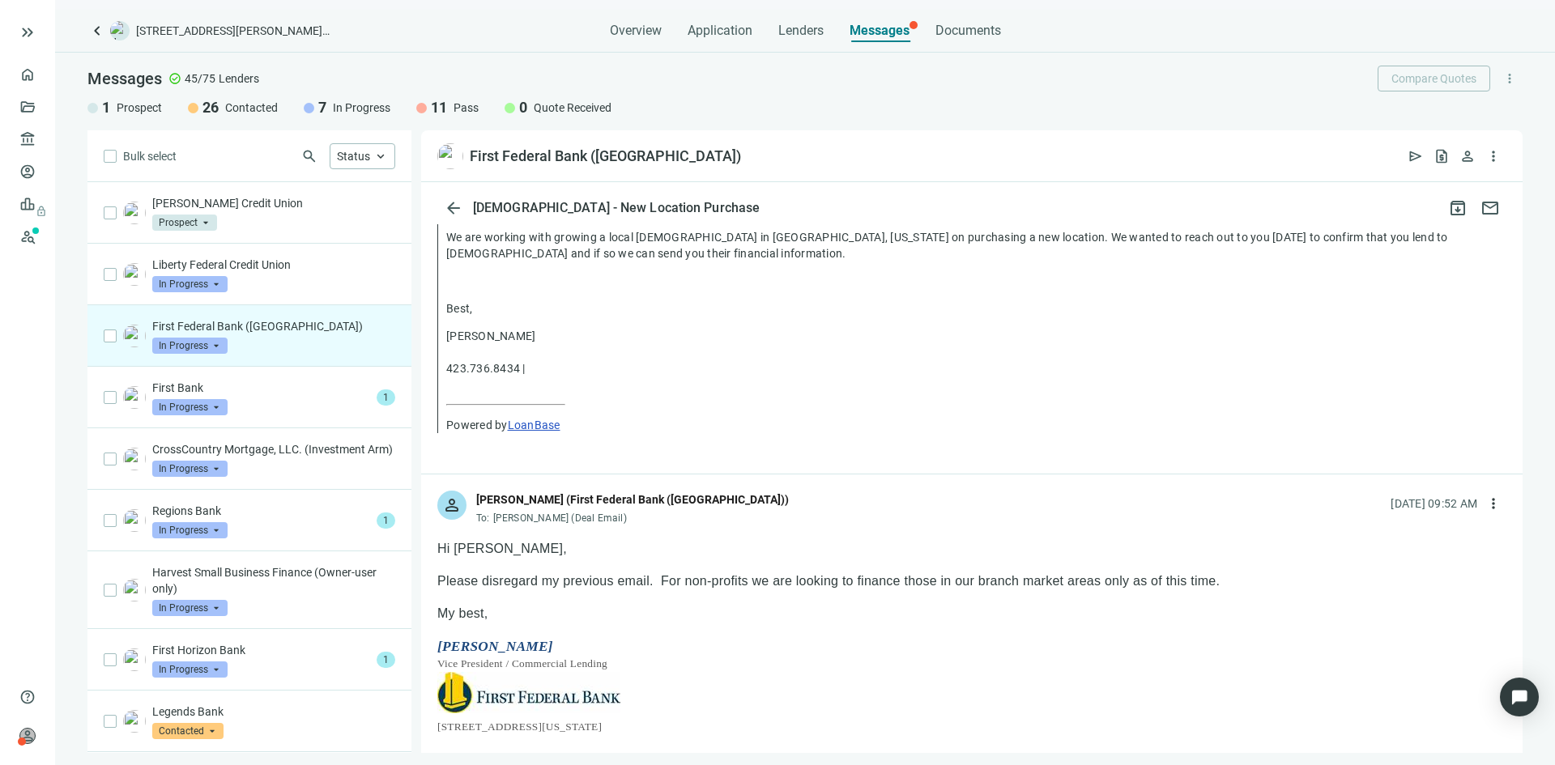
scroll to position [567, 0]
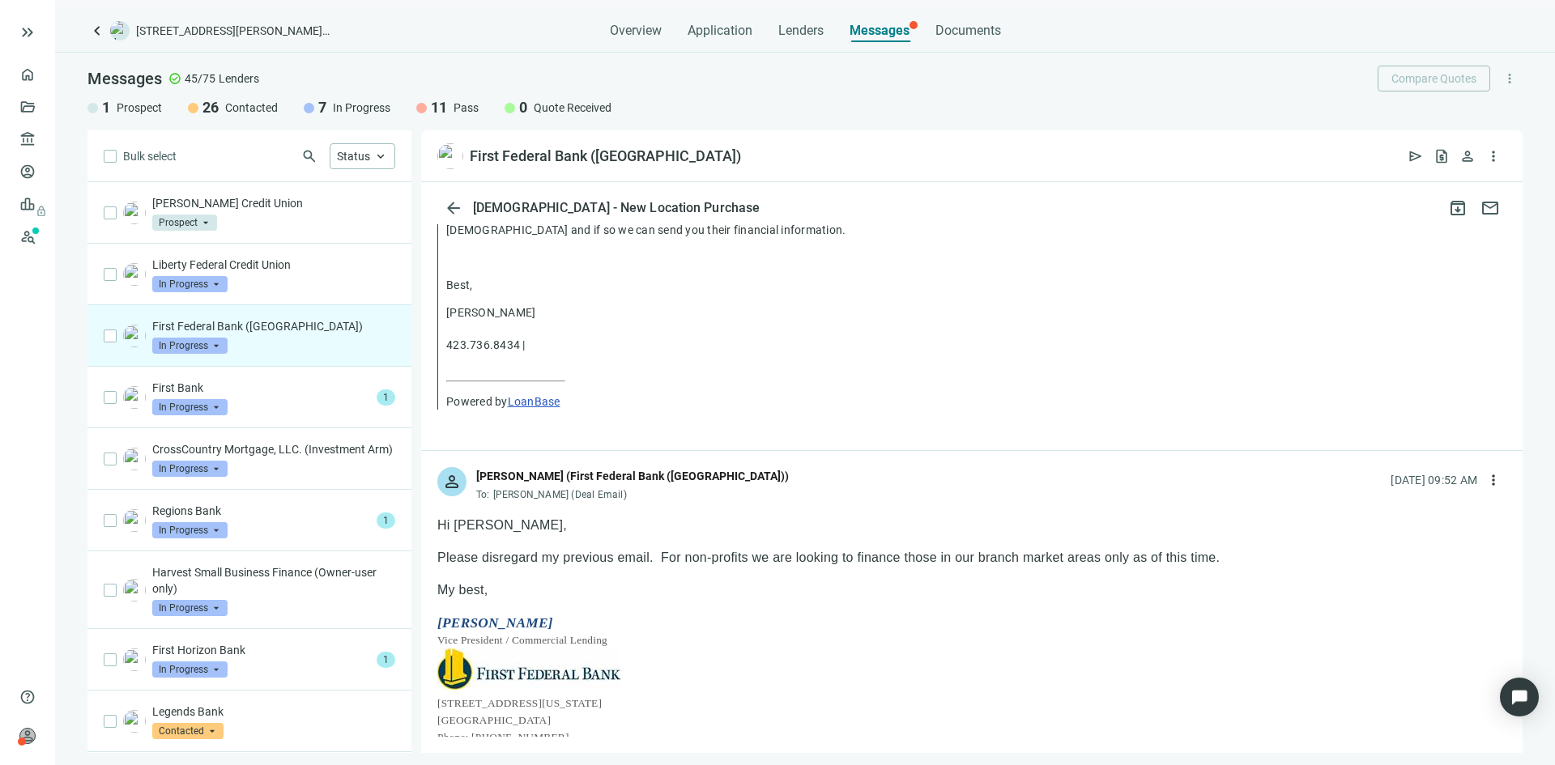
click at [224, 349] on span "In Progress" at bounding box center [189, 346] width 75 height 16
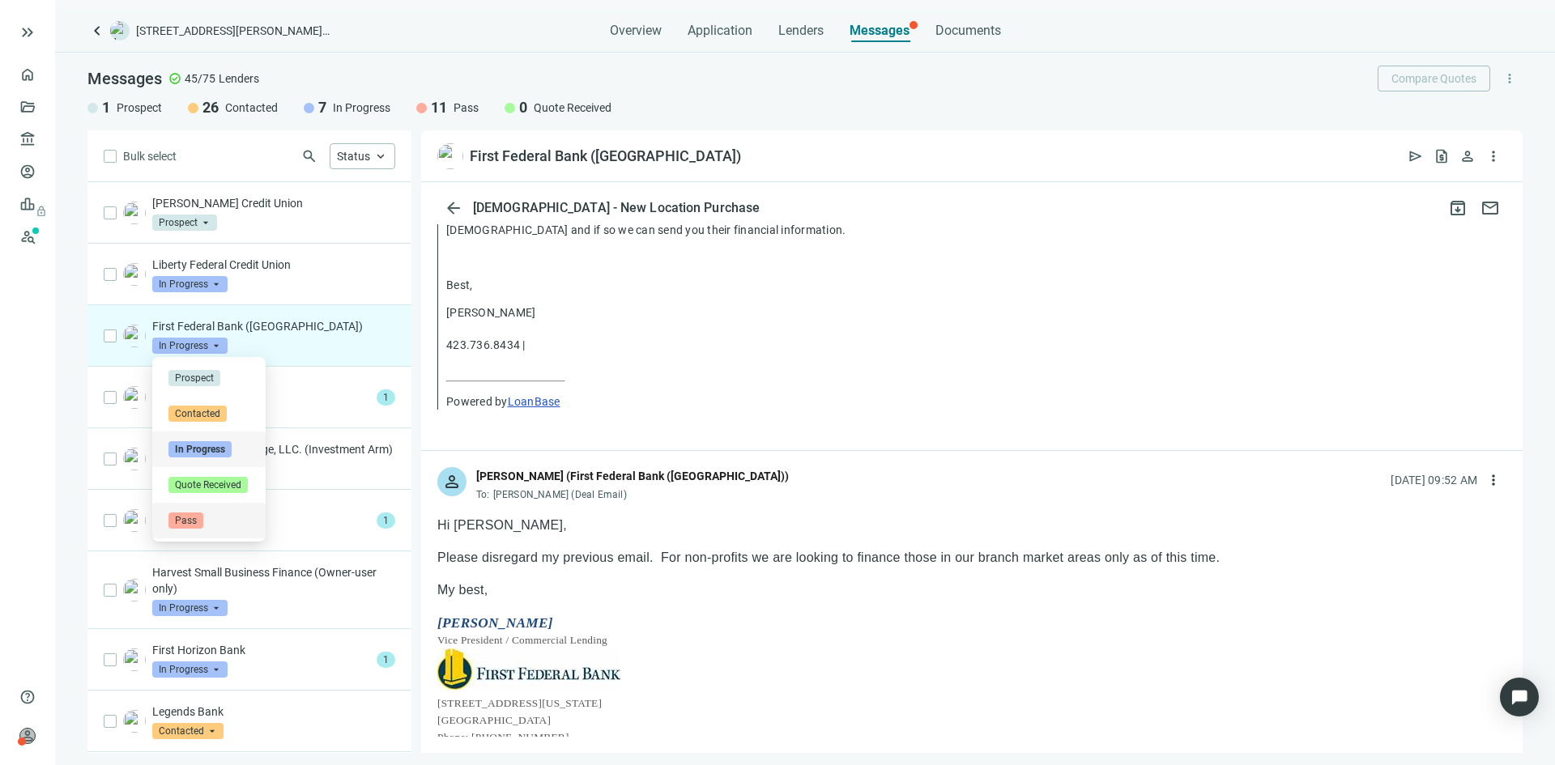
click at [185, 526] on span "Pass" at bounding box center [185, 521] width 35 height 16
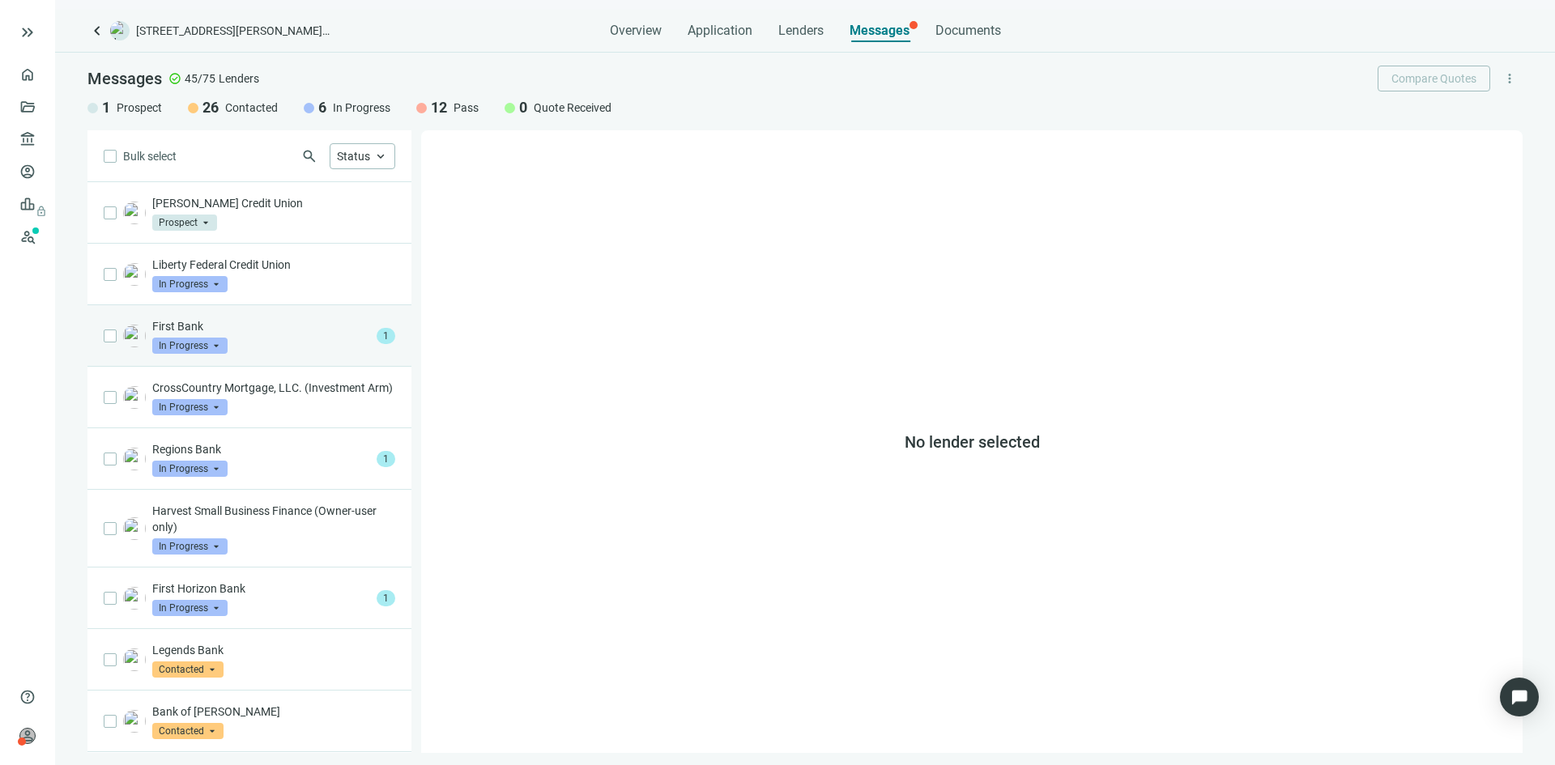
click at [245, 338] on div "First Bank In Progress arrow_drop_down" at bounding box center [261, 336] width 218 height 36
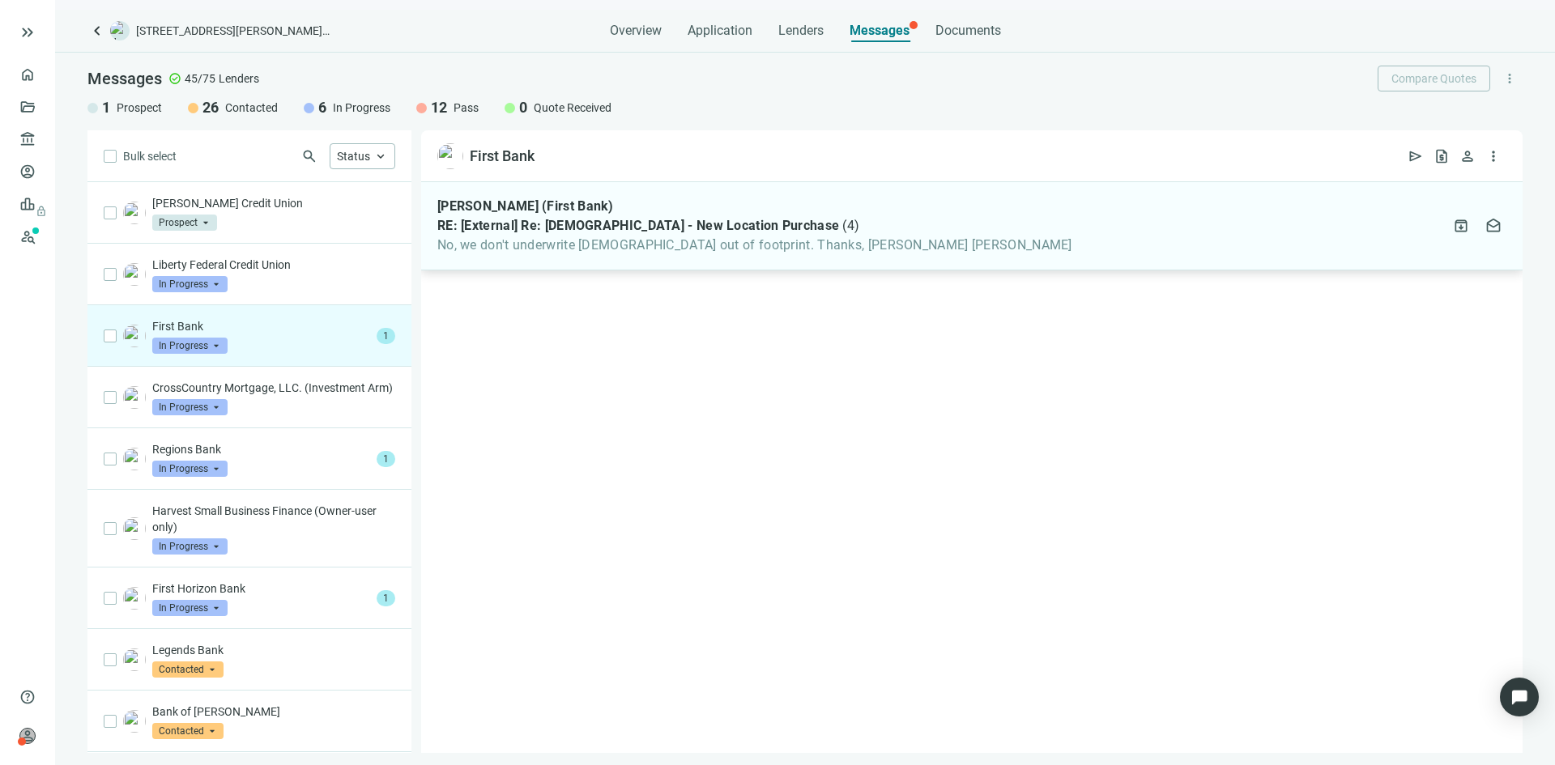
click at [738, 249] on span "No, we don't underwrite [DEMOGRAPHIC_DATA] out of footprint. Thanks, [PERSON_NA…" at bounding box center [754, 245] width 635 height 16
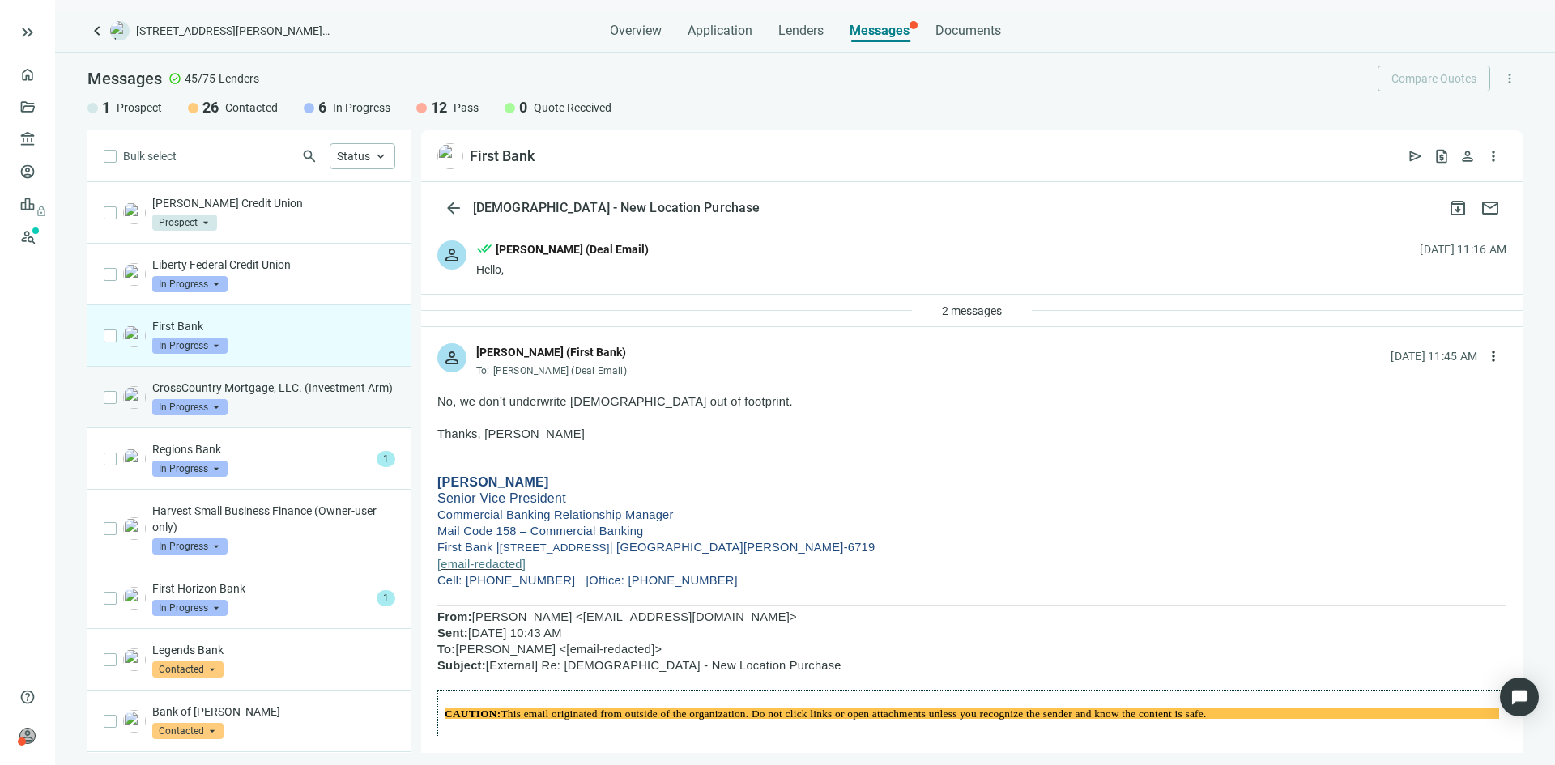
click at [283, 389] on p "CrossCountry Mortgage, LLC. (Investment Arm)" at bounding box center [273, 388] width 243 height 16
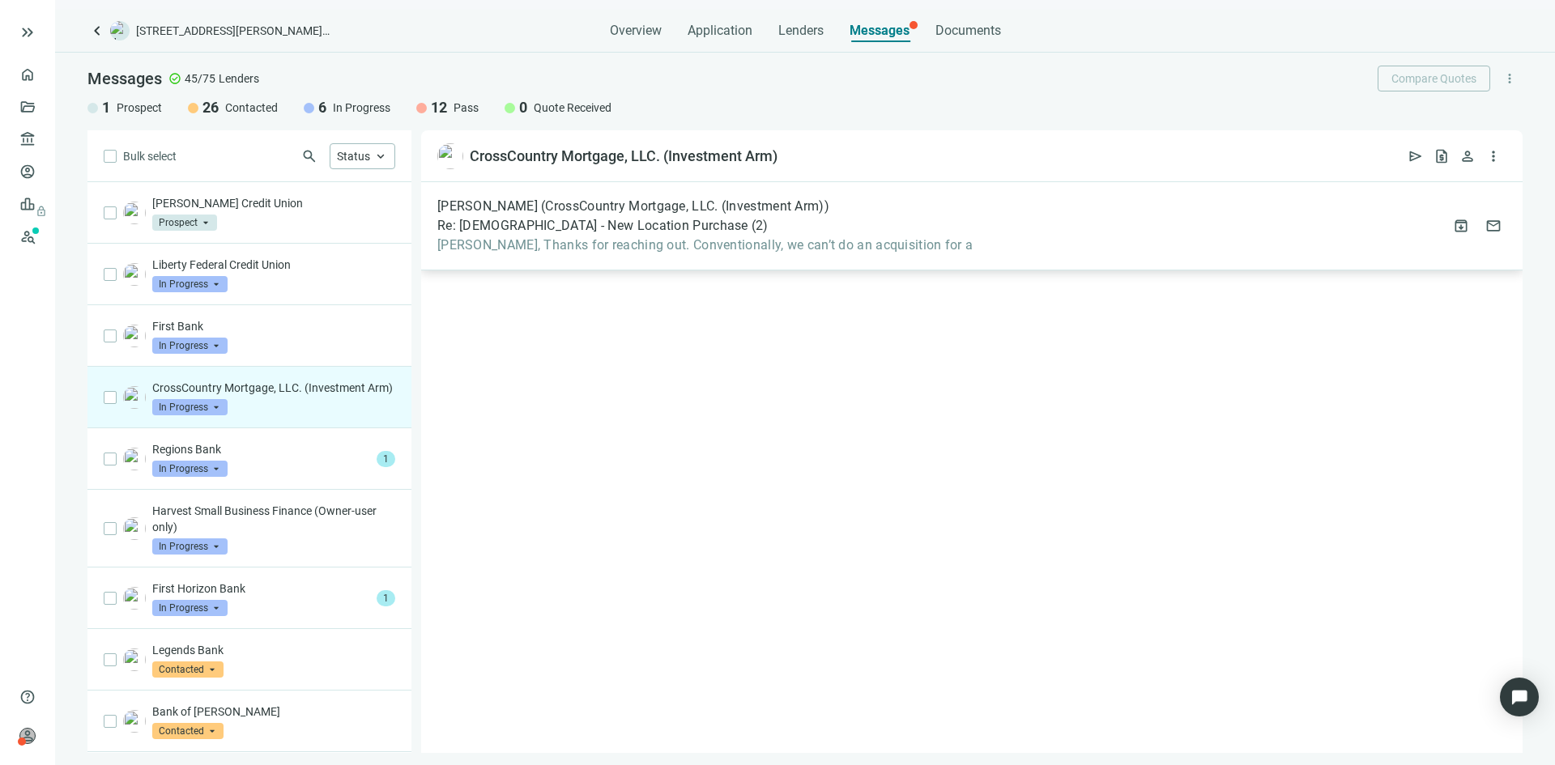
click at [658, 239] on span "[PERSON_NAME], Thanks for reaching out. Conventionally, we can’t do an acquisit…" at bounding box center [704, 245] width 535 height 16
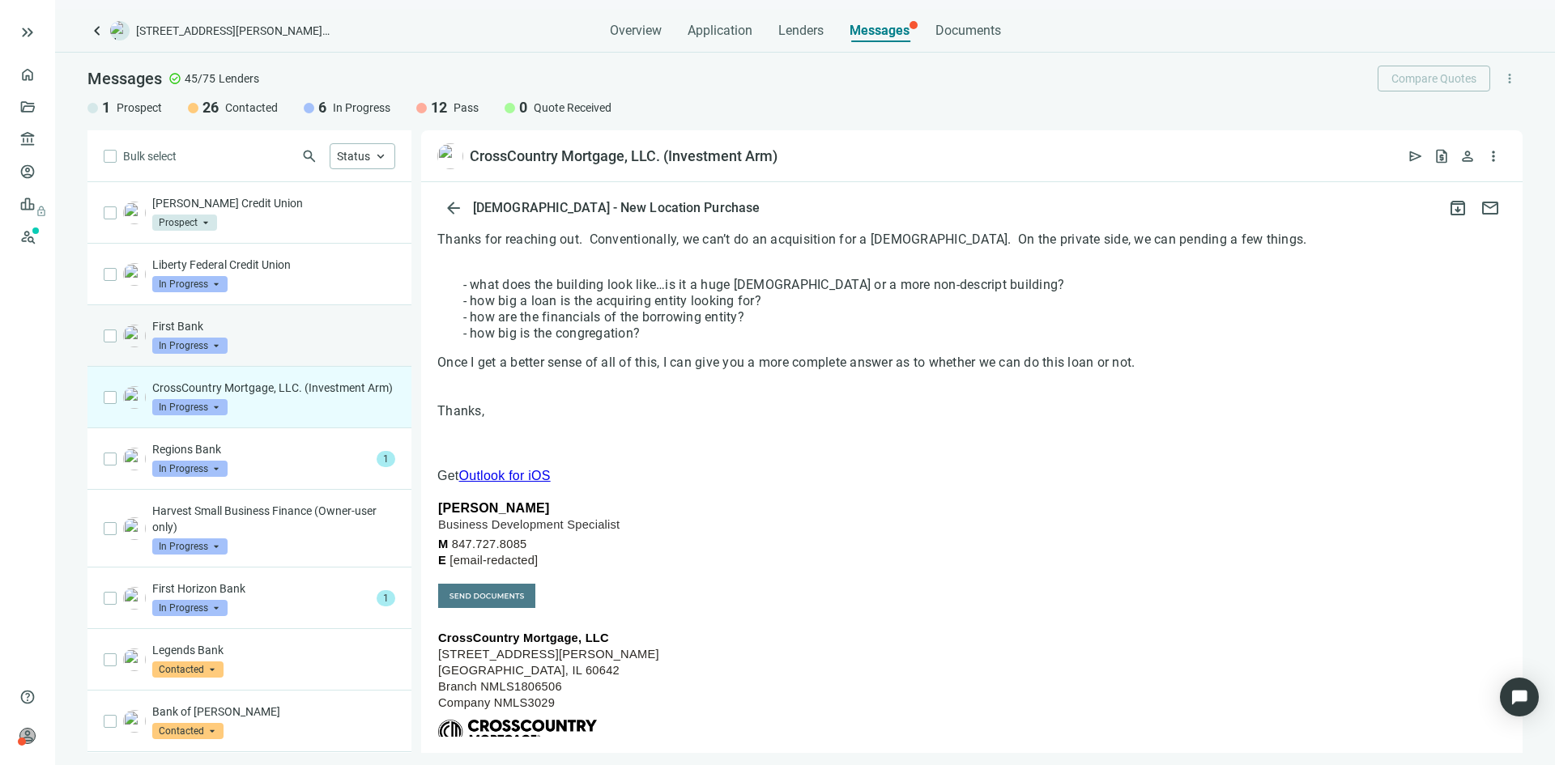
click at [213, 344] on span "In Progress" at bounding box center [189, 346] width 75 height 16
click at [509, 387] on div at bounding box center [971, 395] width 1069 height 16
click at [222, 415] on span "In Progress" at bounding box center [189, 407] width 75 height 16
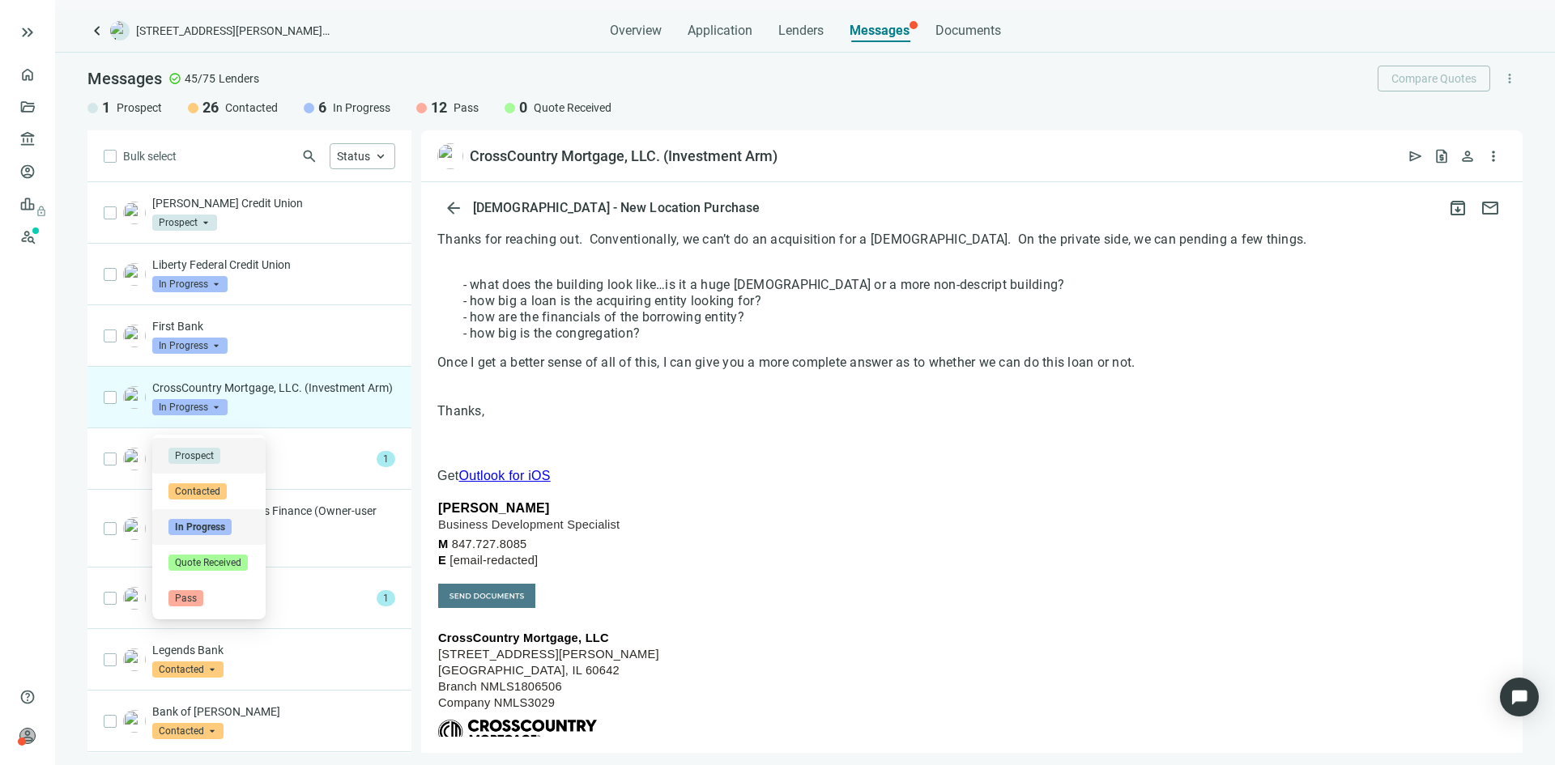
click at [202, 454] on span "Prospect" at bounding box center [194, 456] width 52 height 16
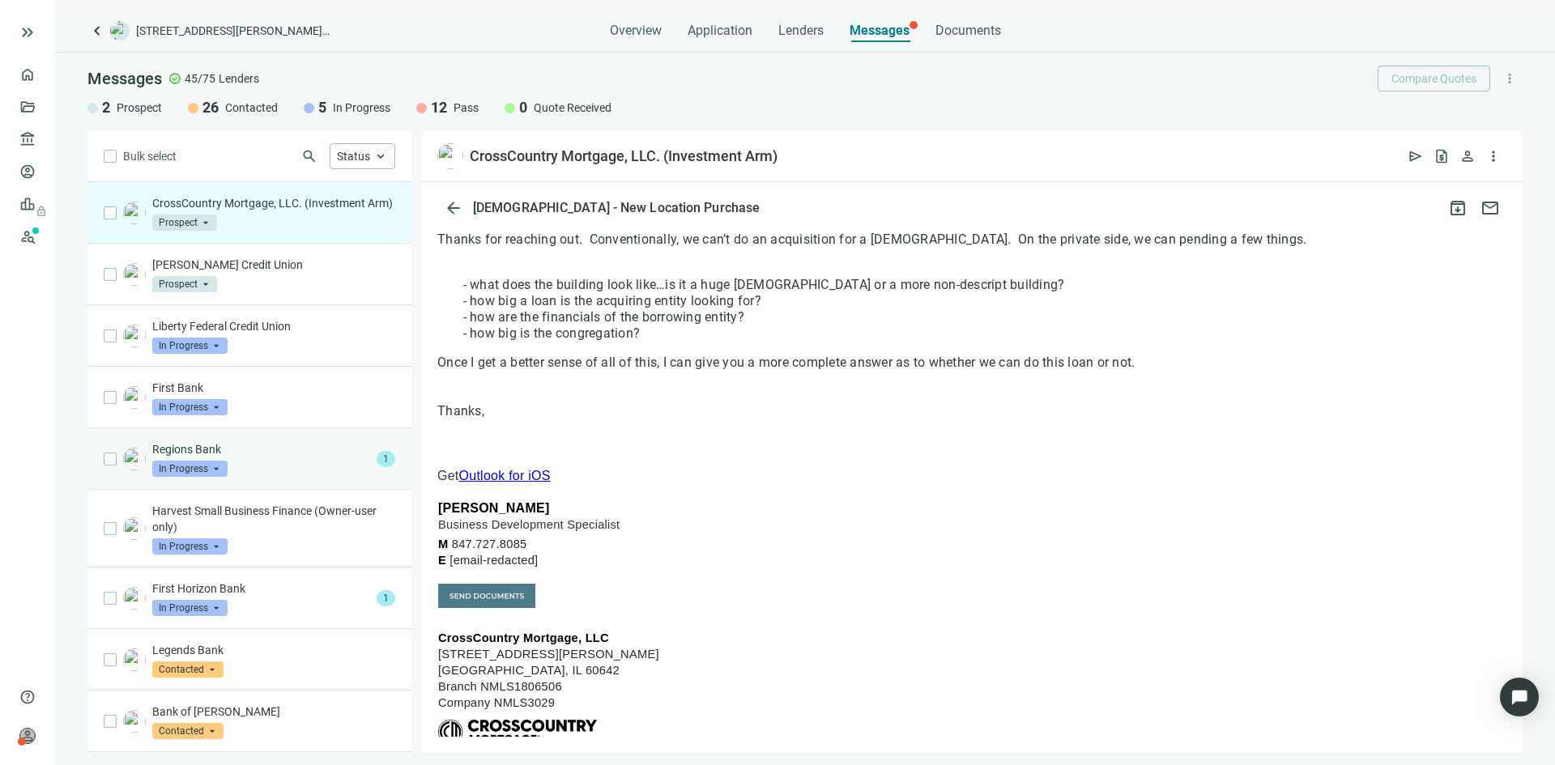
click at [231, 458] on p "Regions Bank" at bounding box center [261, 449] width 218 height 16
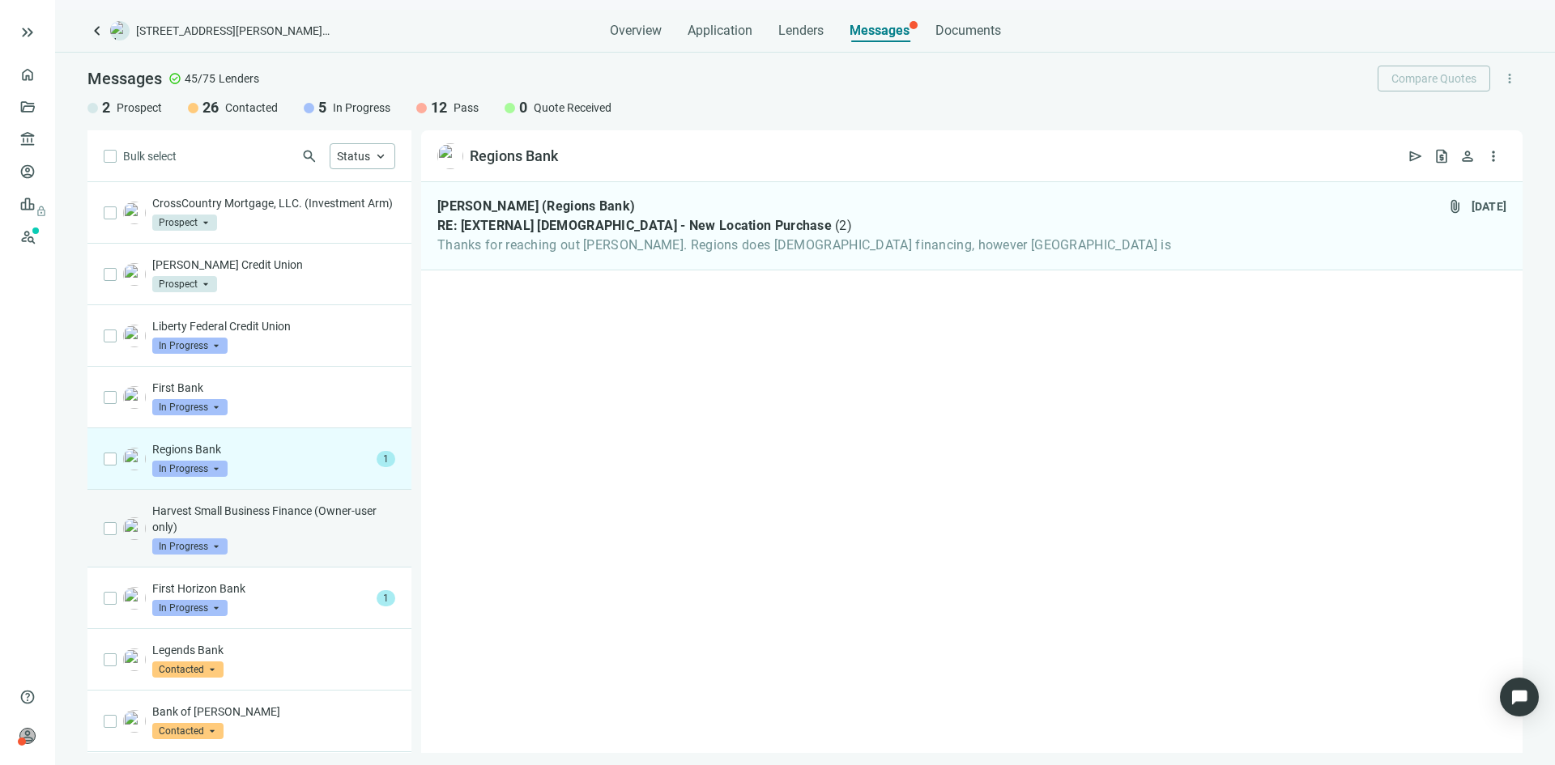
click at [267, 535] on p "Harvest Small Business Finance (Owner-user only)" at bounding box center [273, 519] width 243 height 32
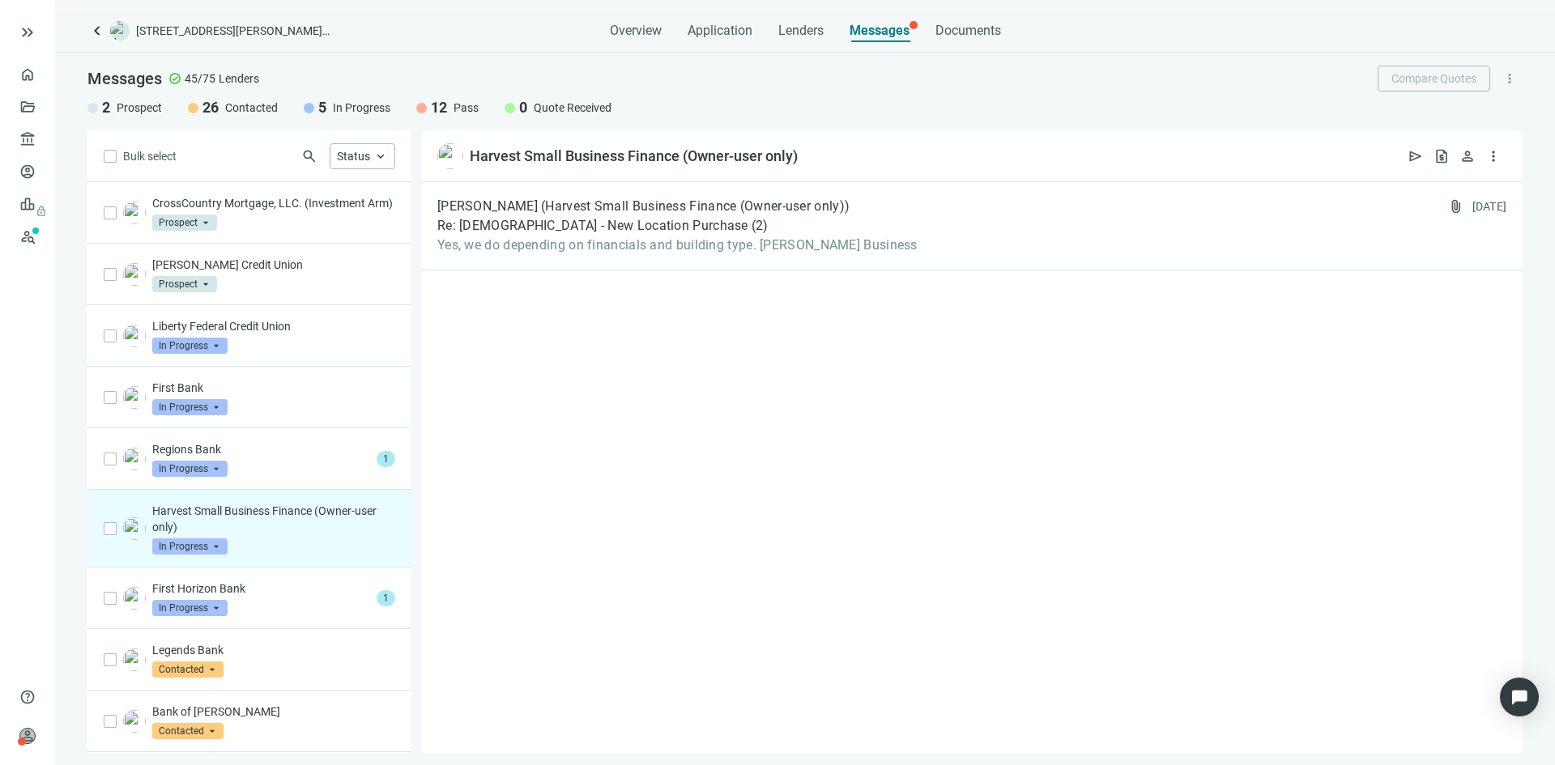
click at [206, 555] on span "In Progress" at bounding box center [189, 546] width 75 height 16
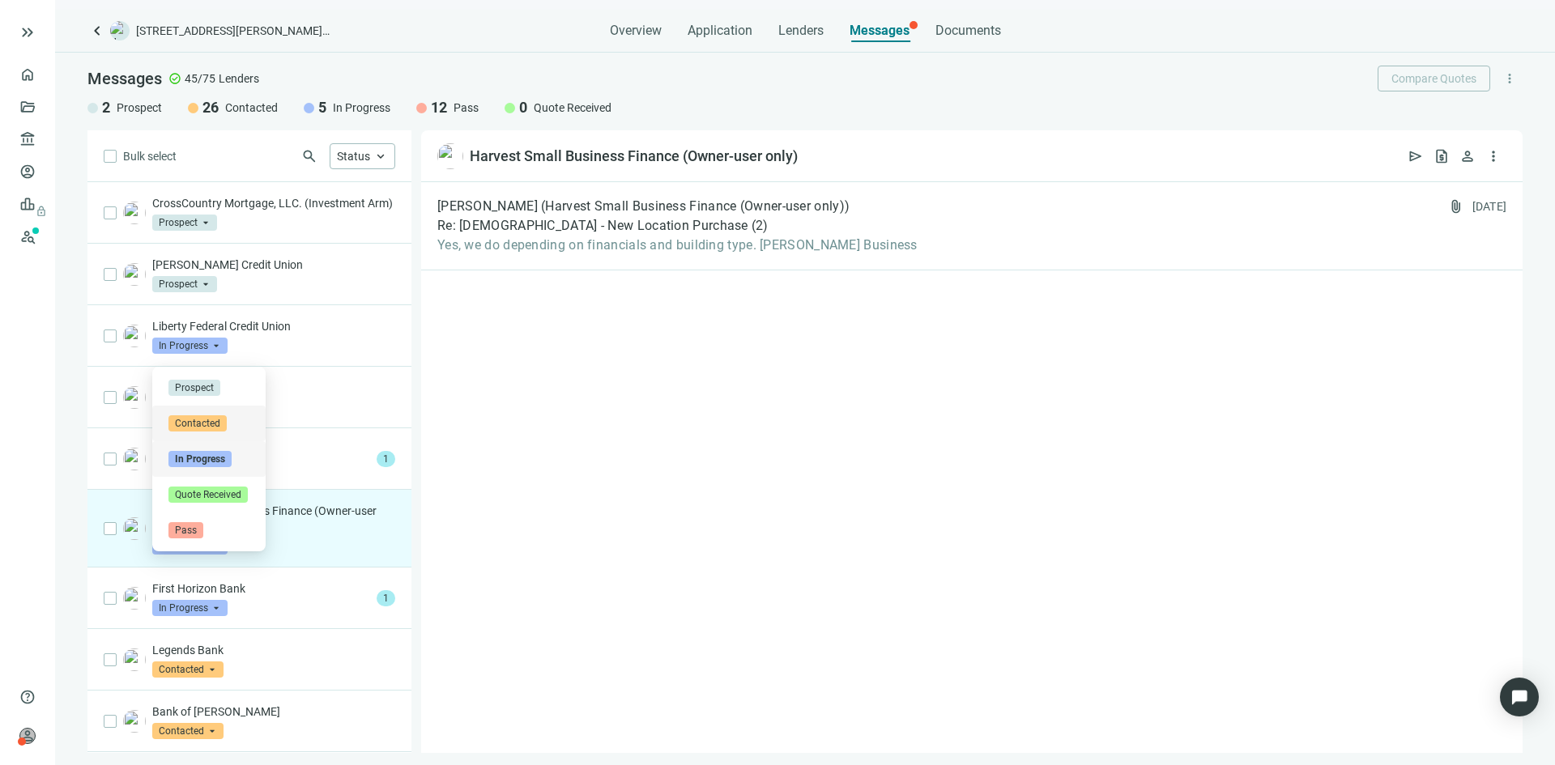
click at [204, 424] on span "Contacted" at bounding box center [197, 423] width 58 height 16
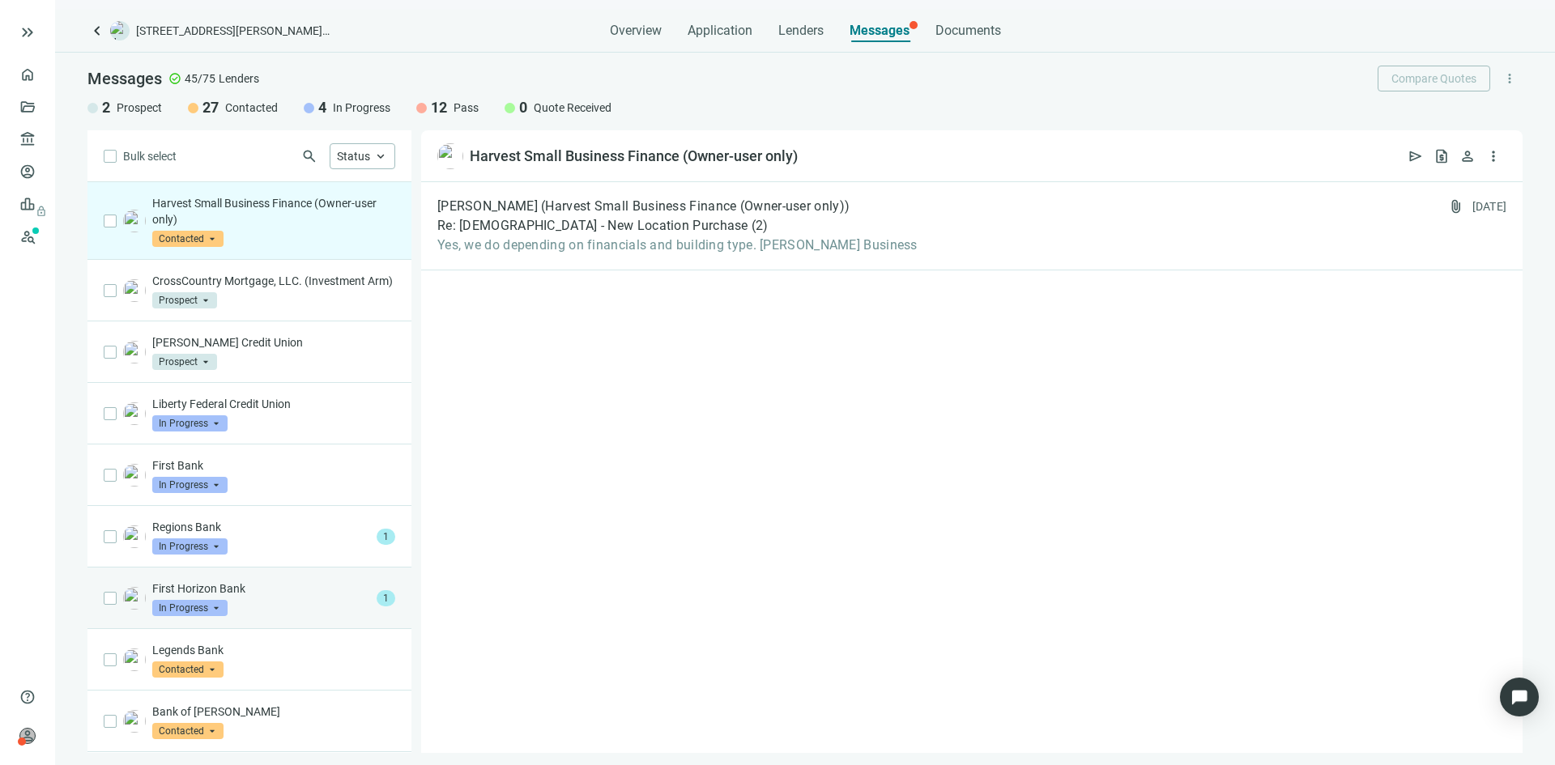
click at [256, 616] on div "First Horizon Bank In Progress arrow_drop_down" at bounding box center [261, 599] width 218 height 36
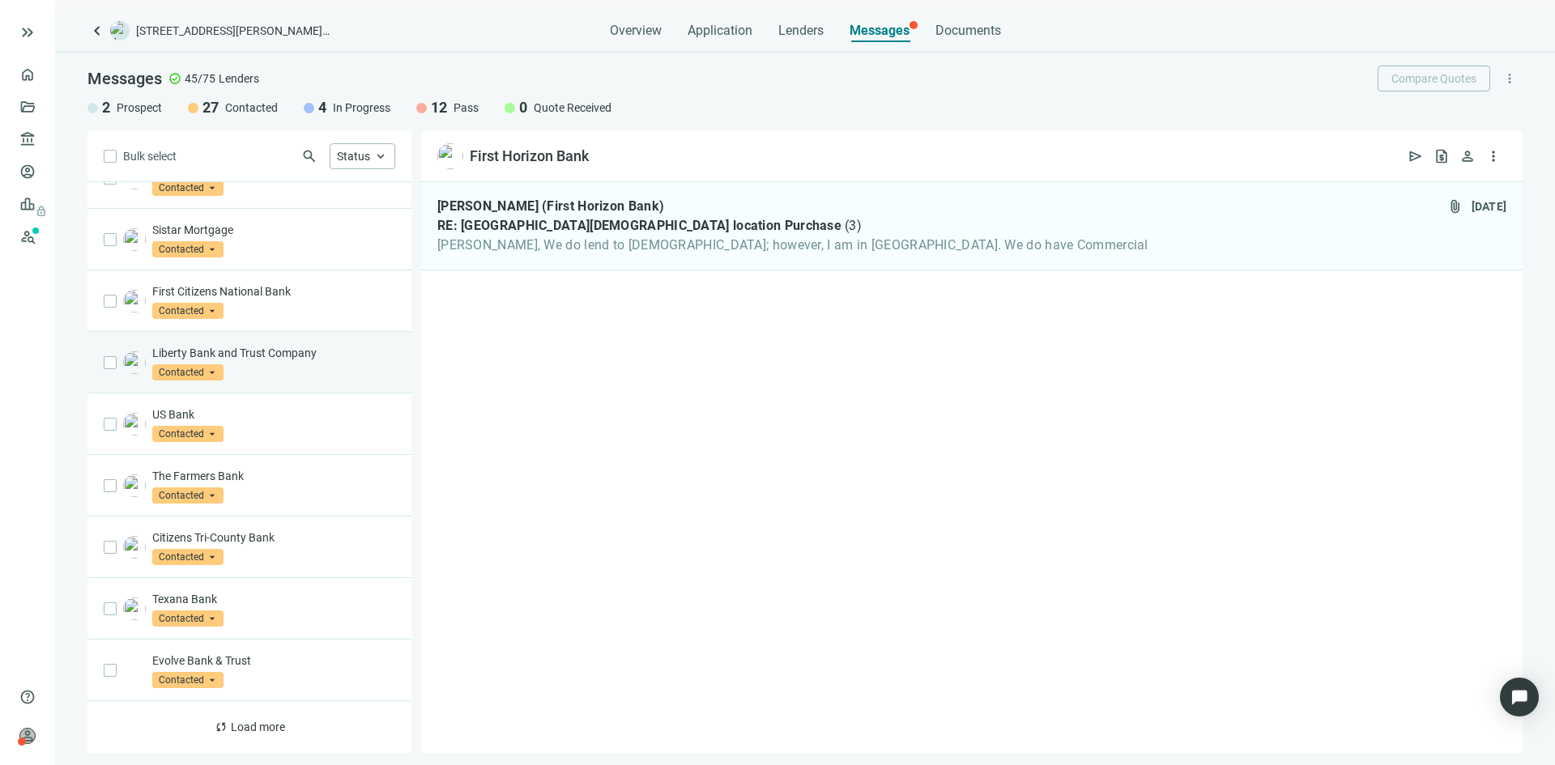
scroll to position [744, 0]
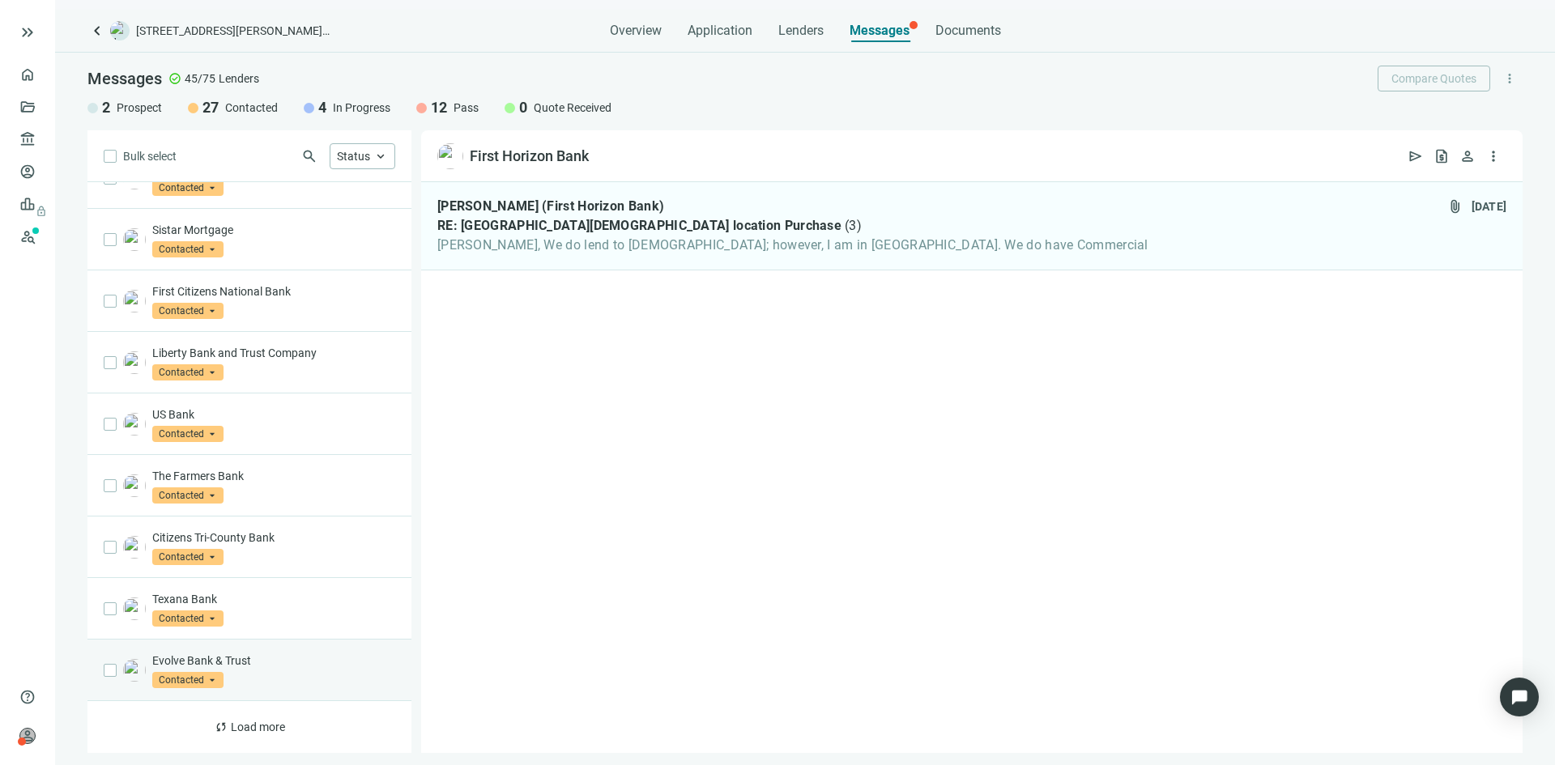
click at [257, 681] on div "Evolve Bank & Trust Contacted arrow_drop_down" at bounding box center [273, 671] width 243 height 36
